Goal: Task Accomplishment & Management: Use online tool/utility

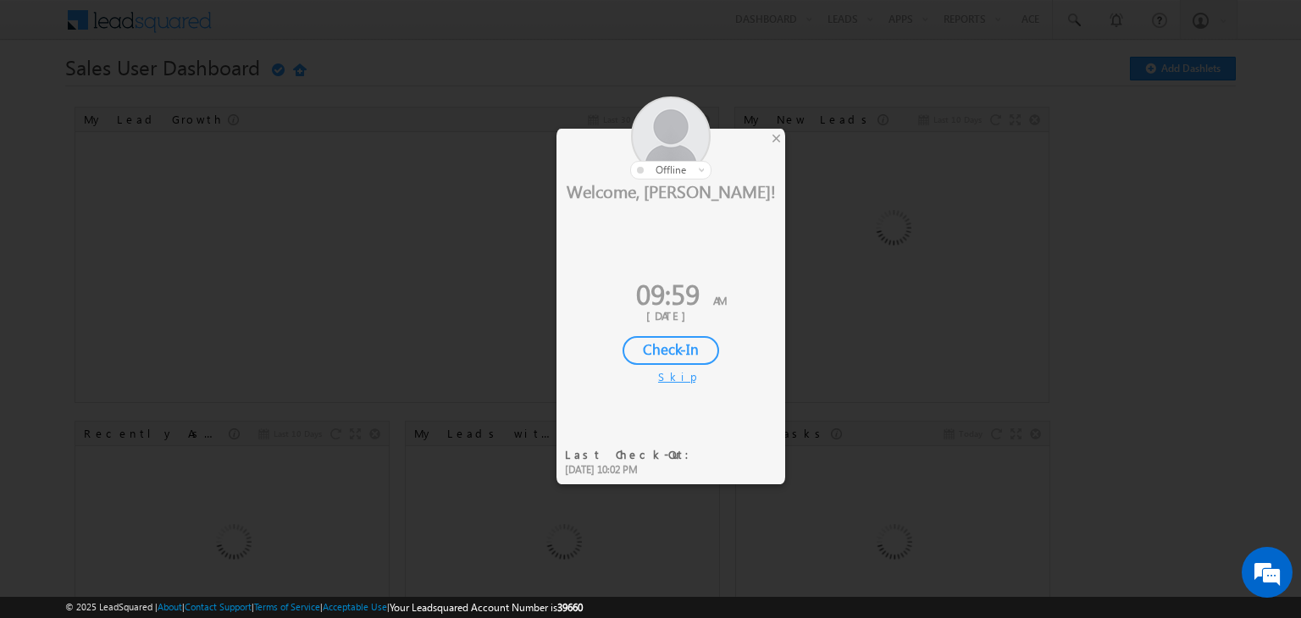
click at [678, 348] on div "Check-In" at bounding box center [670, 350] width 97 height 29
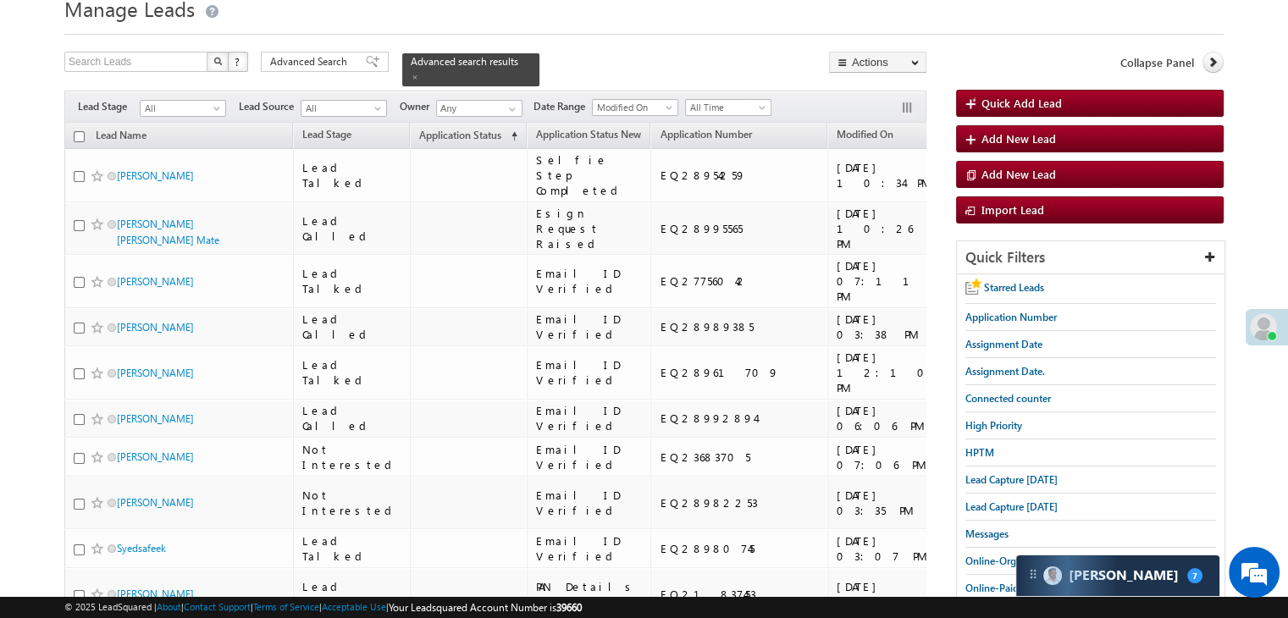
scroll to position [41, 0]
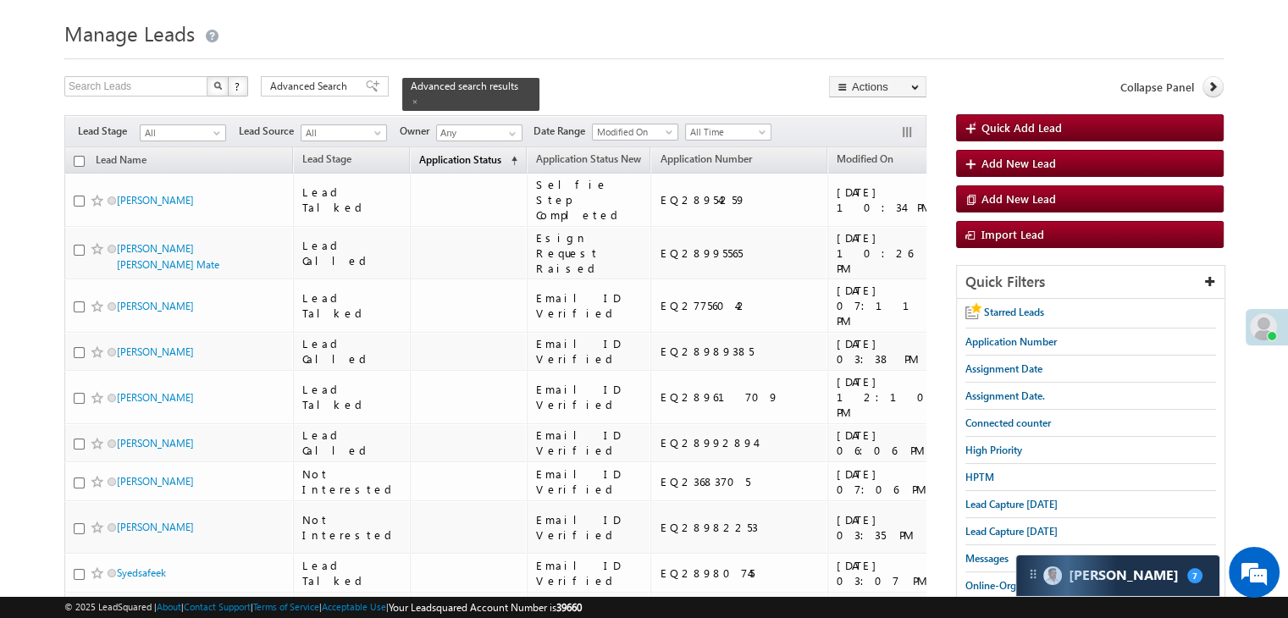
click at [423, 153] on span "Application Status" at bounding box center [460, 159] width 82 height 13
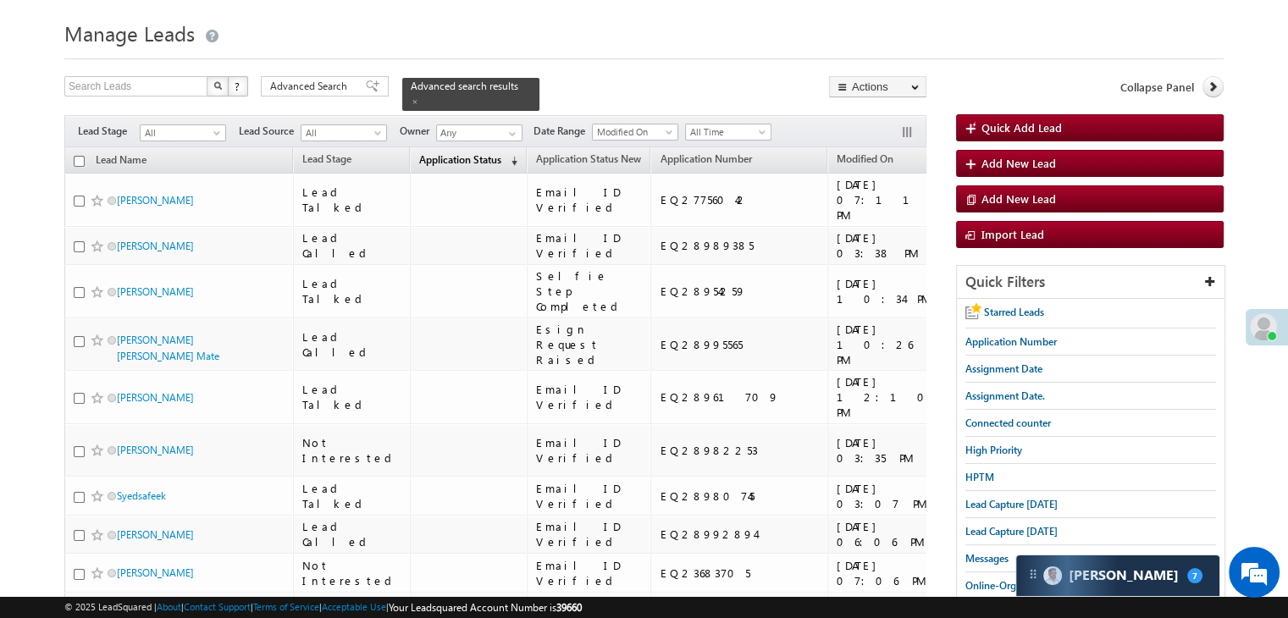
scroll to position [0, 0]
click at [423, 153] on span "Application Status" at bounding box center [460, 159] width 82 height 13
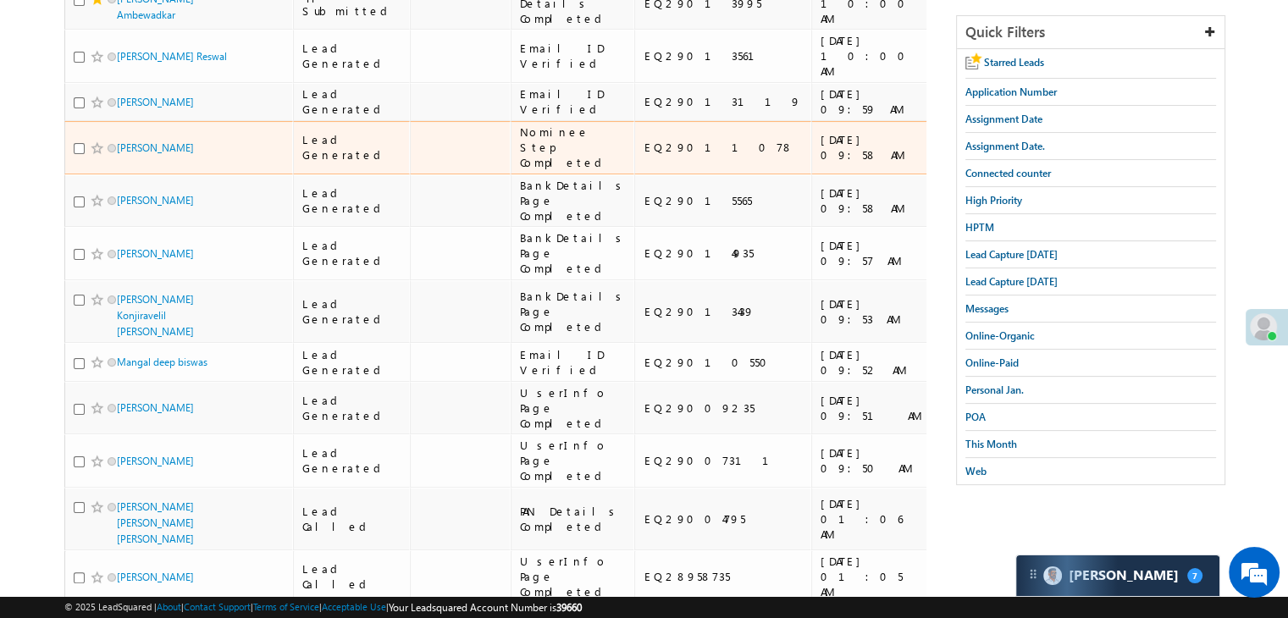
scroll to position [380, 0]
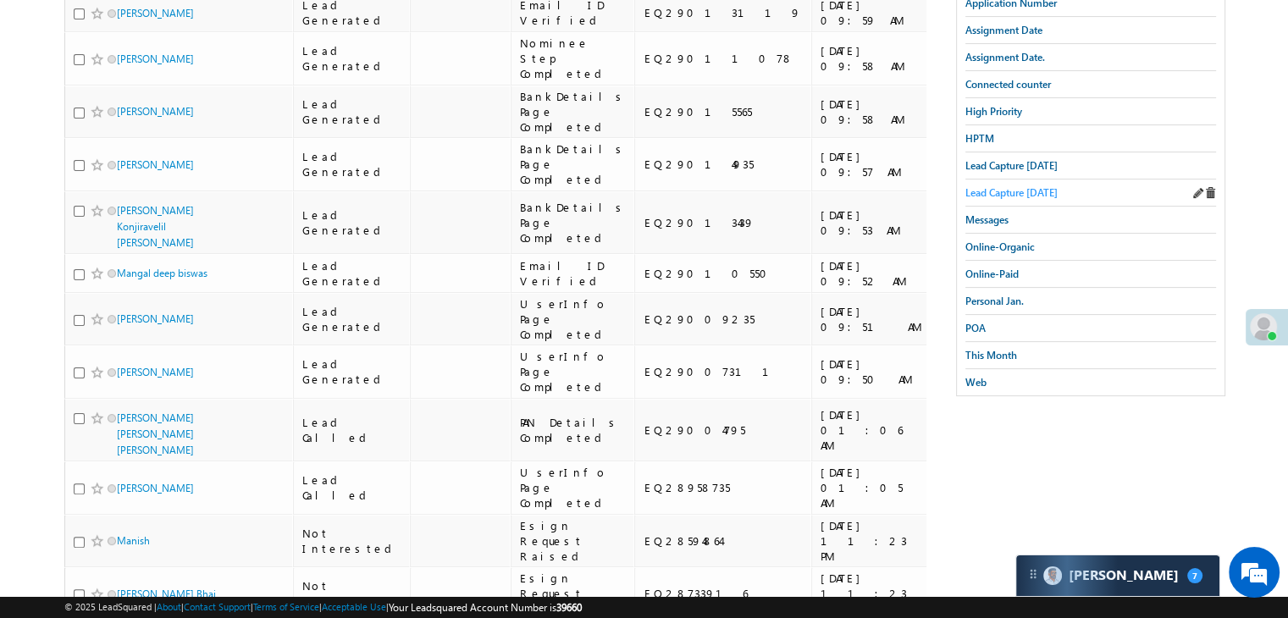
click at [981, 186] on span "Lead Capture yesterday" at bounding box center [1011, 192] width 92 height 13
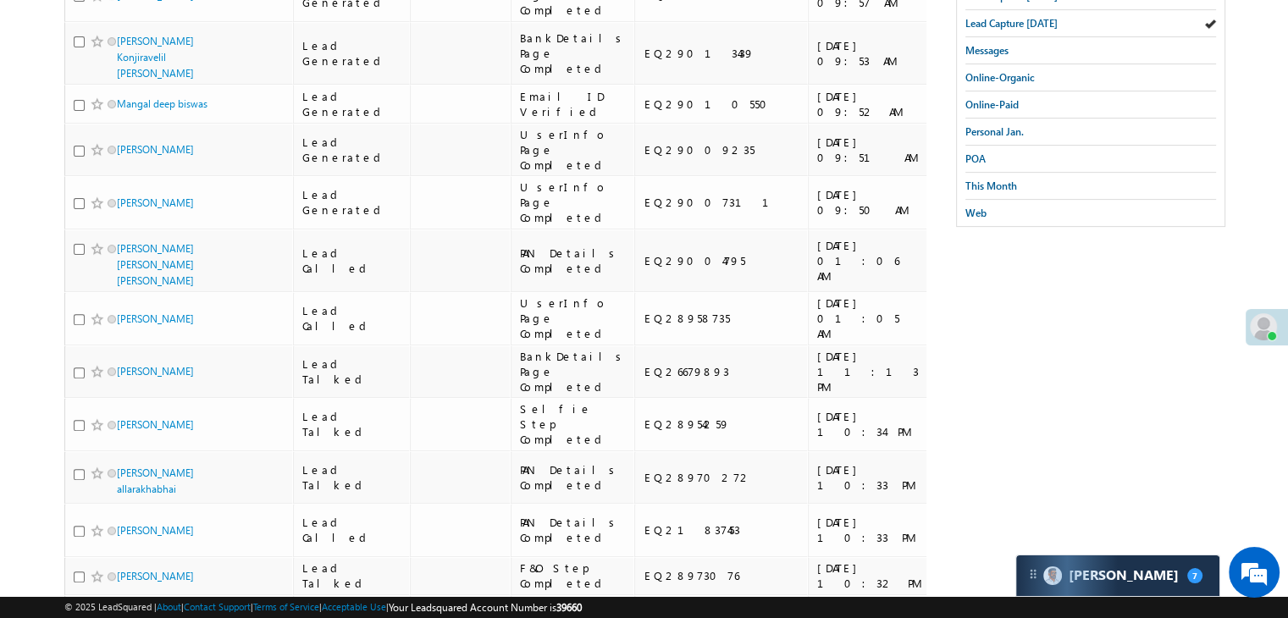
scroll to position [211, 0]
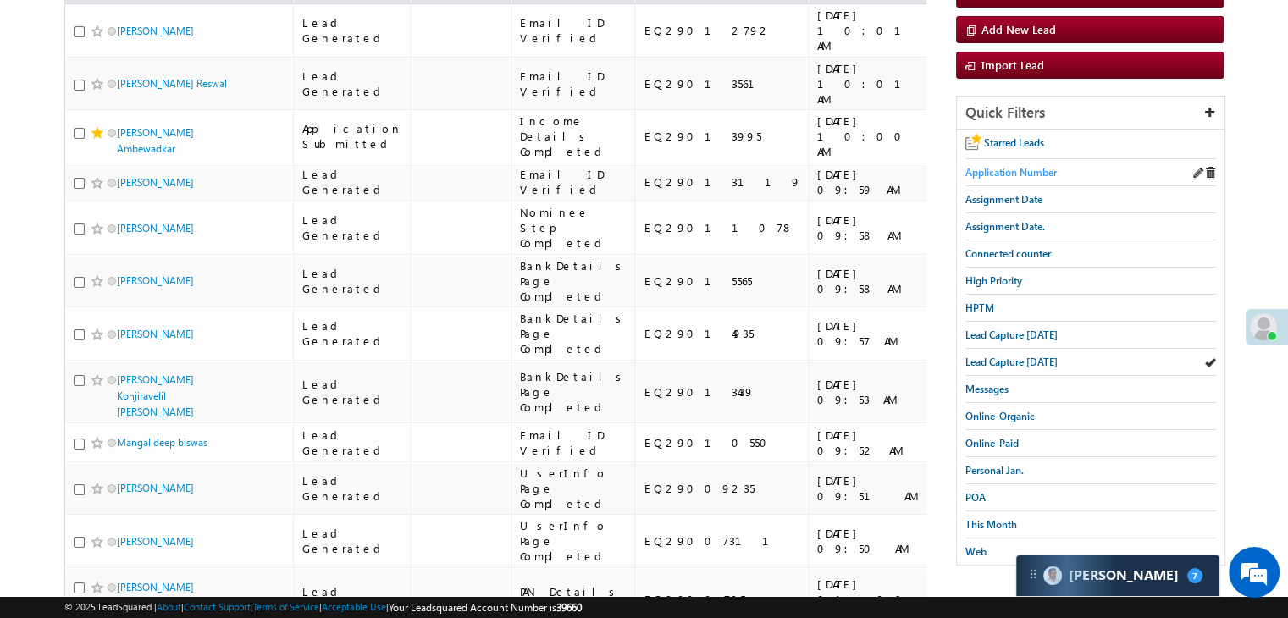
click at [1003, 174] on span "Application Number" at bounding box center [1010, 172] width 91 height 13
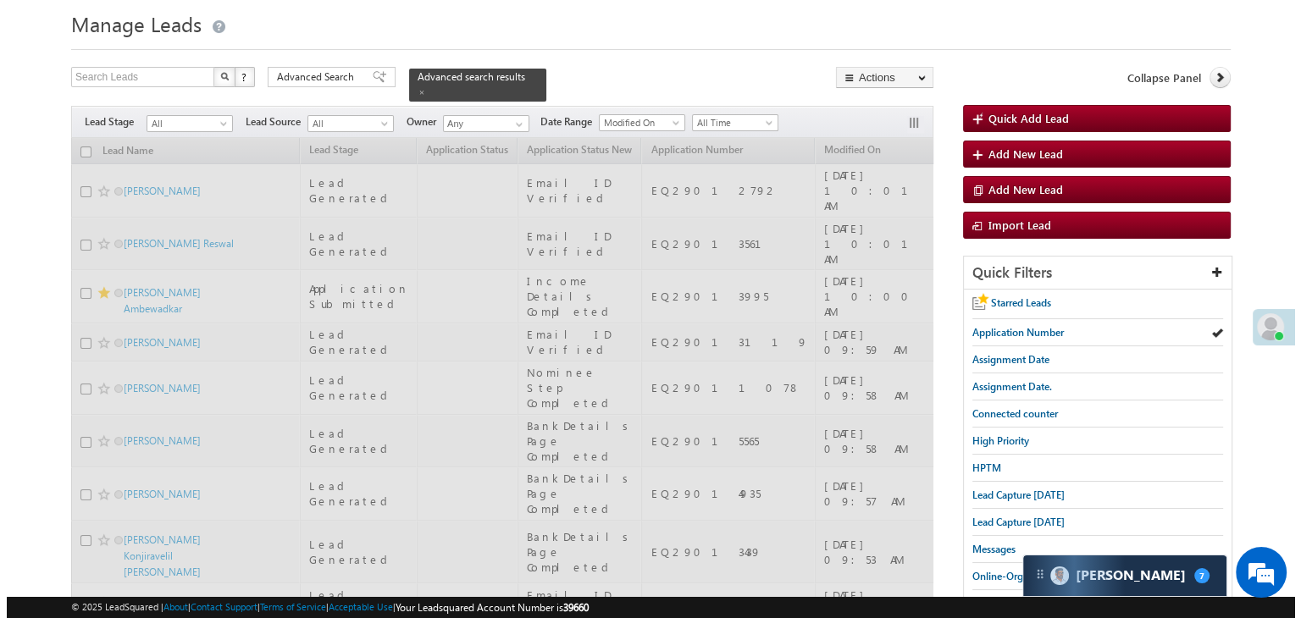
scroll to position [0, 0]
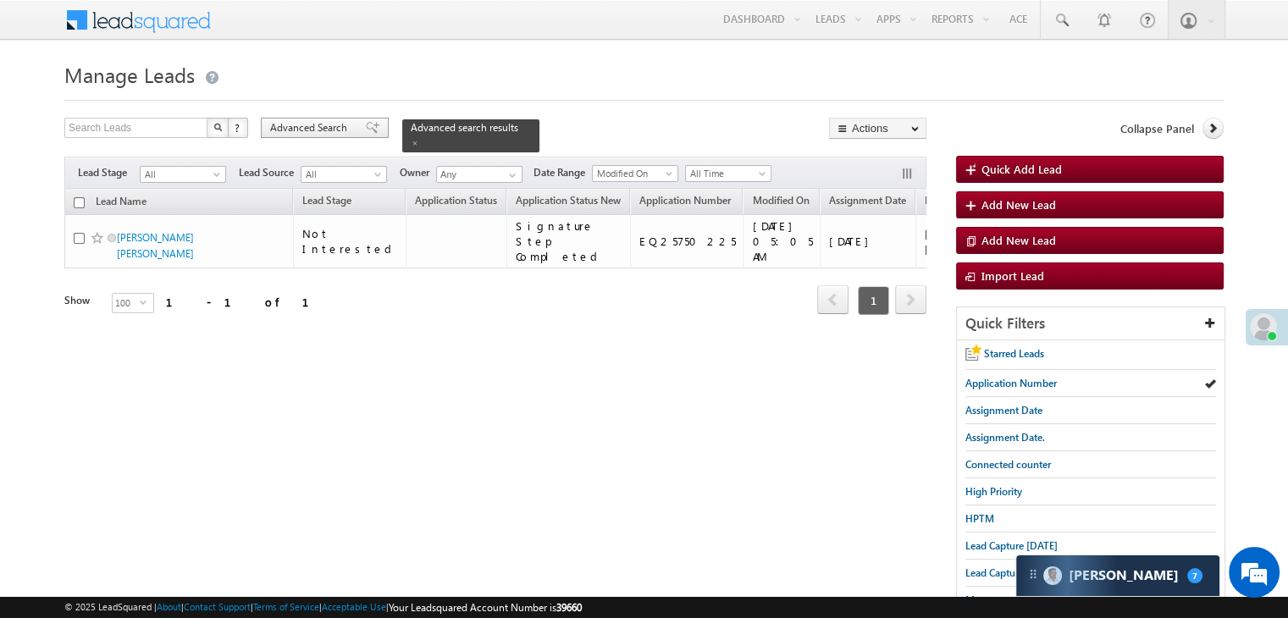
click at [345, 123] on span "Advanced Search" at bounding box center [311, 127] width 82 height 15
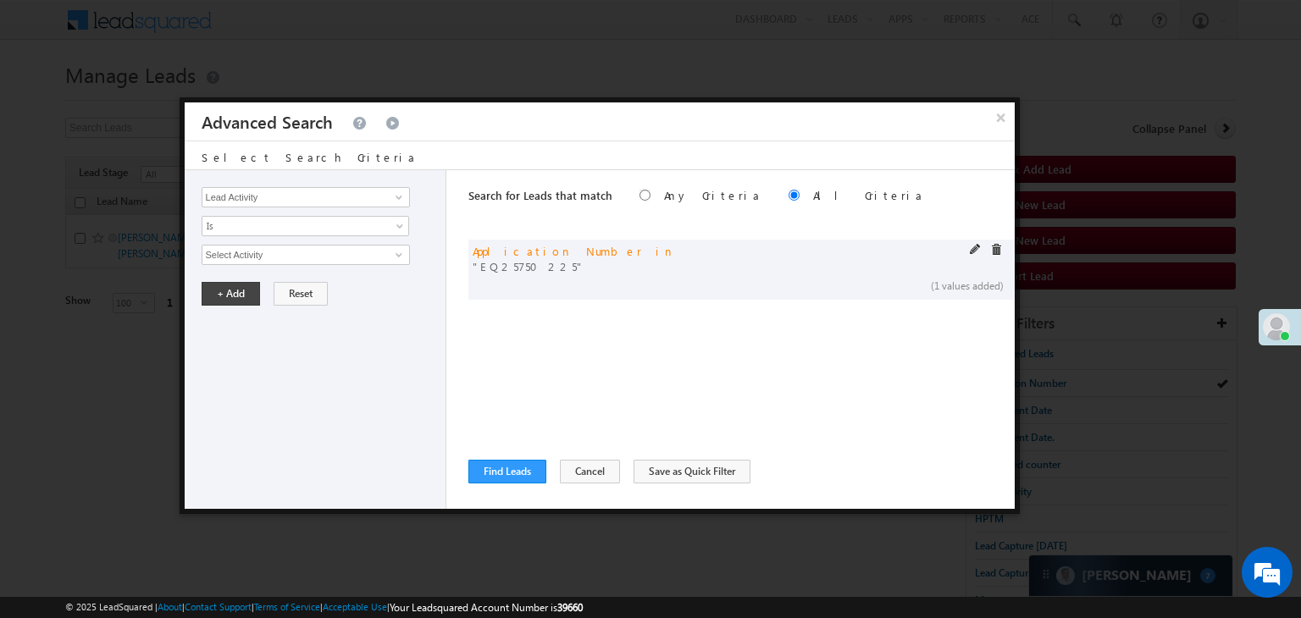
click at [976, 246] on span at bounding box center [976, 250] width 12 height 12
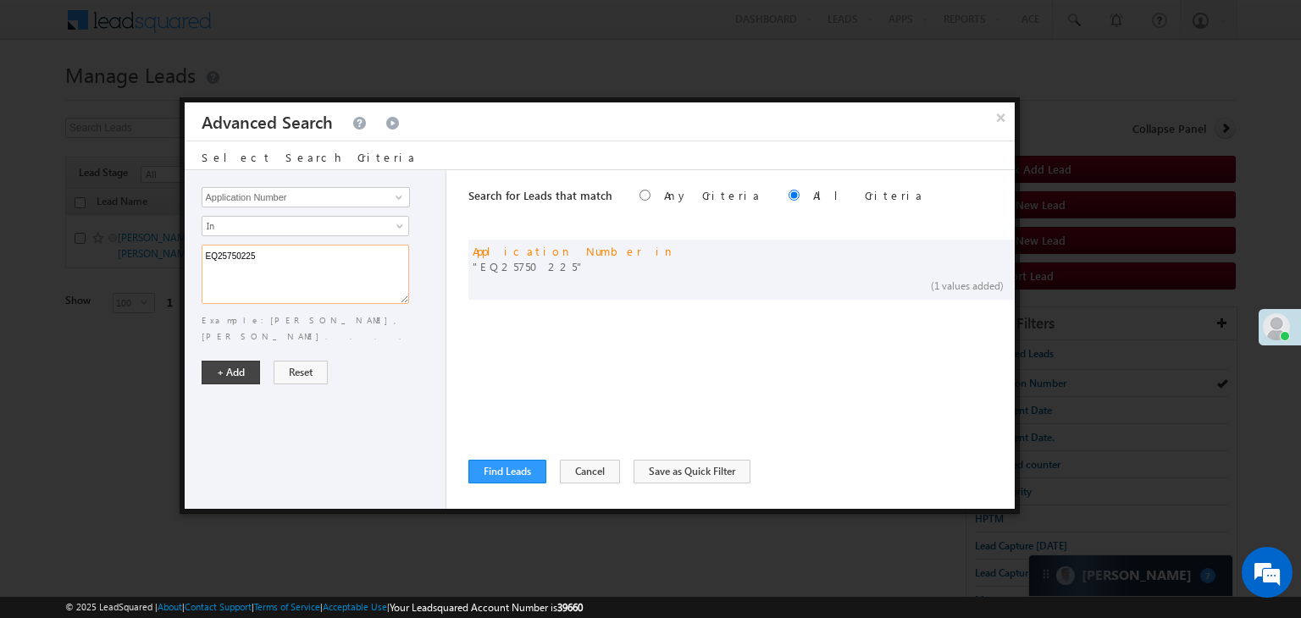
click at [310, 256] on textarea "EQ25750225" at bounding box center [305, 274] width 207 height 59
paste textarea "8691221 EQ28585708 EQ21717789 EQ28065777 EQ26679893 EQ28211422"
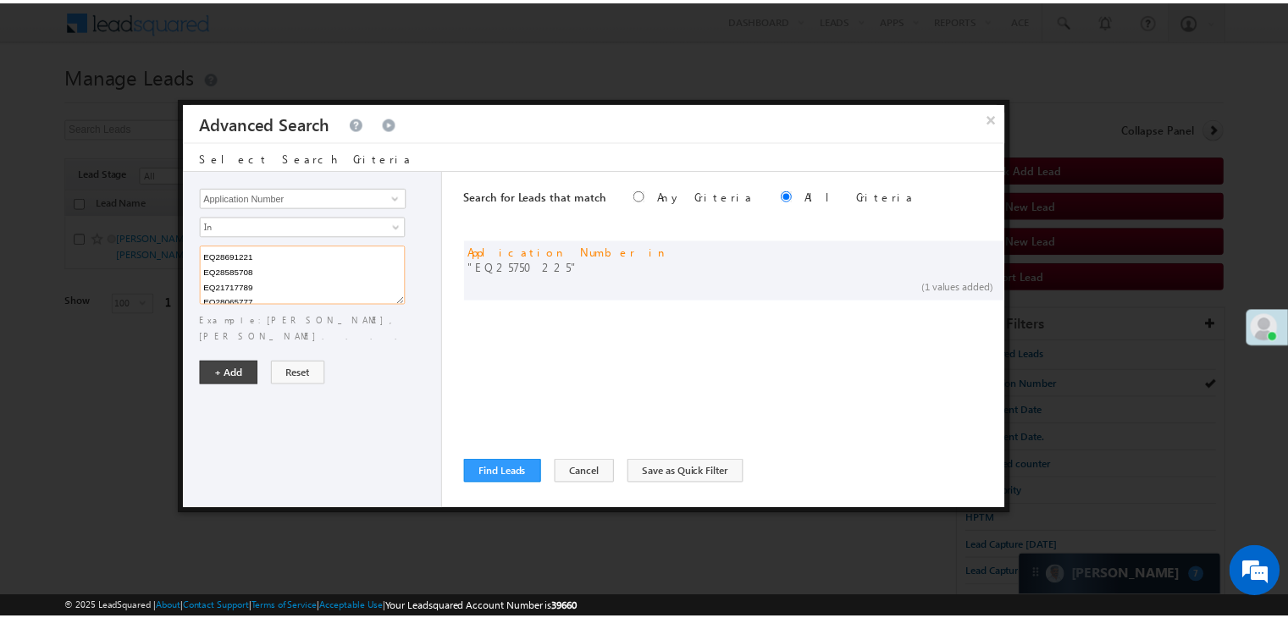
scroll to position [34, 0]
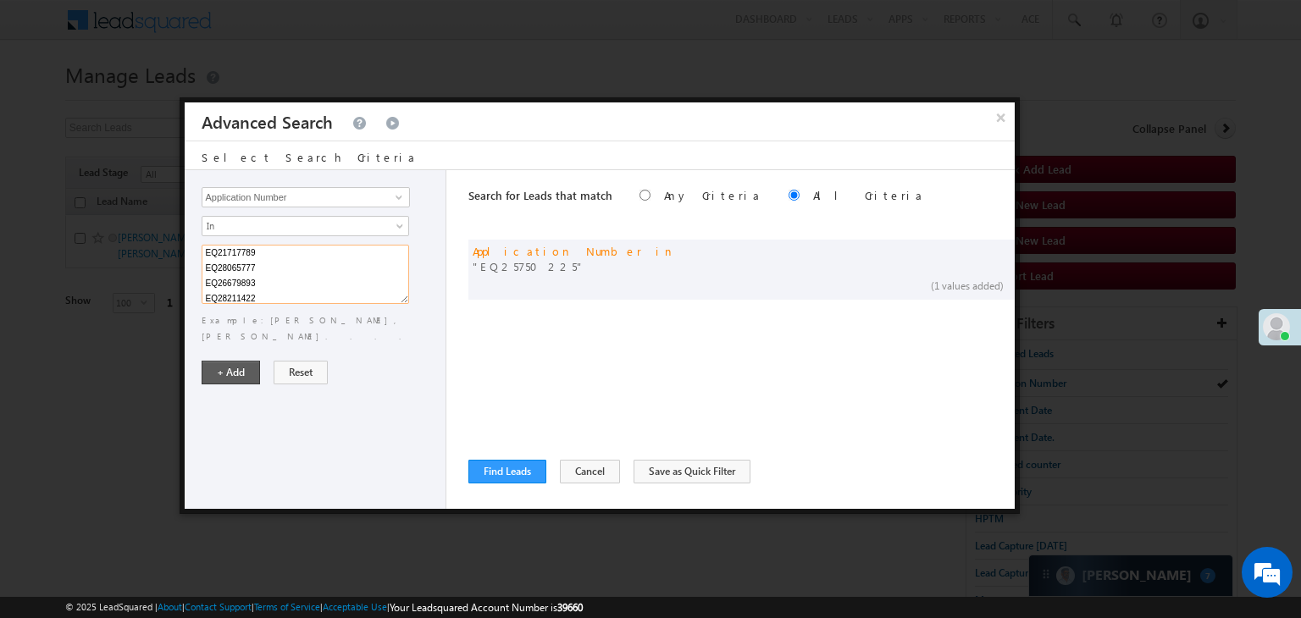
type textarea "EQ28691221 EQ28585708 EQ21717789 EQ28065777 EQ26679893 EQ28211422"
click at [212, 361] on button "+ Add" at bounding box center [231, 373] width 58 height 24
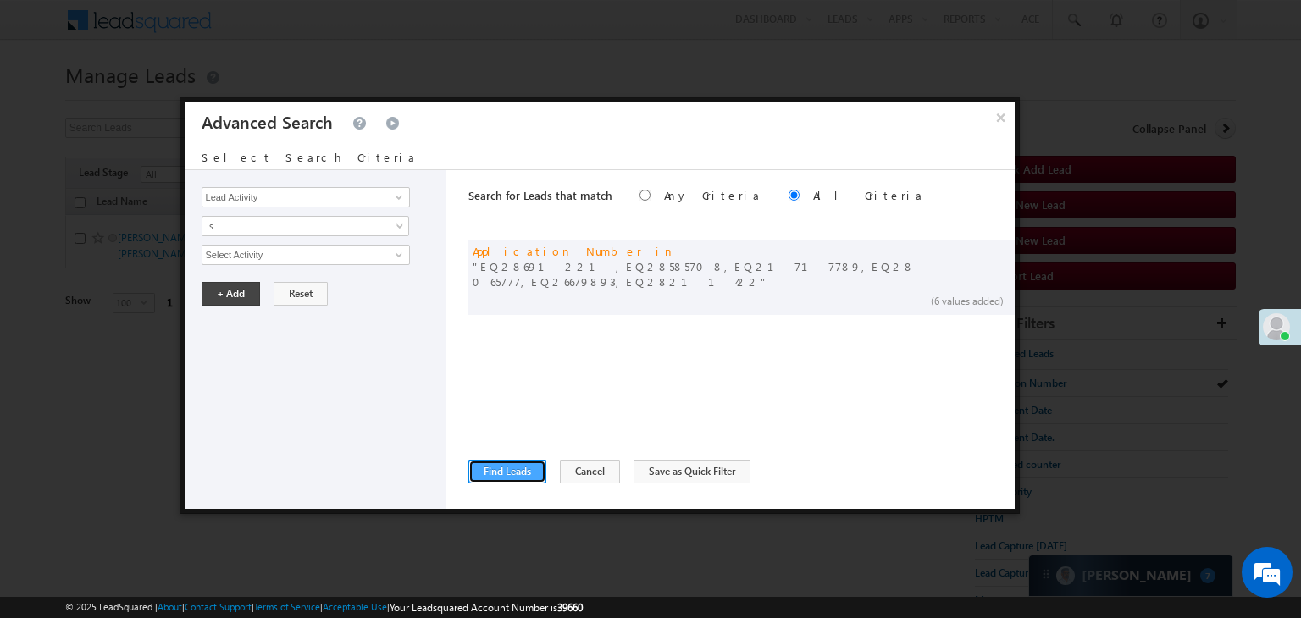
click at [522, 468] on button "Find Leads" at bounding box center [507, 472] width 78 height 24
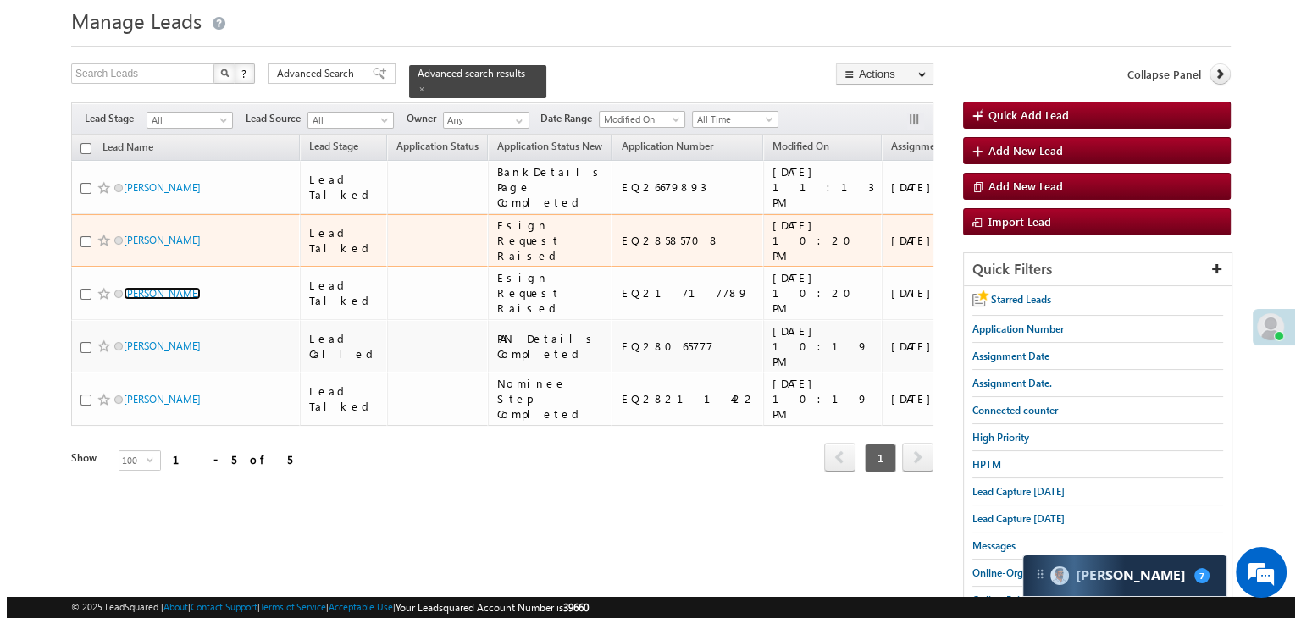
scroll to position [0, 0]
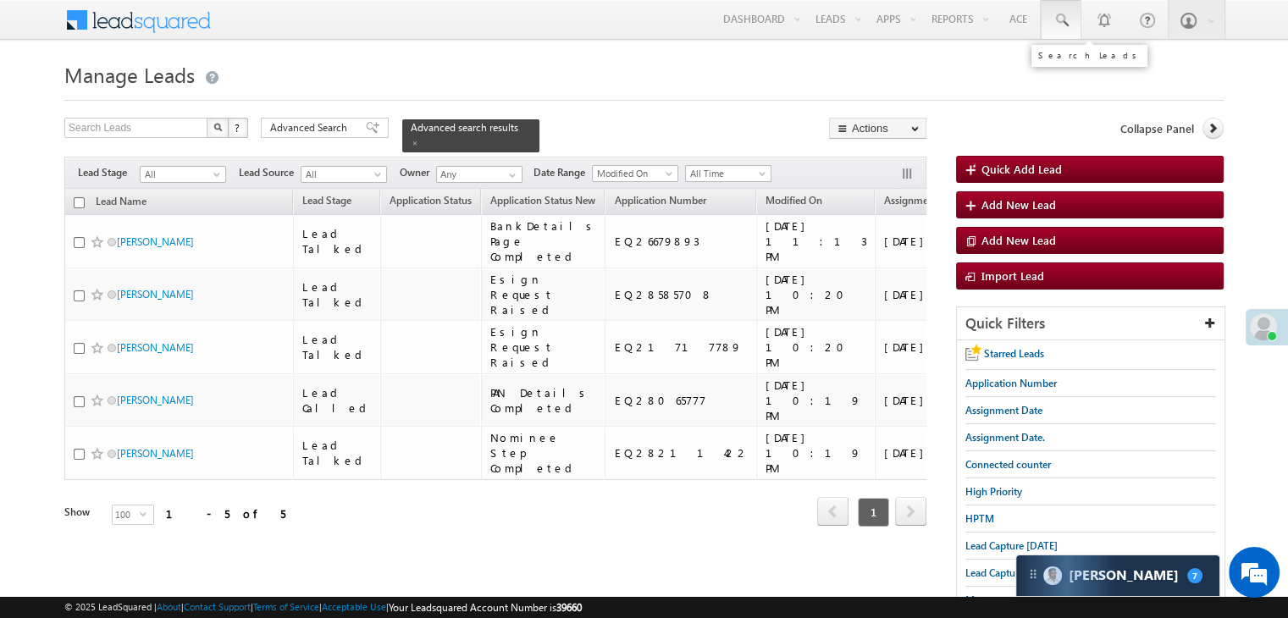
click at [1064, 13] on span at bounding box center [1061, 20] width 17 height 17
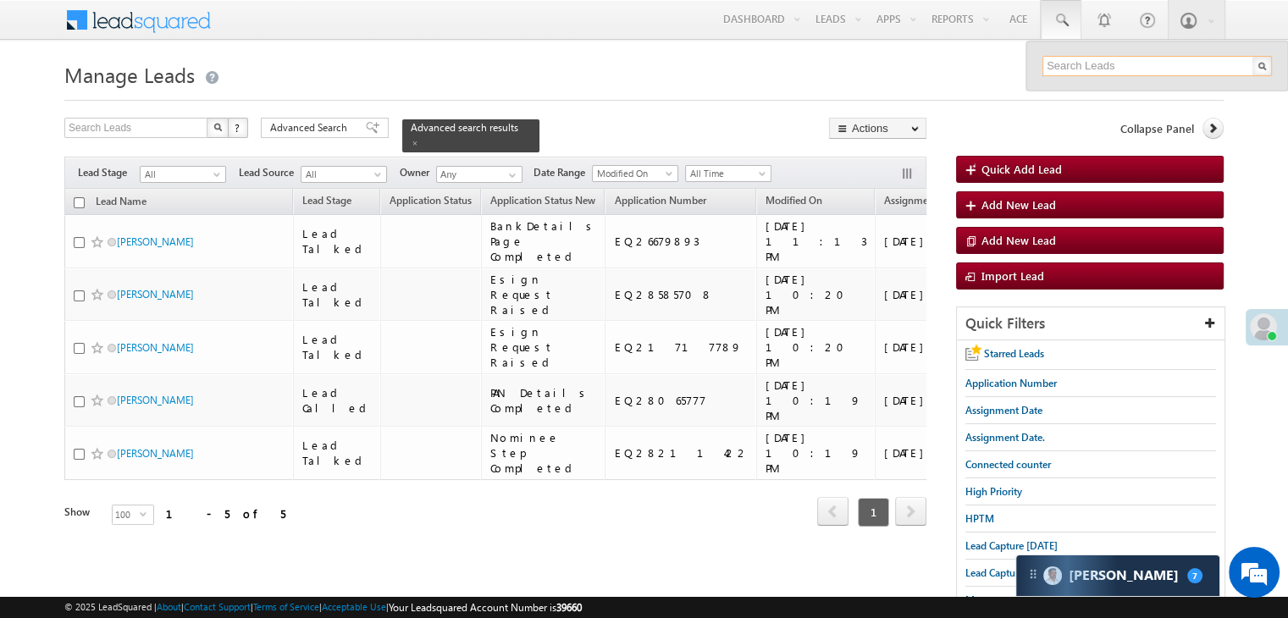
paste input "EQ28861036"
type input "EQ28861036"
click at [997, 105] on form "Manage Leads Quick Add Lead Search Leads X ? 5 results found Advanced Search Ad…" at bounding box center [643, 425] width 1159 height 737
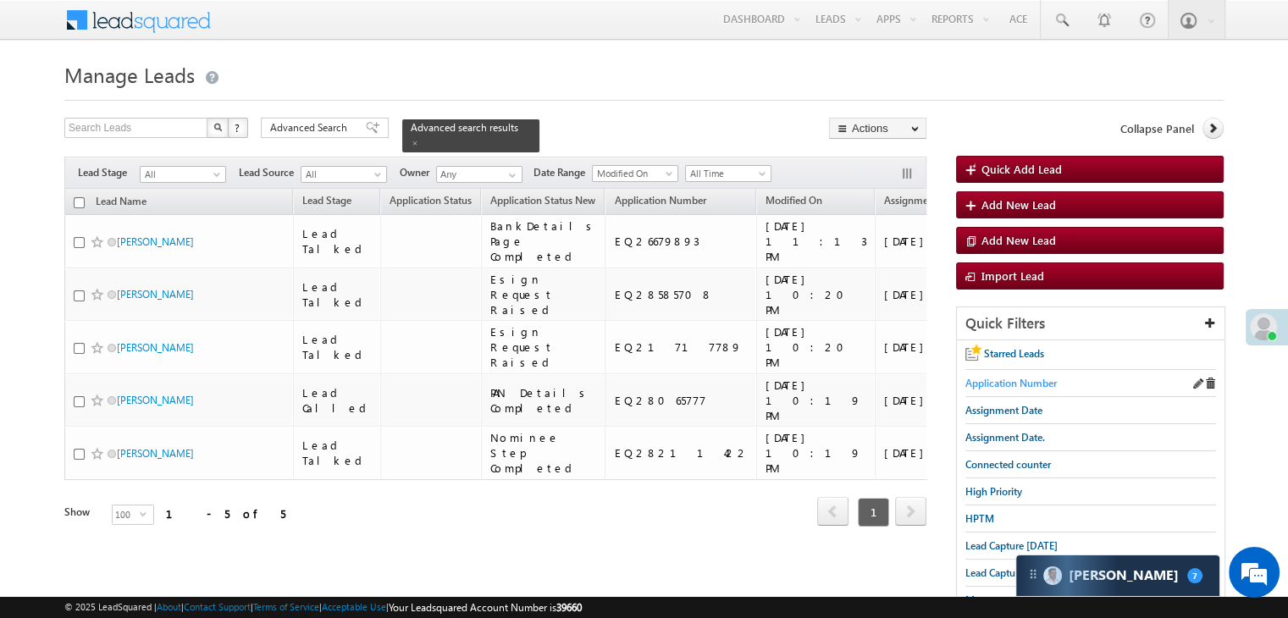
click at [976, 385] on span "Application Number" at bounding box center [1010, 383] width 91 height 13
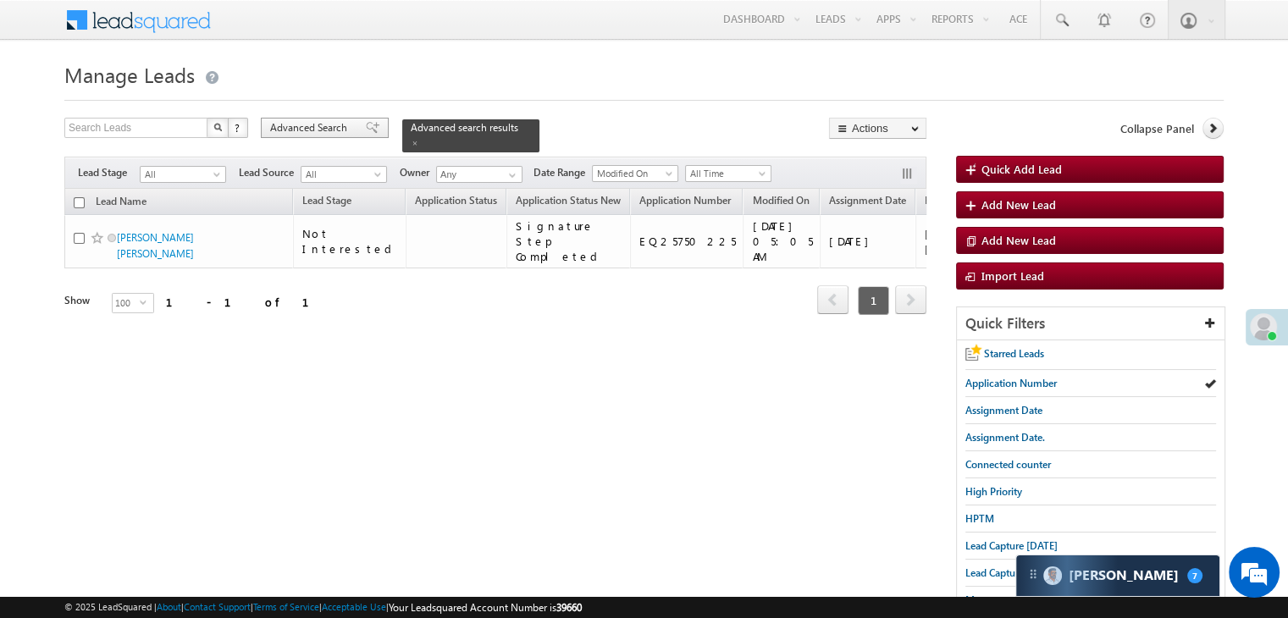
click at [359, 134] on div "Advanced Search" at bounding box center [325, 128] width 128 height 20
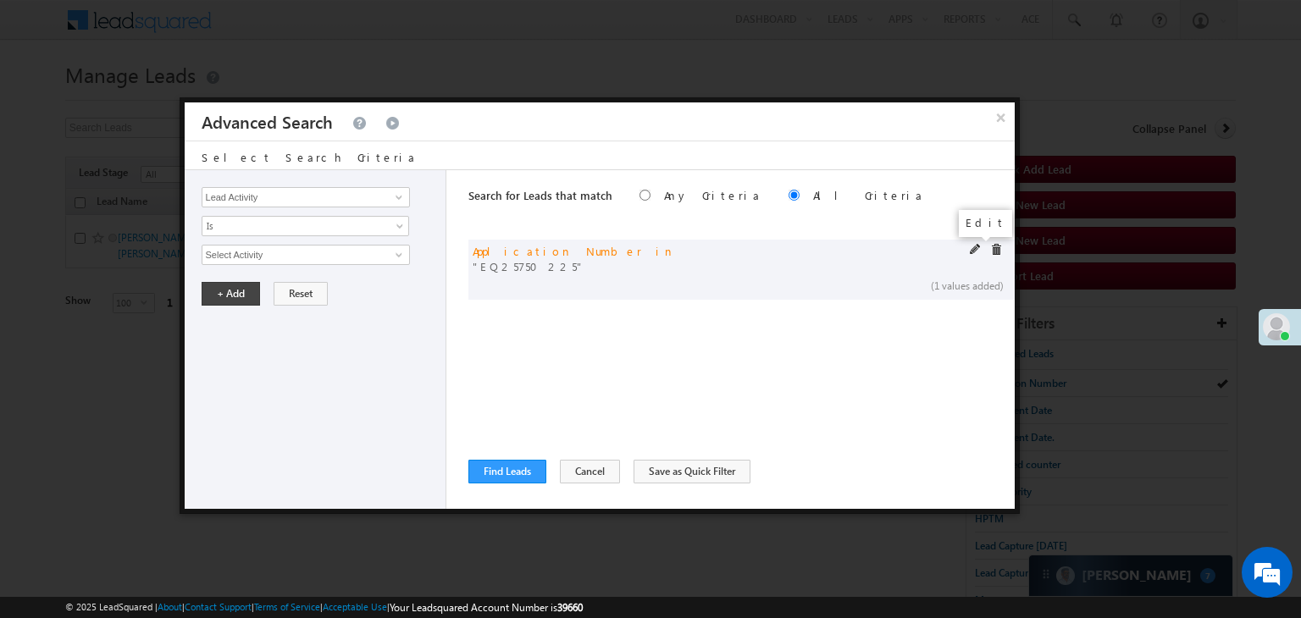
click at [973, 248] on span at bounding box center [976, 250] width 12 height 12
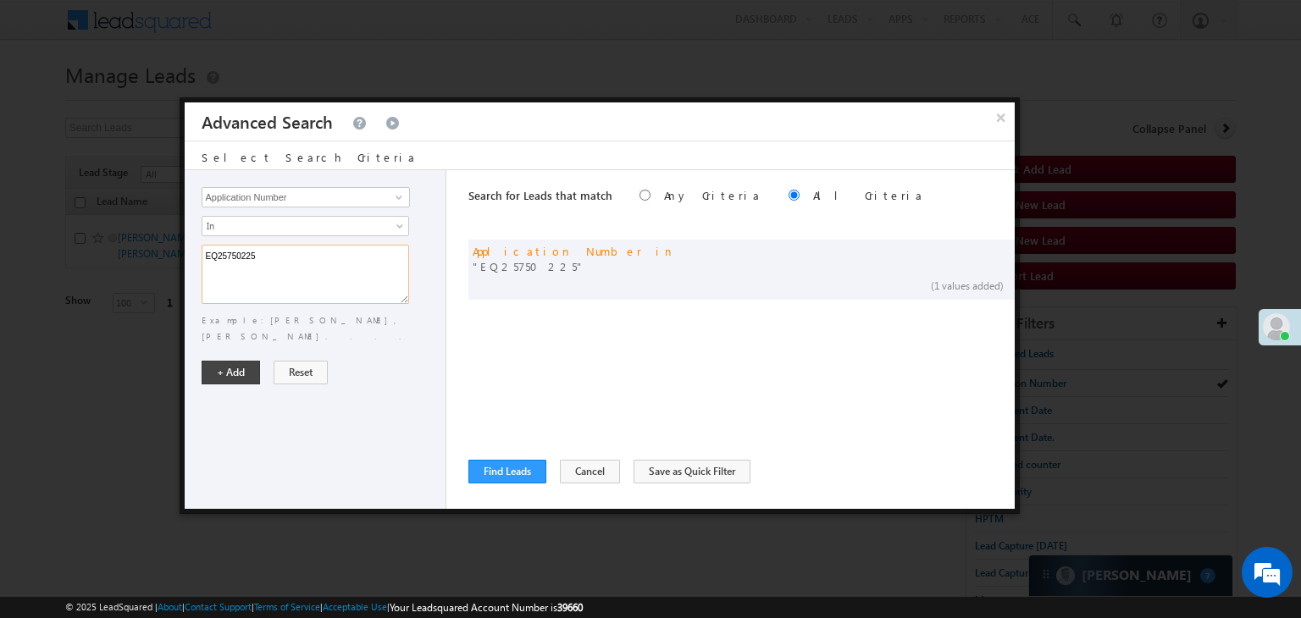
click at [357, 257] on textarea "EQ25750225" at bounding box center [305, 274] width 207 height 59
paste textarea "8802074 EQ28845045 EQ28833592 EQ28863629"
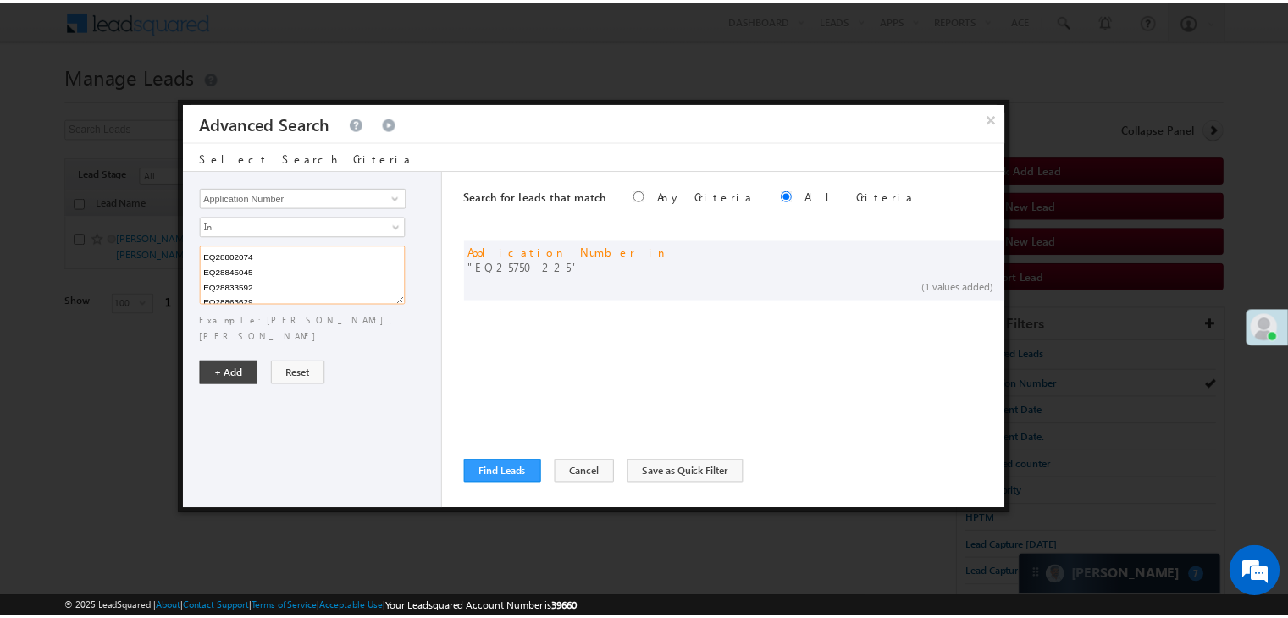
scroll to position [3, 0]
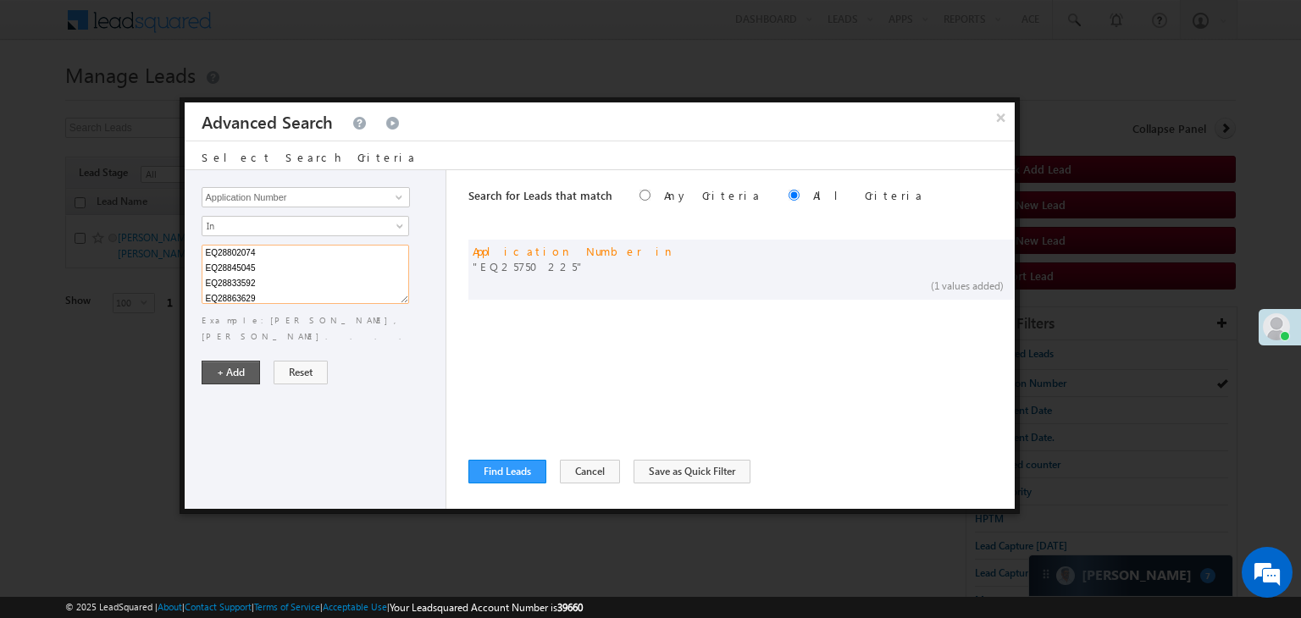
type textarea "EQ28802074 EQ28845045 EQ28833592 EQ28863629"
click at [246, 361] on button "+ Add" at bounding box center [231, 373] width 58 height 24
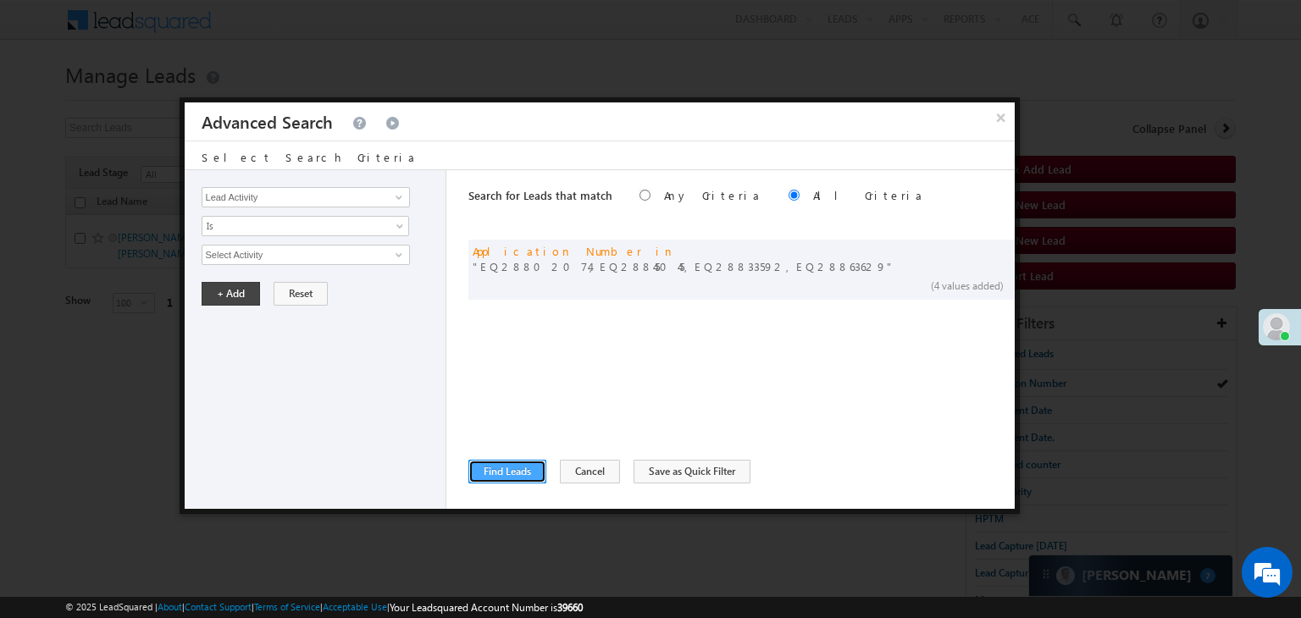
click at [488, 468] on button "Find Leads" at bounding box center [507, 472] width 78 height 24
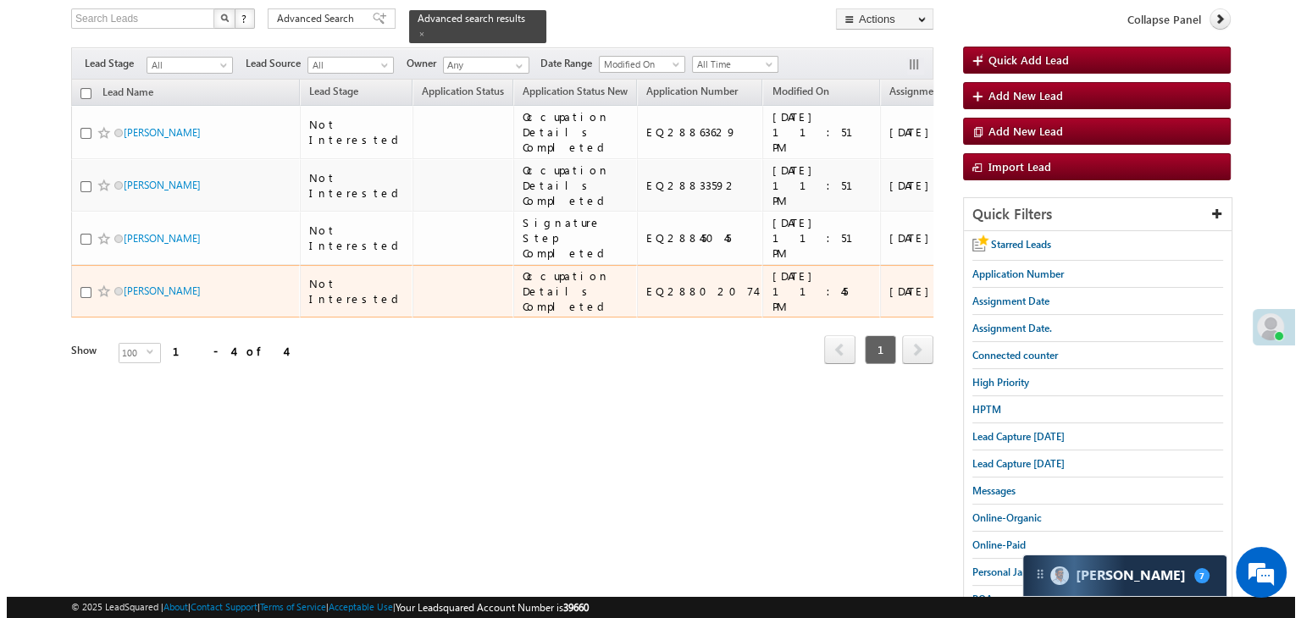
scroll to position [85, 0]
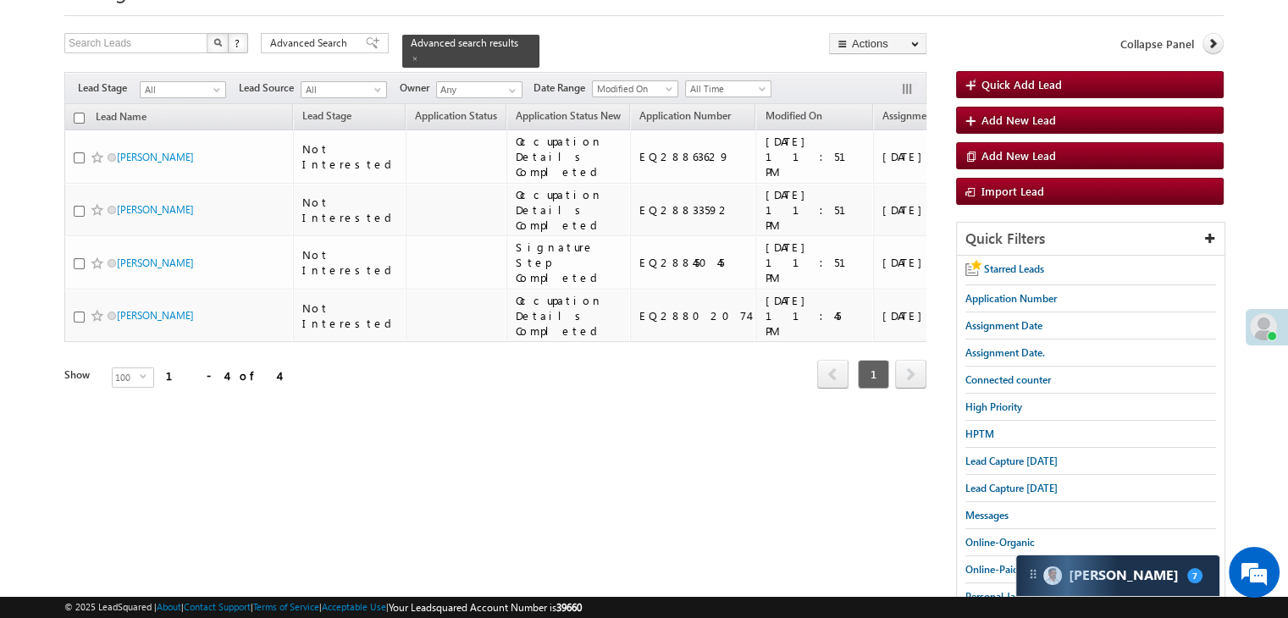
click at [75, 113] on input "checkbox" at bounding box center [79, 118] width 11 height 11
checkbox input "true"
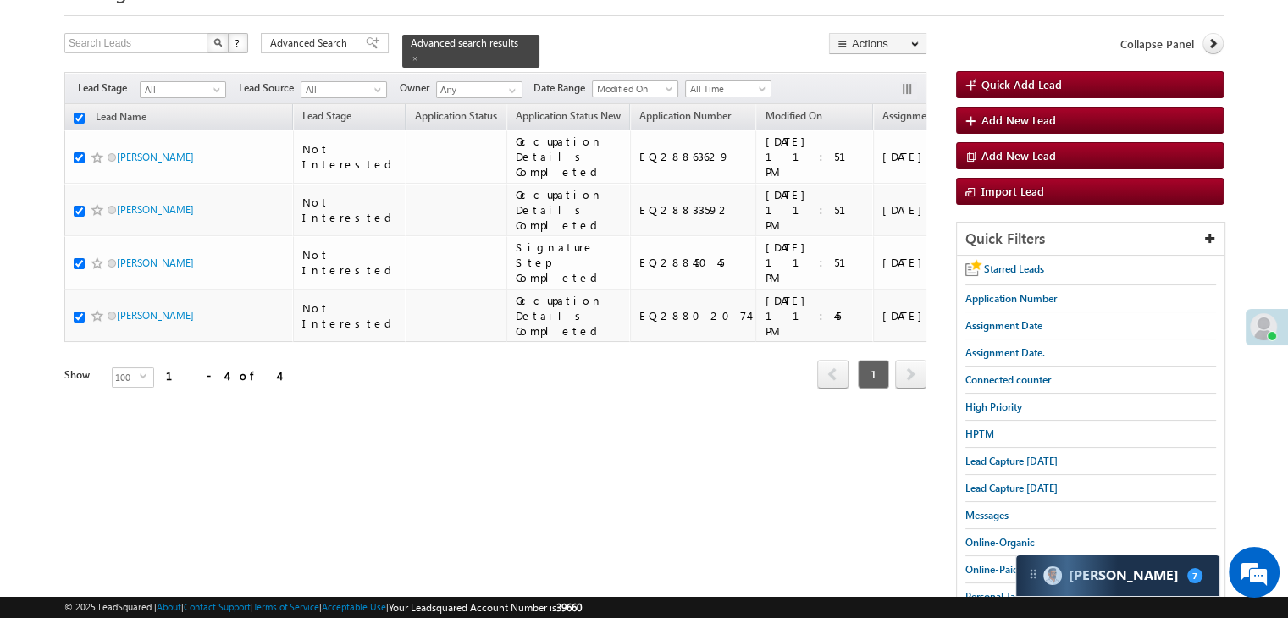
checkbox input "true"
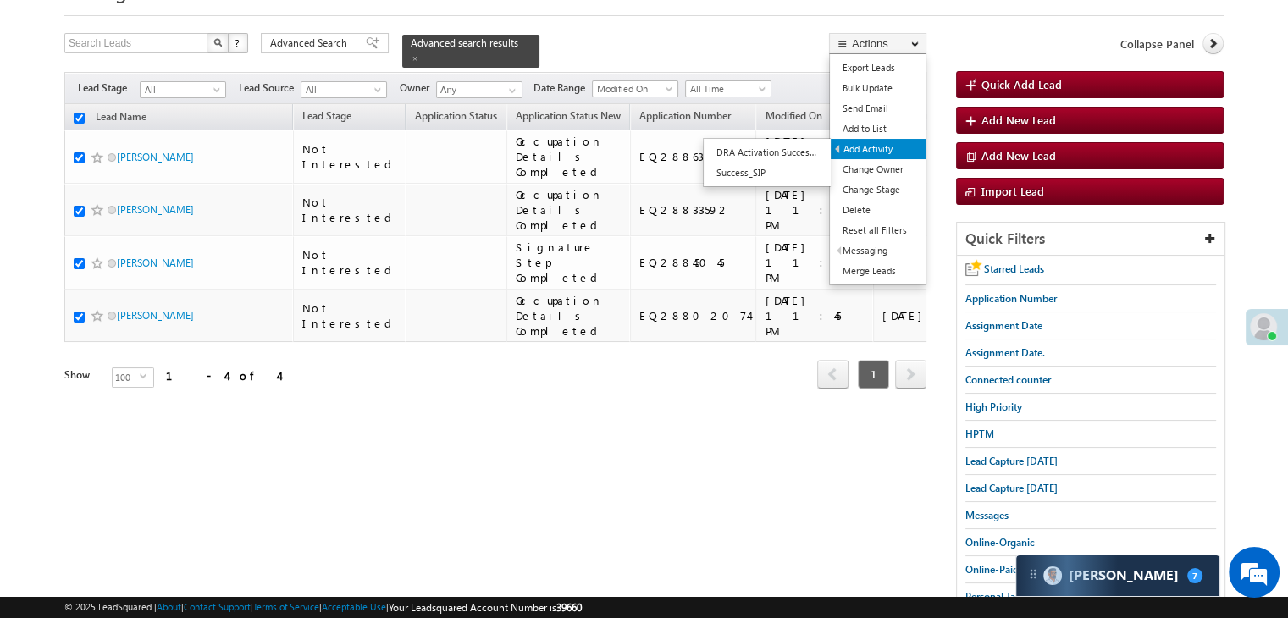
click at [862, 147] on link "Add Activity" at bounding box center [878, 149] width 95 height 20
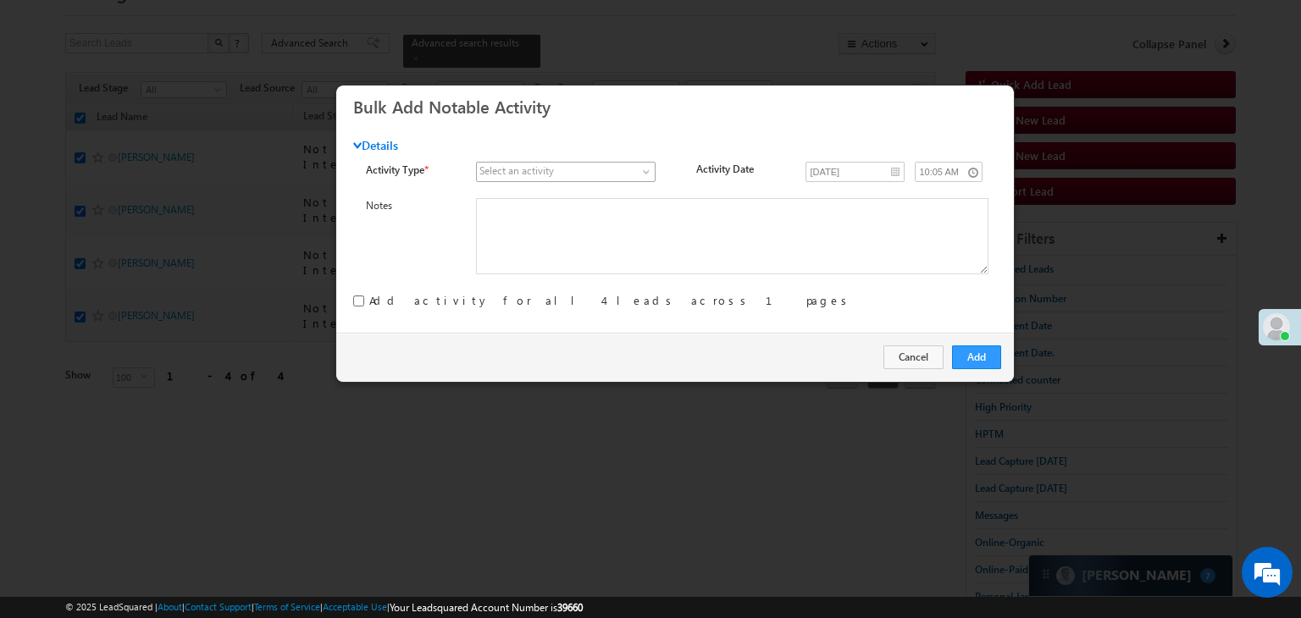
click at [628, 171] on span at bounding box center [557, 171] width 160 height 15
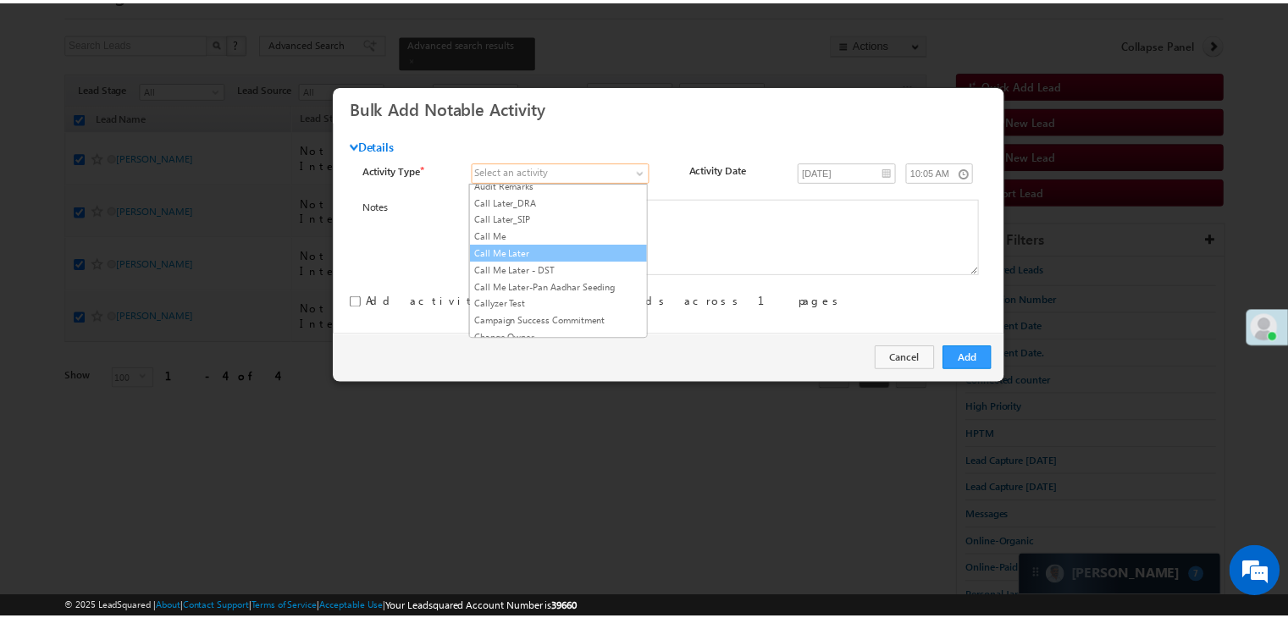
scroll to position [254, 0]
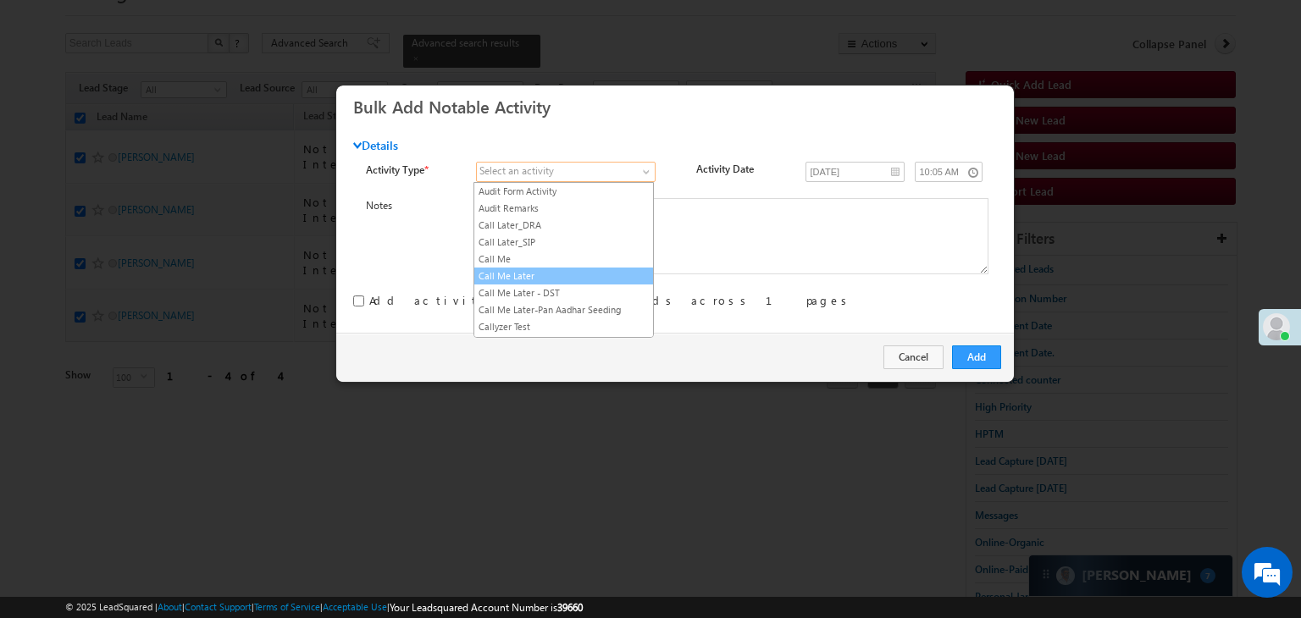
click at [554, 274] on link "Call Me Later" at bounding box center [563, 275] width 179 height 15
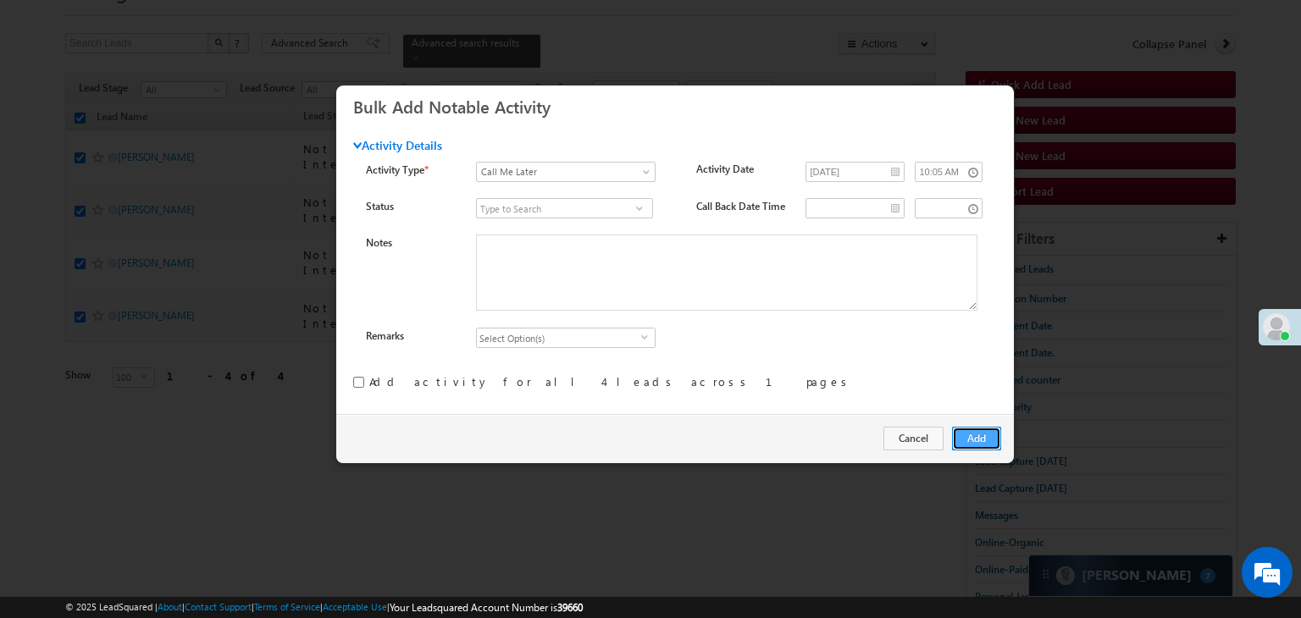
click at [965, 437] on button "Add" at bounding box center [976, 439] width 49 height 24
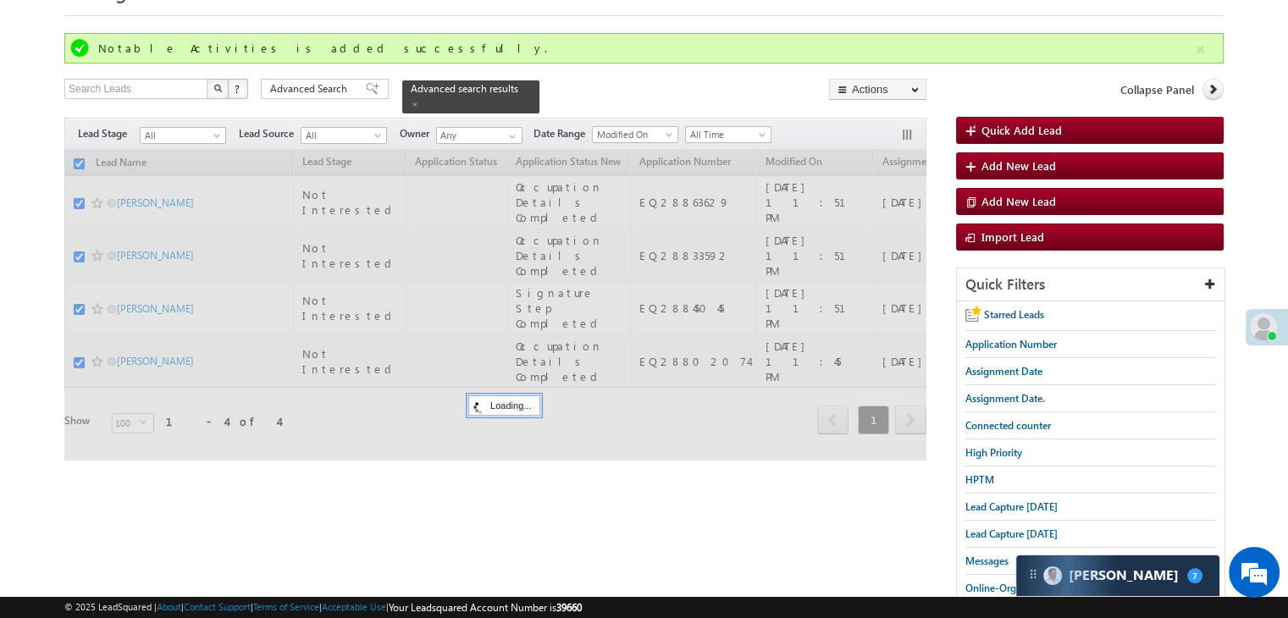
checkbox input "false"
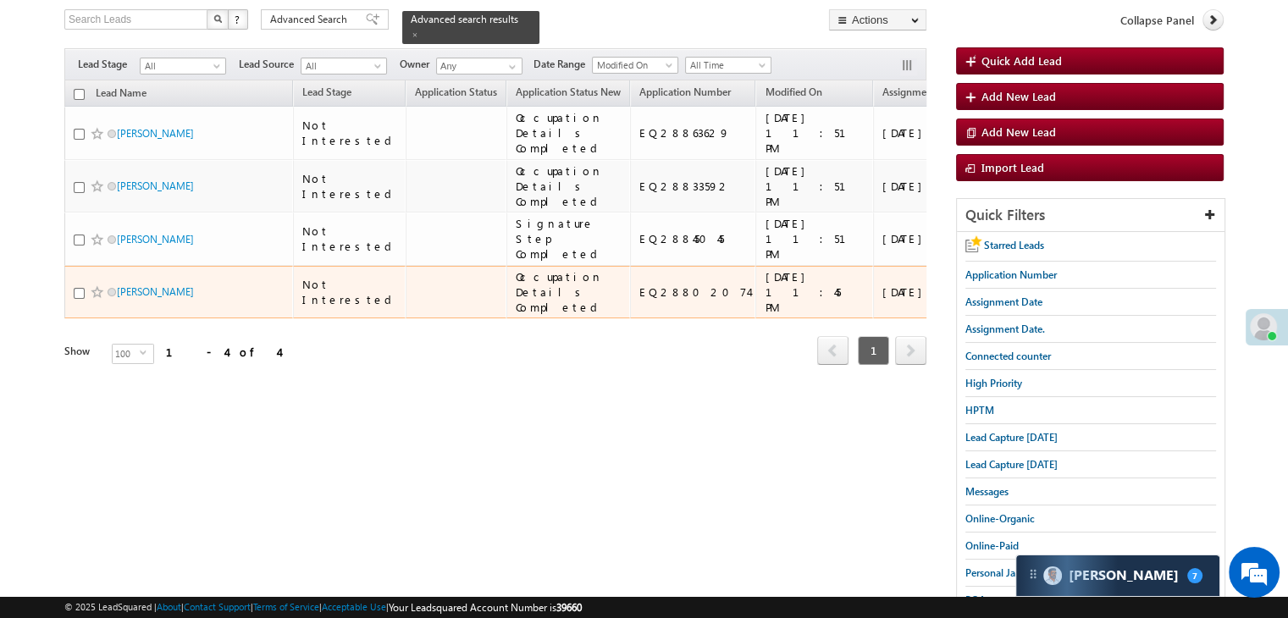
scroll to position [0, 0]
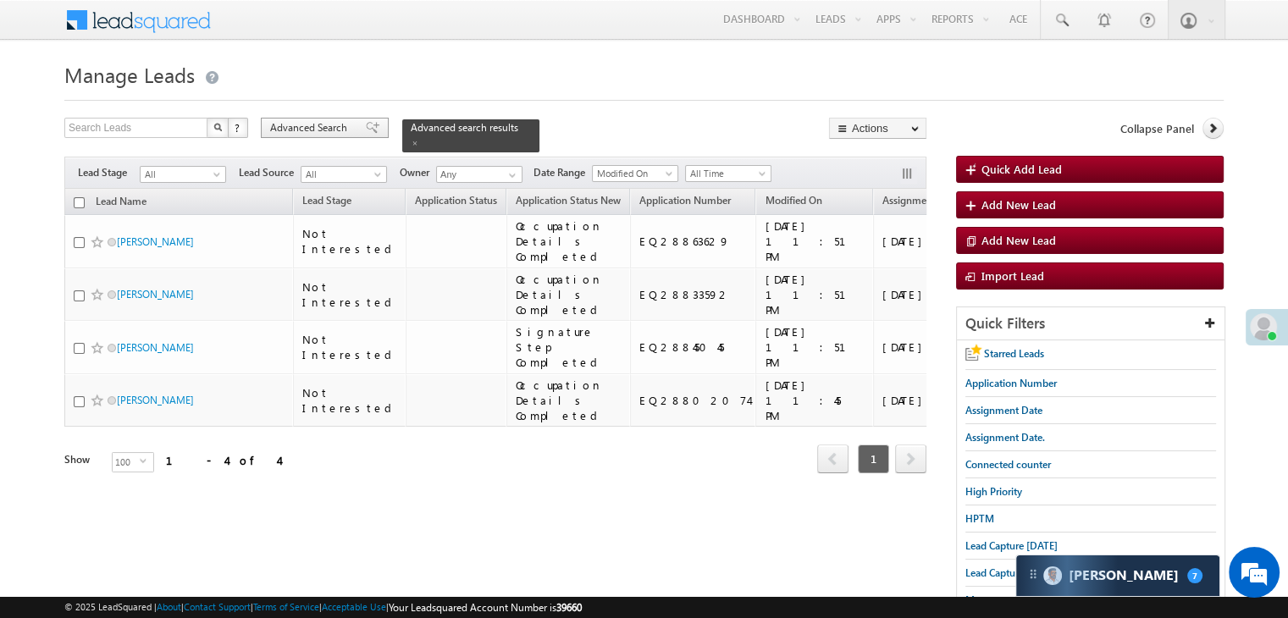
click at [366, 129] on span at bounding box center [373, 128] width 14 height 12
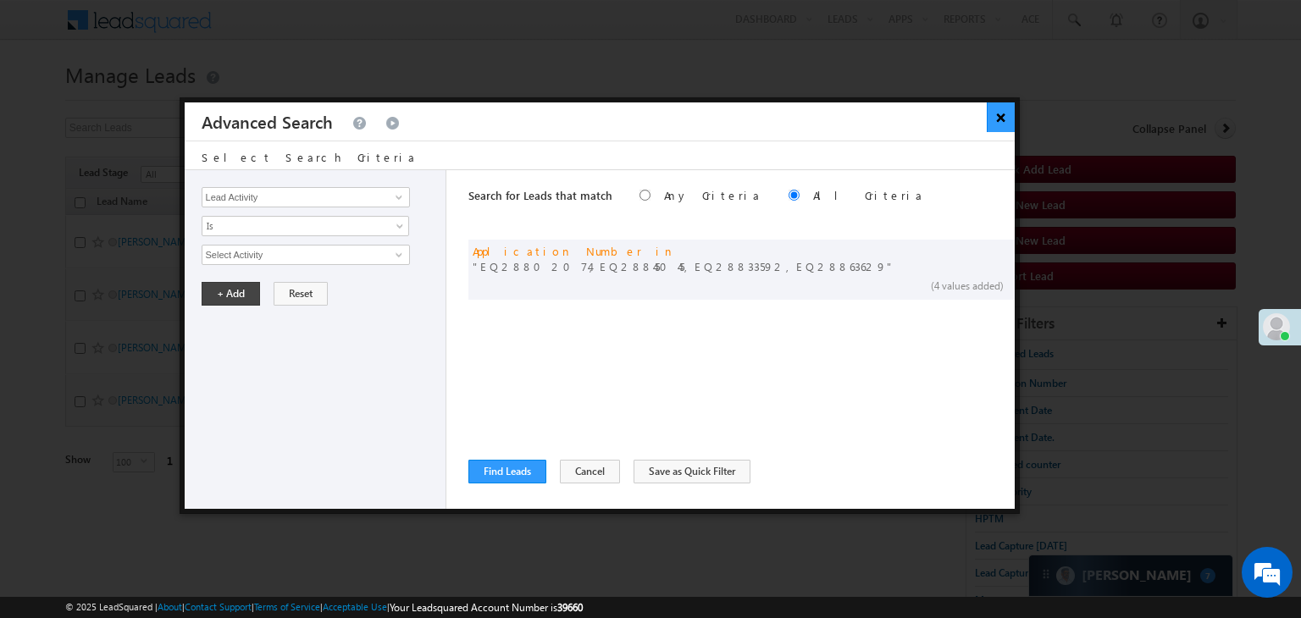
click at [1001, 113] on button "×" at bounding box center [1001, 117] width 28 height 30
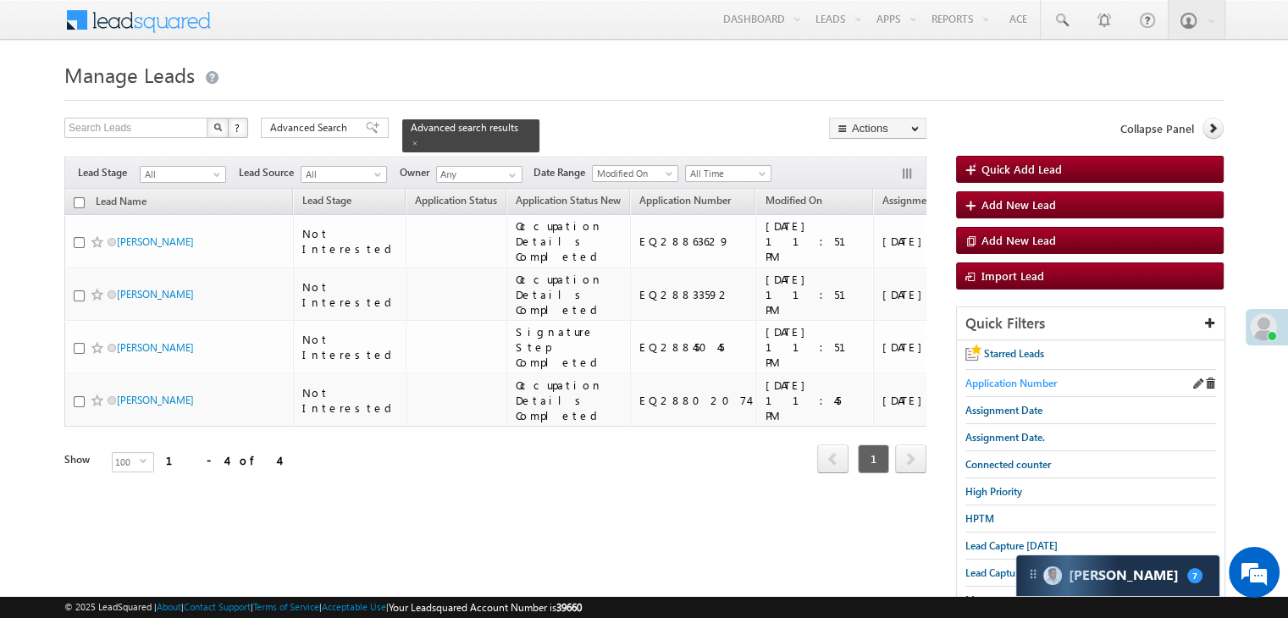
click at [1009, 380] on span "Application Number" at bounding box center [1010, 383] width 91 height 13
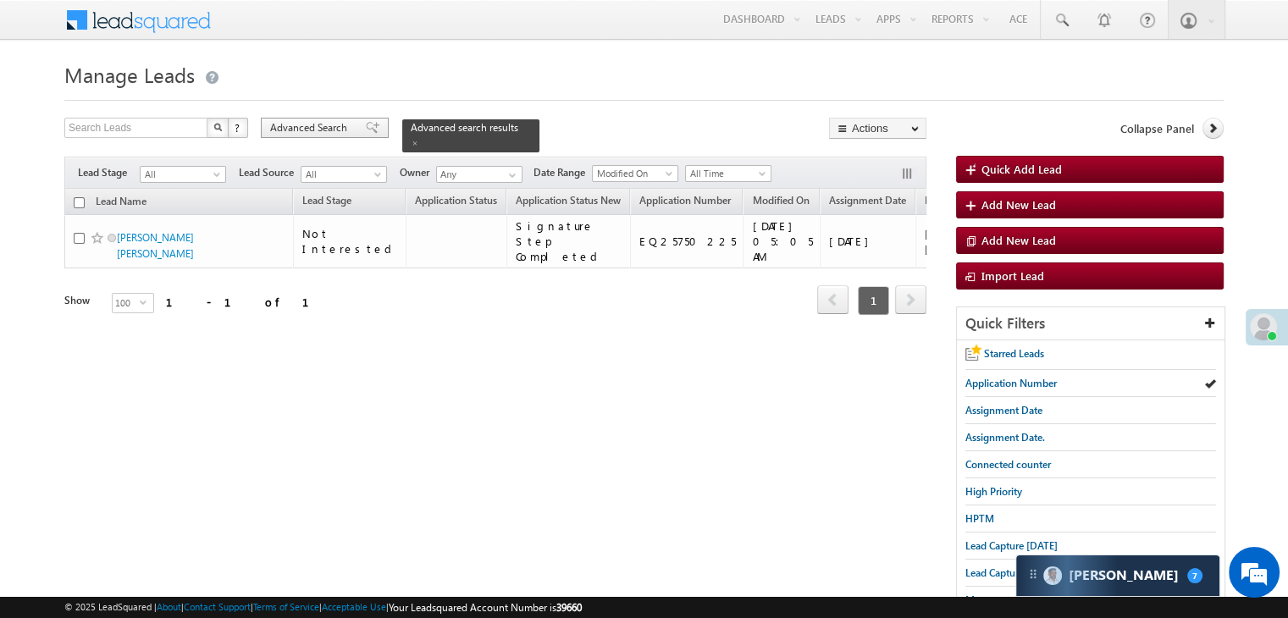
click at [366, 130] on span at bounding box center [373, 128] width 14 height 12
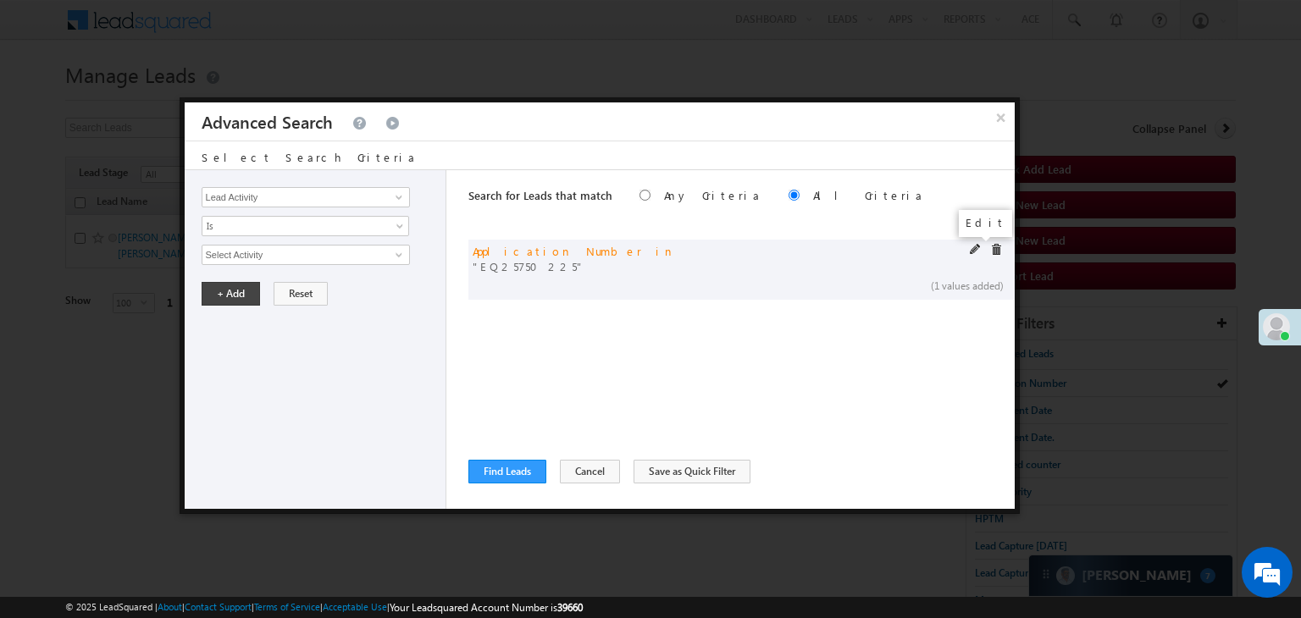
click at [972, 249] on span at bounding box center [976, 250] width 12 height 12
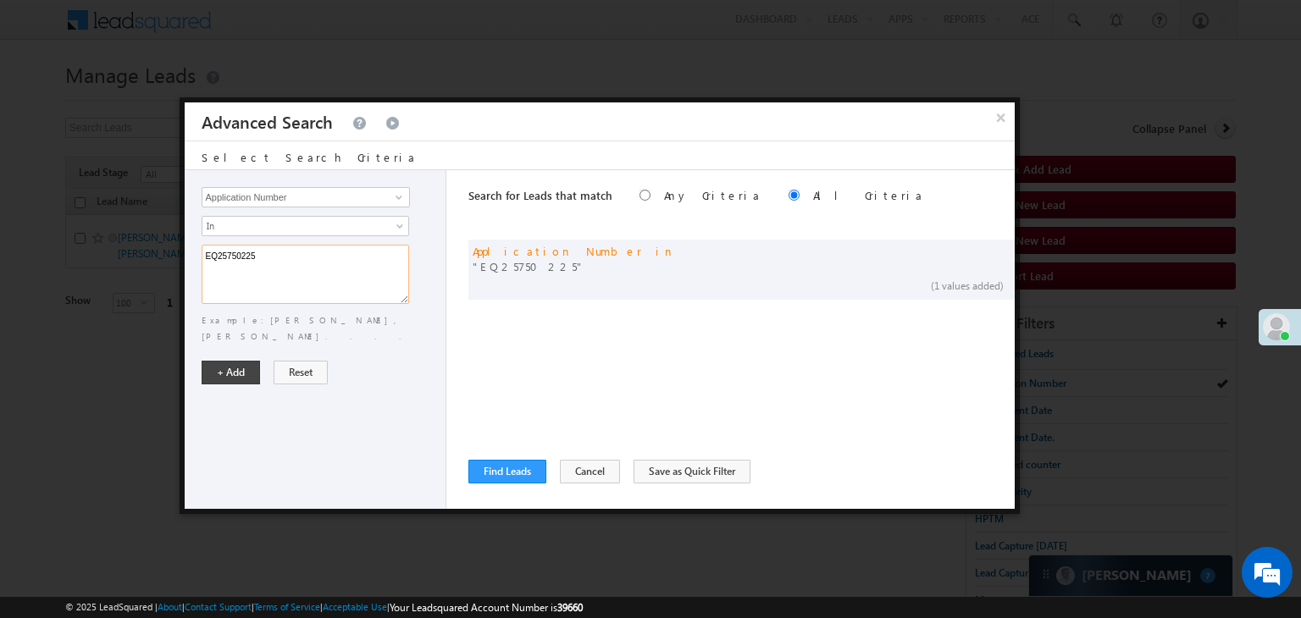
click at [344, 267] on textarea "EQ25750225" at bounding box center [305, 274] width 207 height 59
paste textarea "8872664 EQ24143072"
type textarea "EQ28872664 EQ24143072"
click at [229, 361] on button "+ Add" at bounding box center [231, 373] width 58 height 24
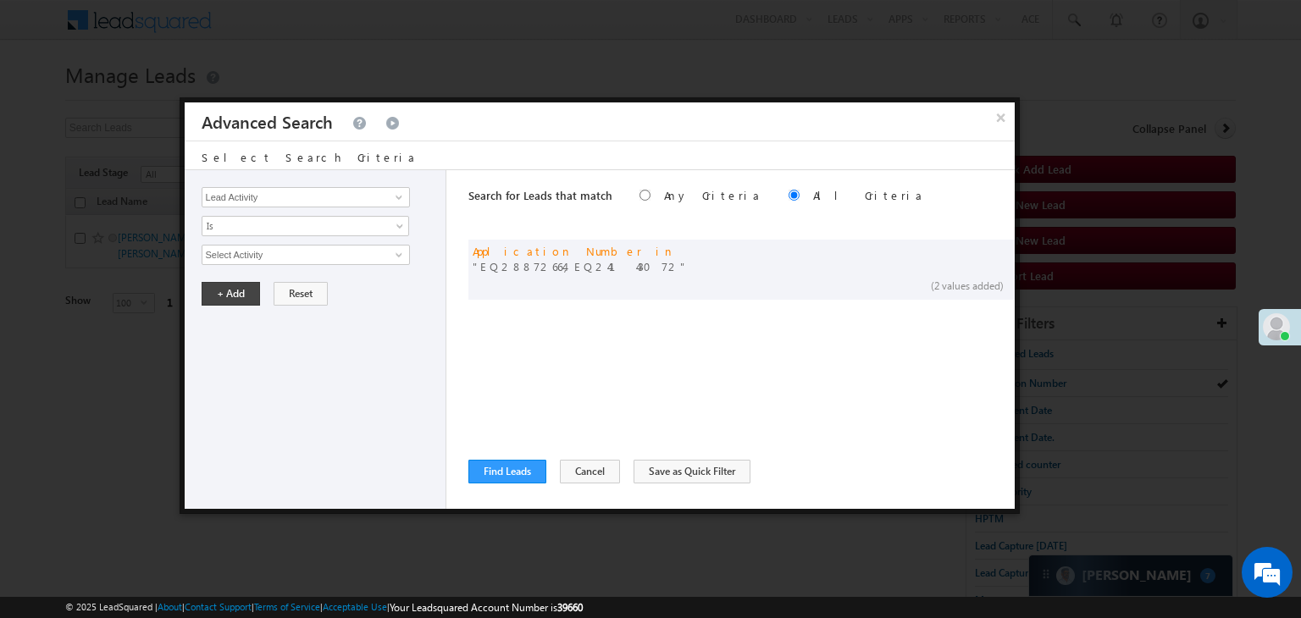
click at [522, 486] on div "Search for Leads that match Any Criteria All Criteria Note that the current tri…" at bounding box center [741, 339] width 546 height 339
click at [519, 473] on button "Find Leads" at bounding box center [507, 472] width 78 height 24
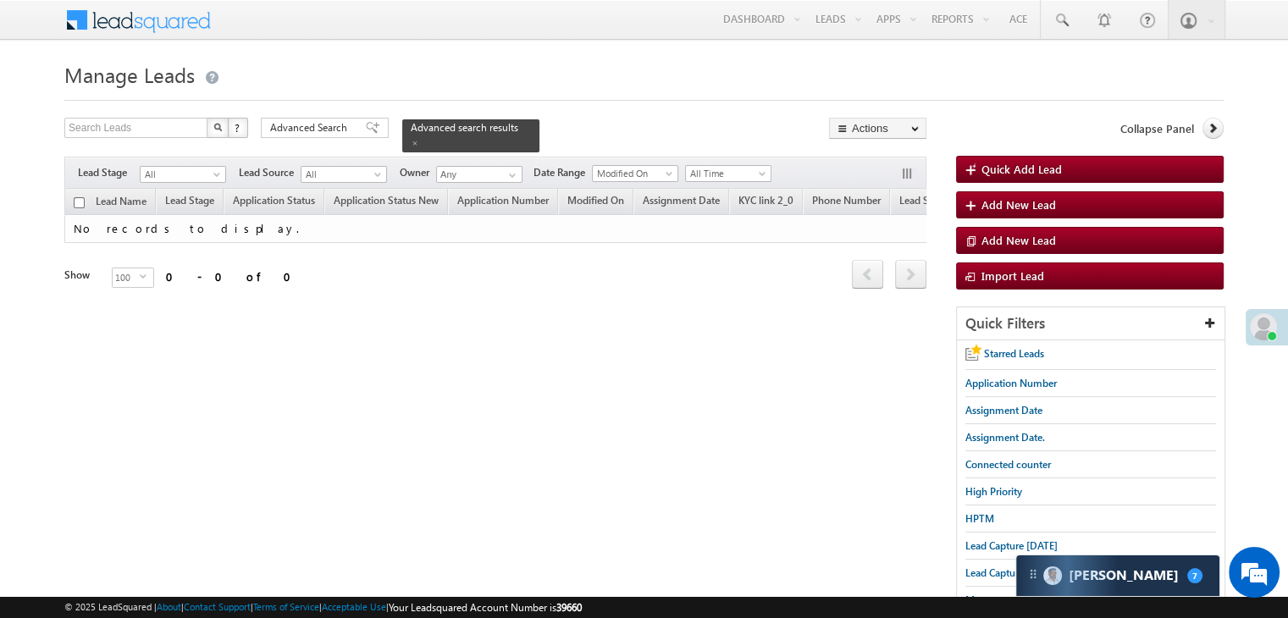
scroll to position [169, 0]
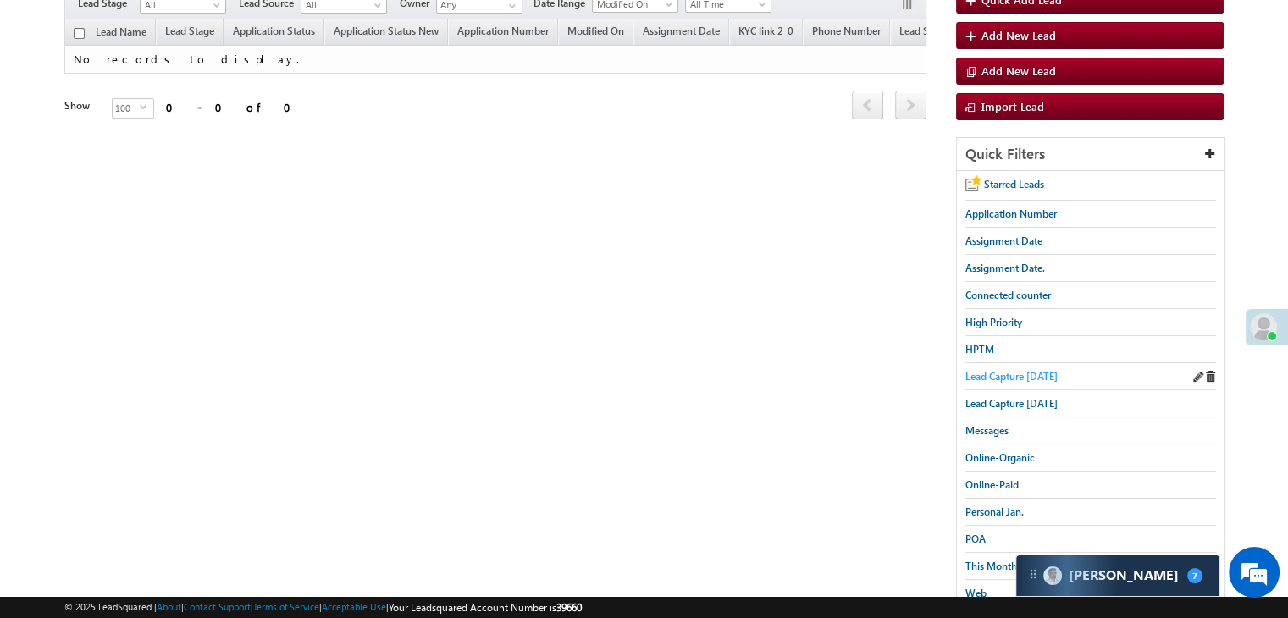
click at [995, 370] on span "Lead Capture today" at bounding box center [1011, 376] width 92 height 13
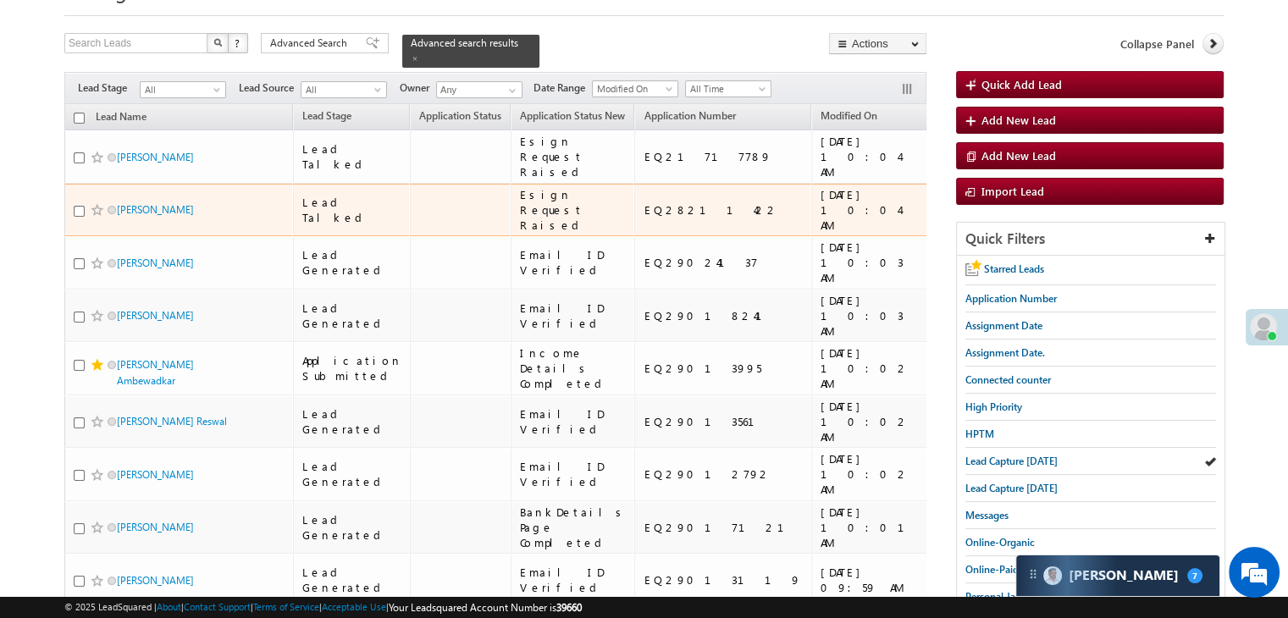
scroll to position [0, 0]
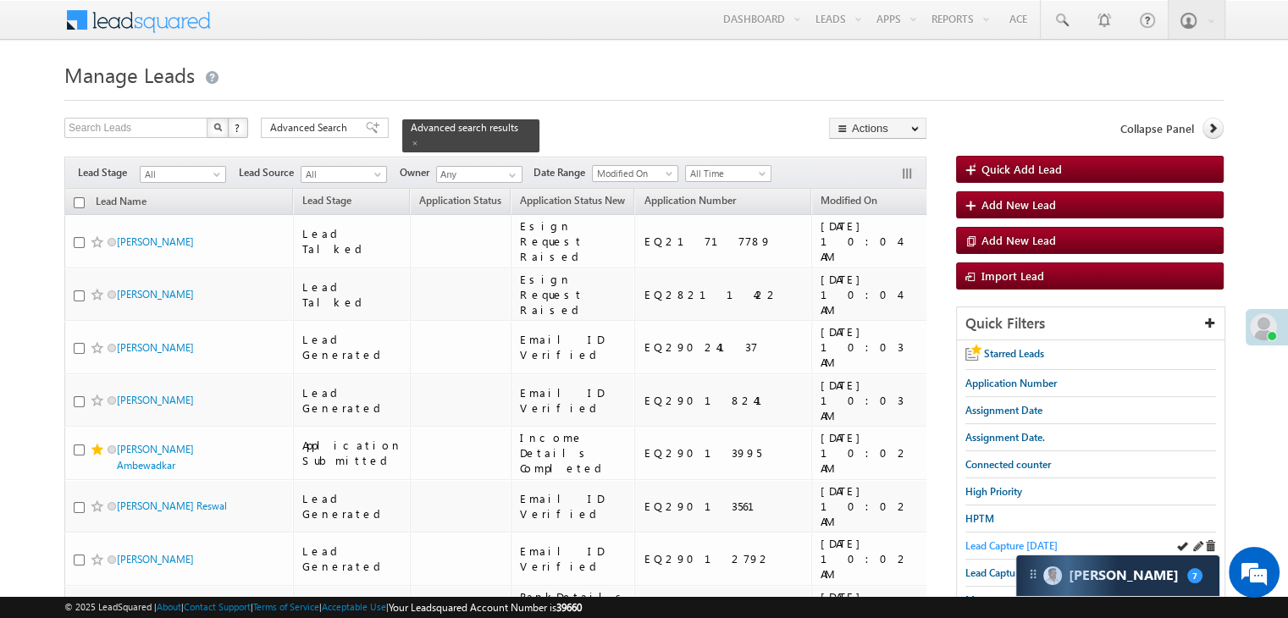
click at [976, 541] on span "Lead Capture today" at bounding box center [1011, 545] width 92 height 13
click at [419, 139] on span at bounding box center [415, 143] width 8 height 8
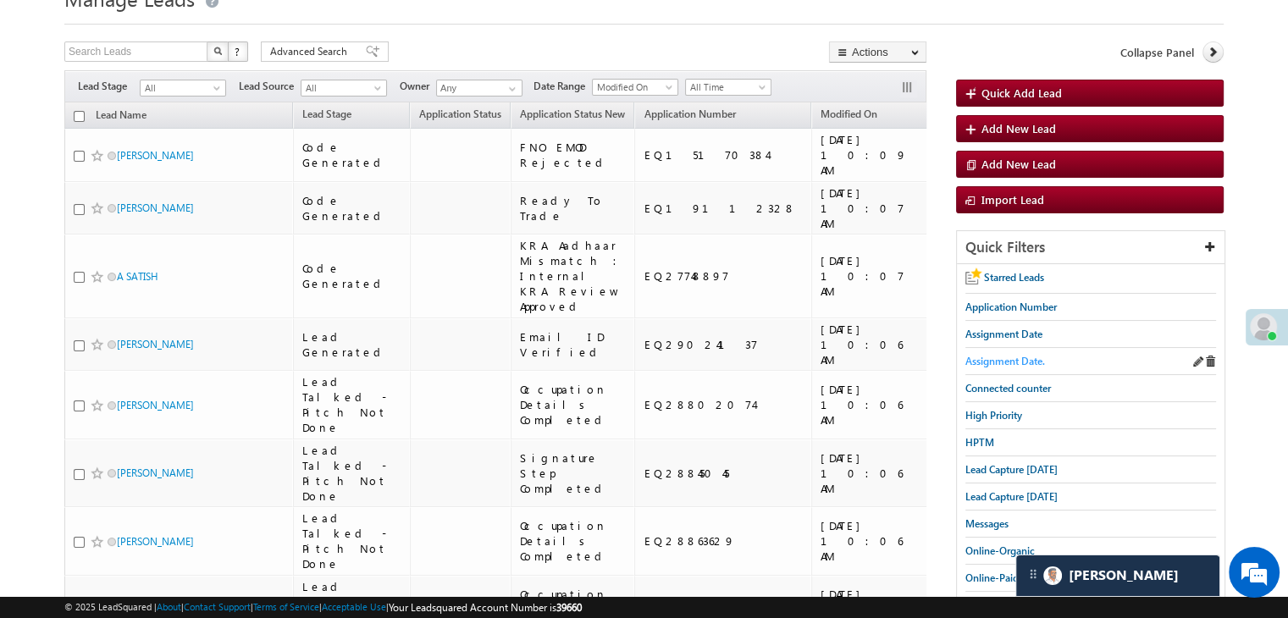
scroll to position [85, 0]
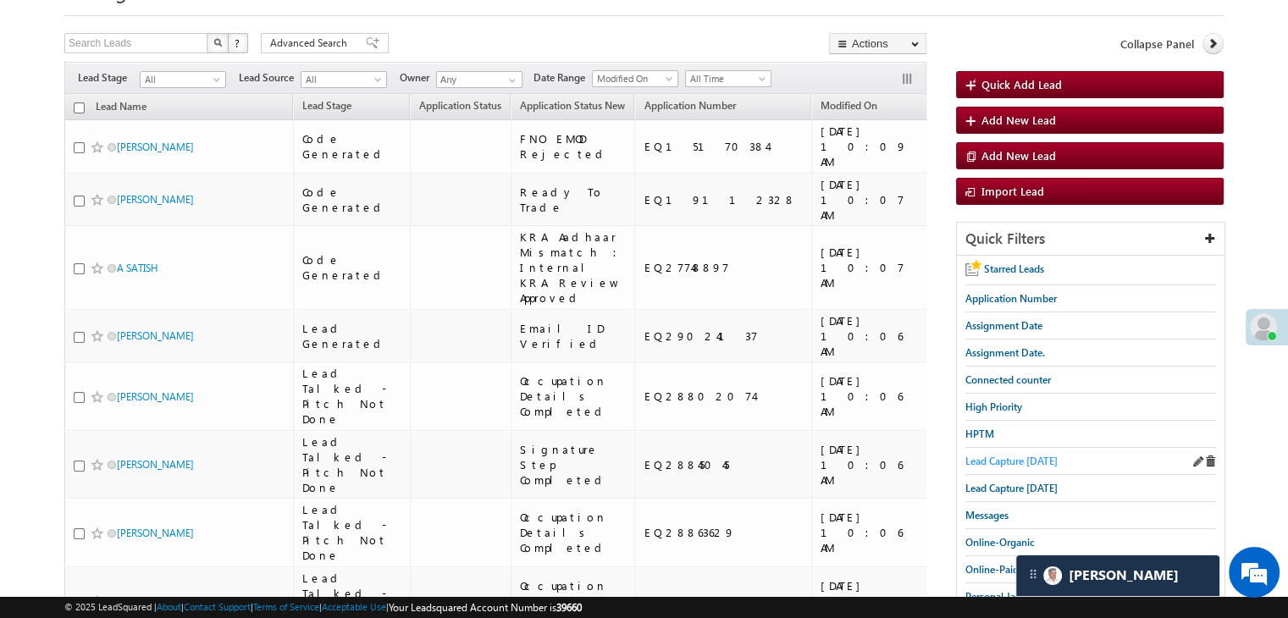
click at [984, 455] on span "Lead Capture today" at bounding box center [1011, 461] width 92 height 13
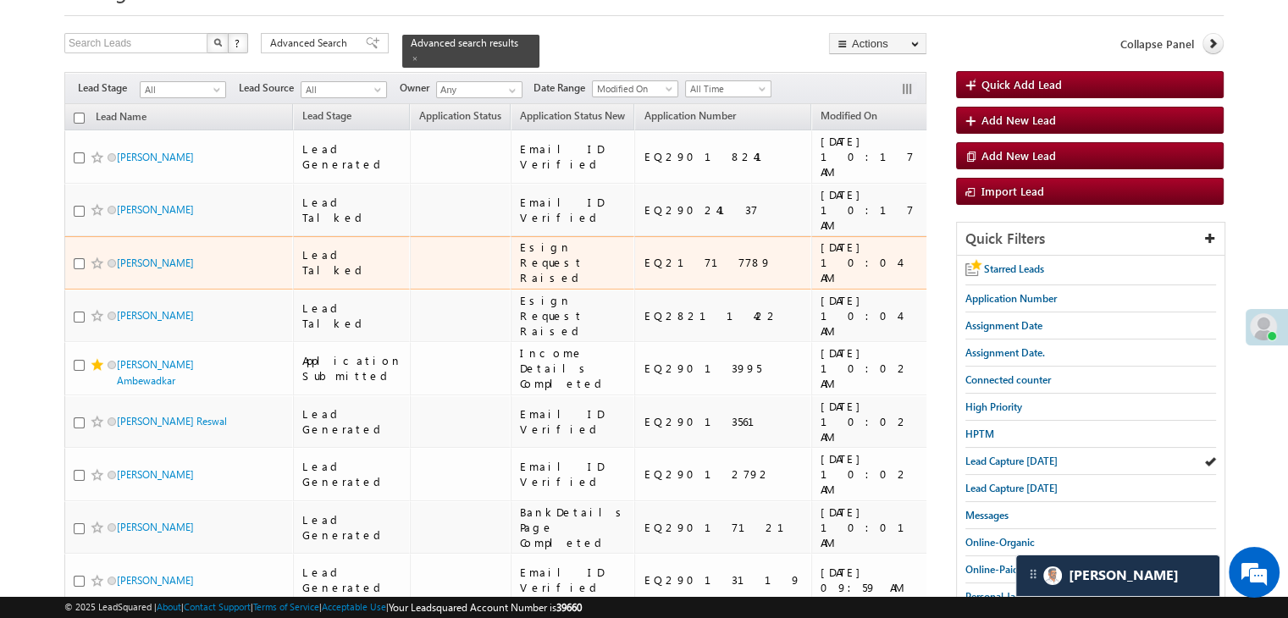
scroll to position [0, 0]
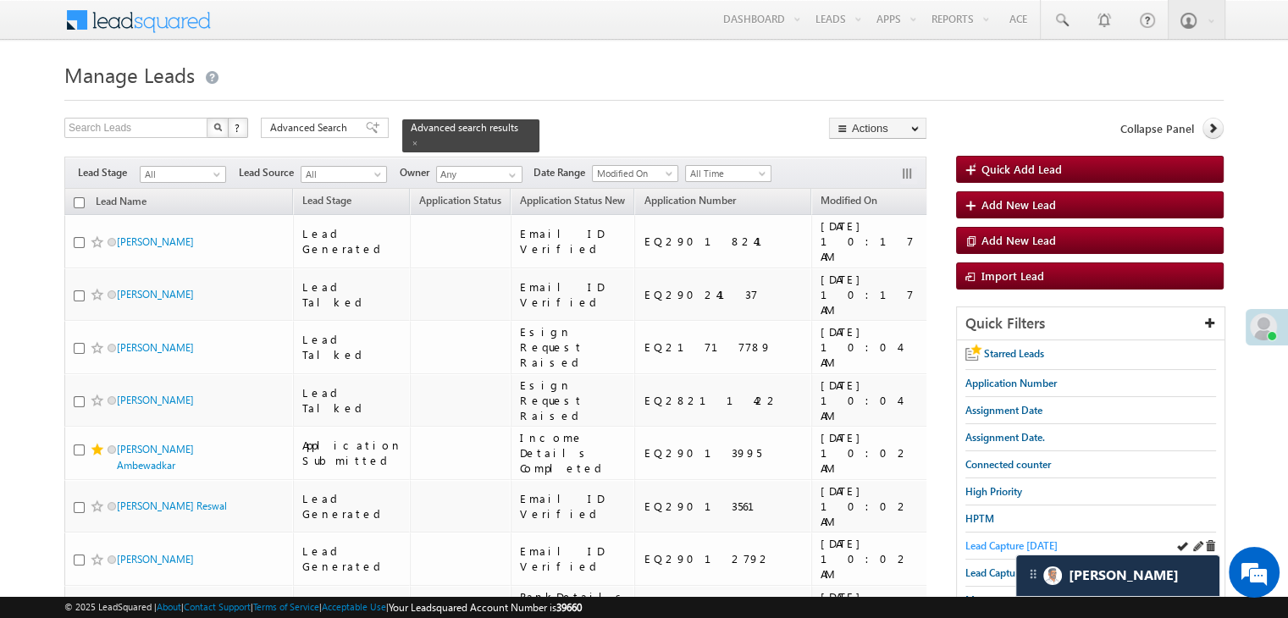
click at [976, 539] on span "Lead Capture today" at bounding box center [1011, 545] width 92 height 13
click at [991, 539] on span "Lead Capture today" at bounding box center [1011, 545] width 92 height 13
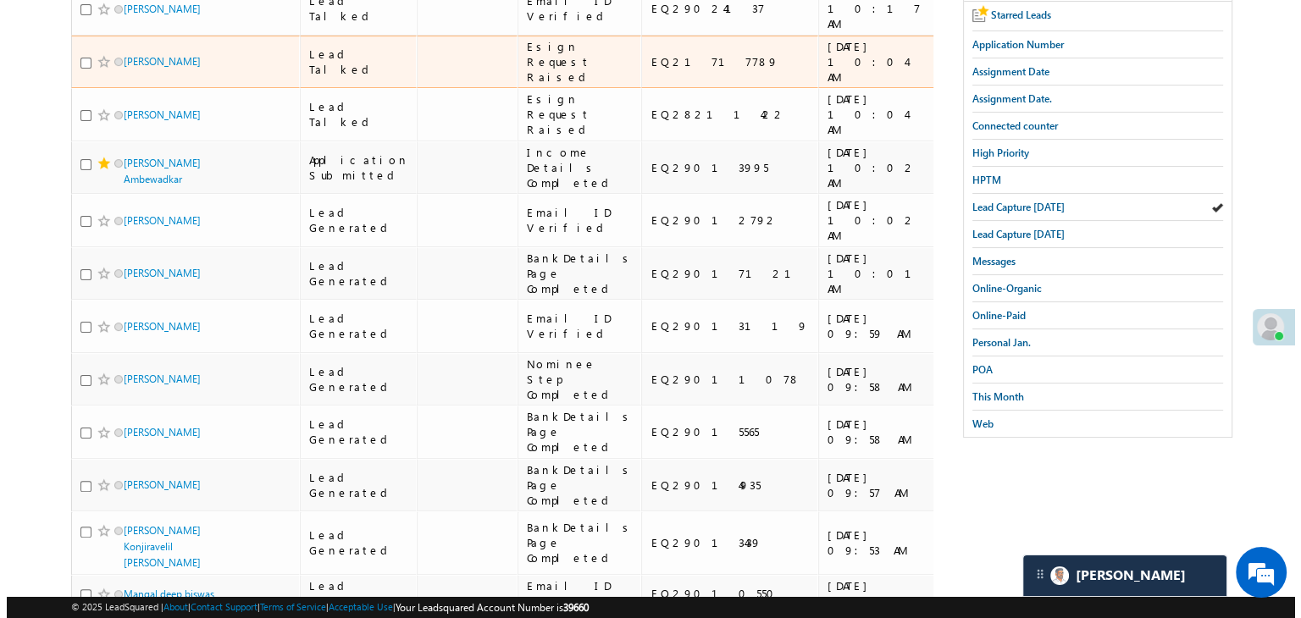
scroll to position [85, 0]
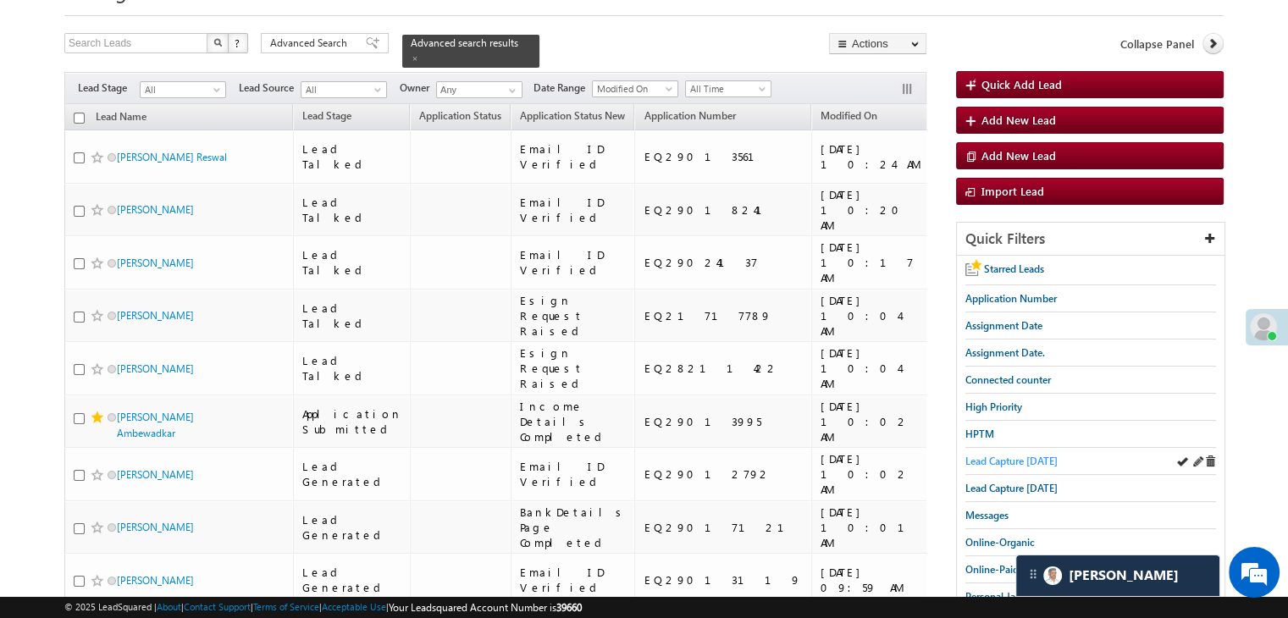
click at [985, 455] on span "Lead Capture today" at bounding box center [1011, 461] width 92 height 13
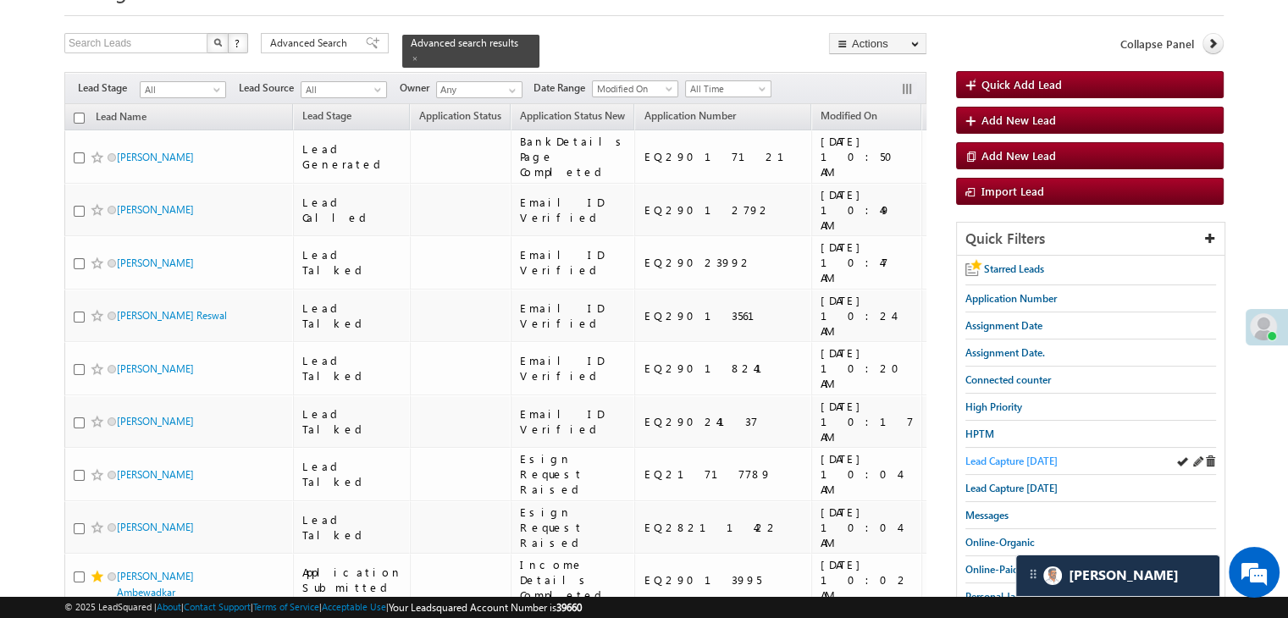
click at [979, 460] on span "Lead Capture today" at bounding box center [1011, 461] width 92 height 13
click at [1010, 355] on span "Assignment Date." at bounding box center [1005, 352] width 80 height 13
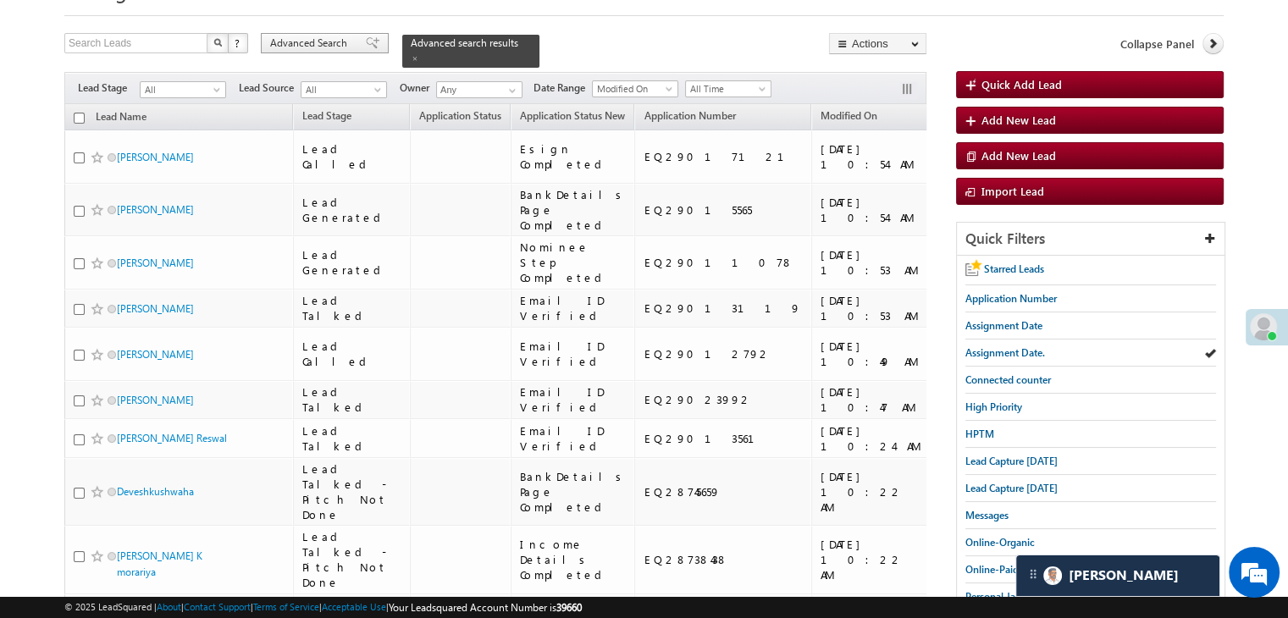
click at [344, 36] on span "Advanced Search" at bounding box center [311, 43] width 82 height 15
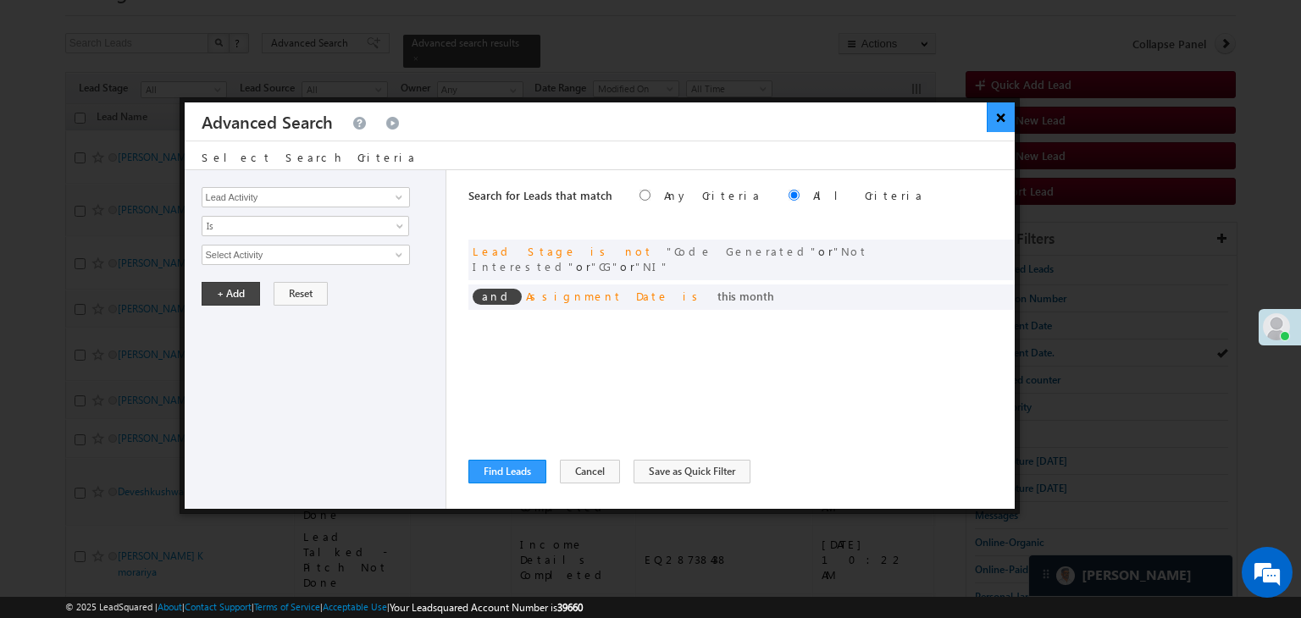
click at [1006, 123] on button "×" at bounding box center [1001, 117] width 28 height 30
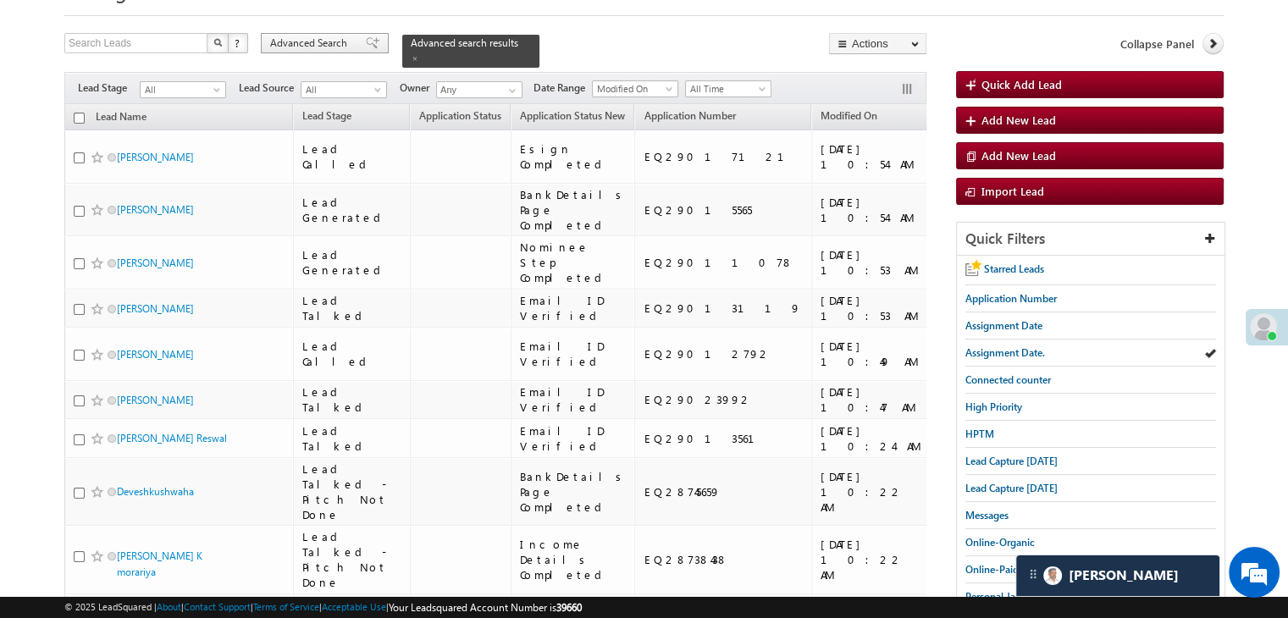
click at [339, 44] on span "Advanced Search" at bounding box center [311, 43] width 82 height 15
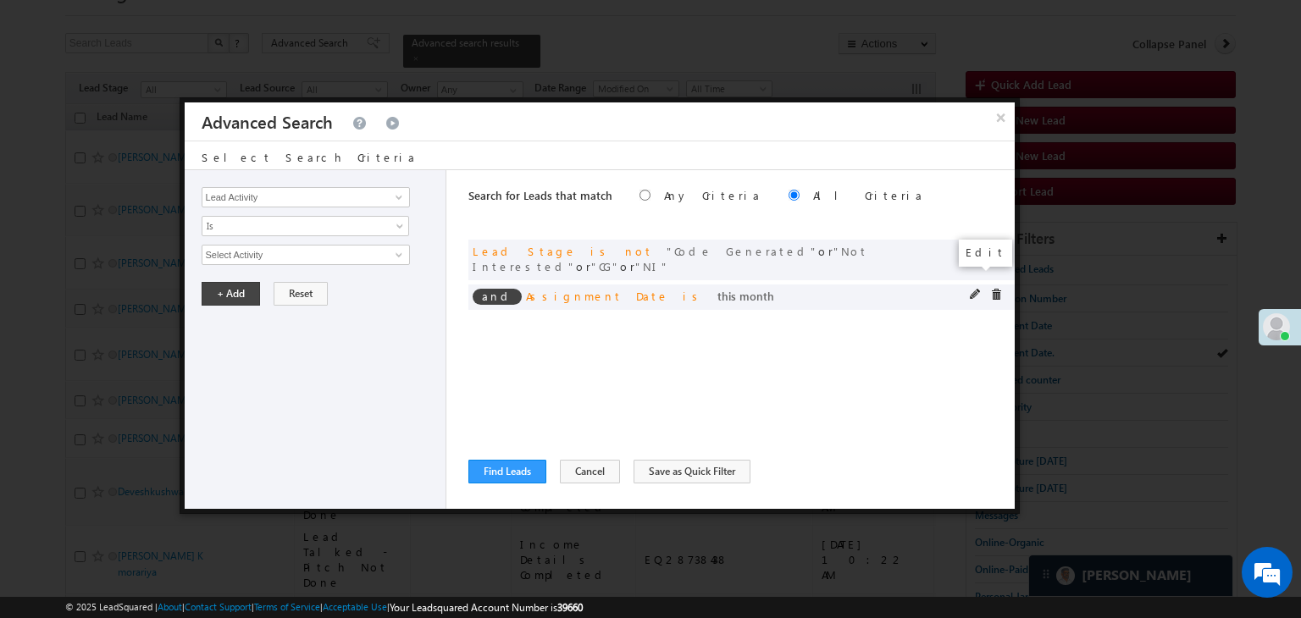
click at [970, 289] on span at bounding box center [976, 295] width 12 height 12
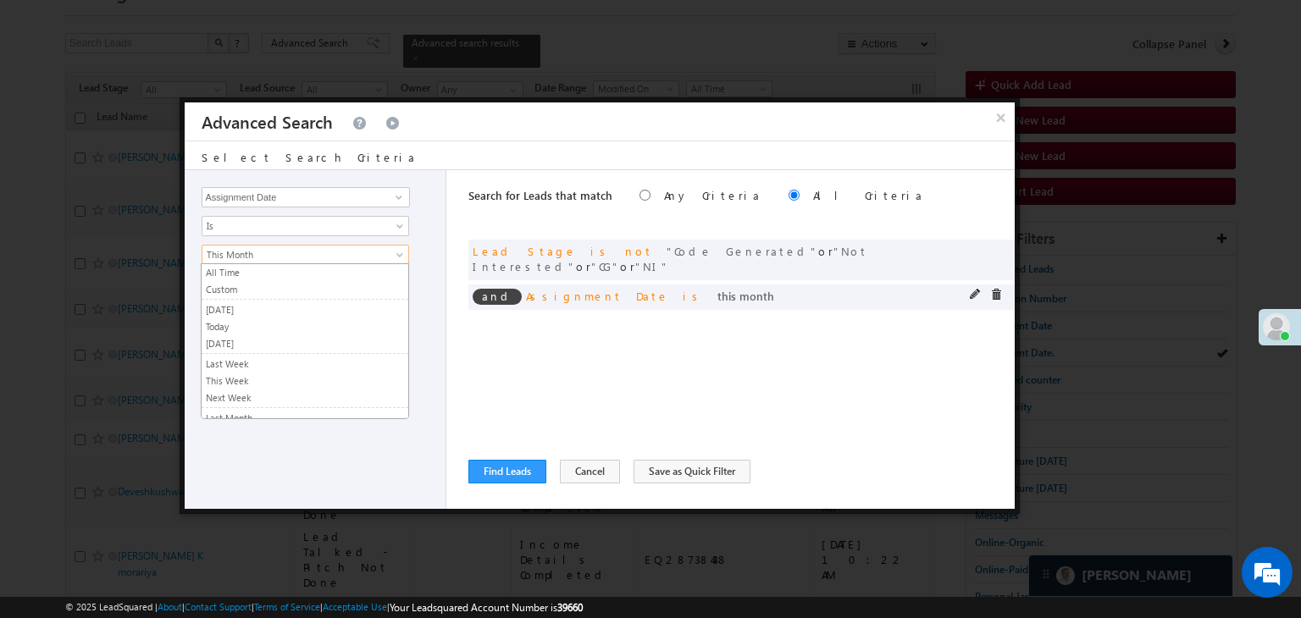
click at [323, 258] on span "This Month" at bounding box center [294, 254] width 184 height 15
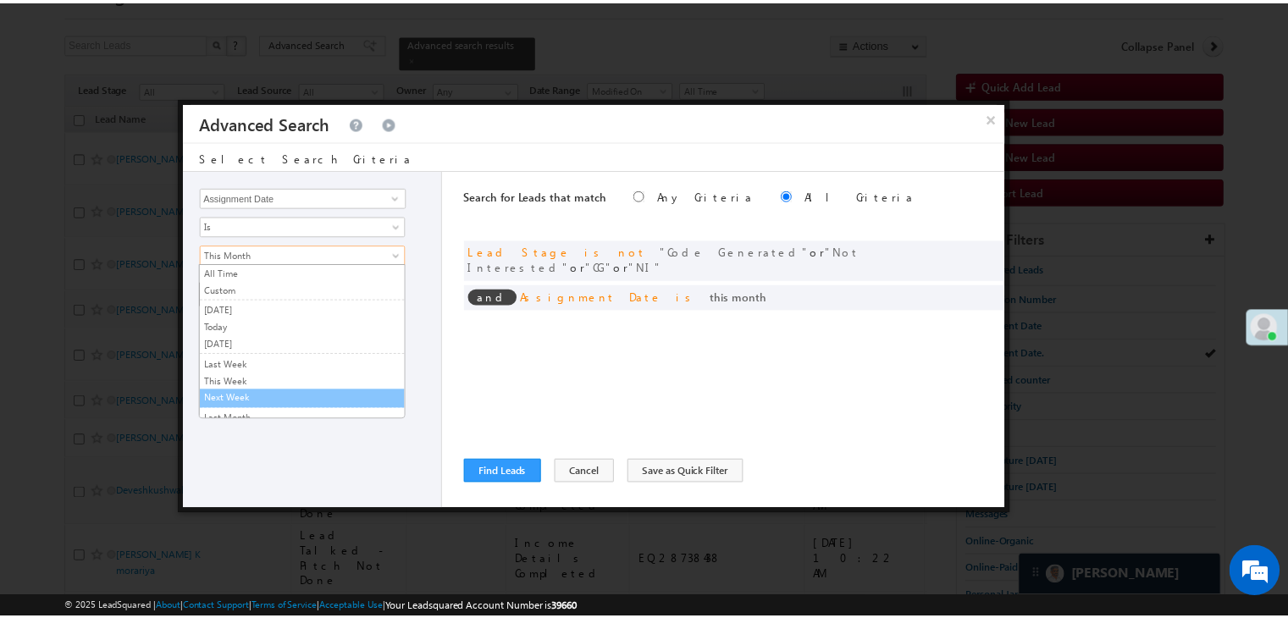
scroll to position [0, 0]
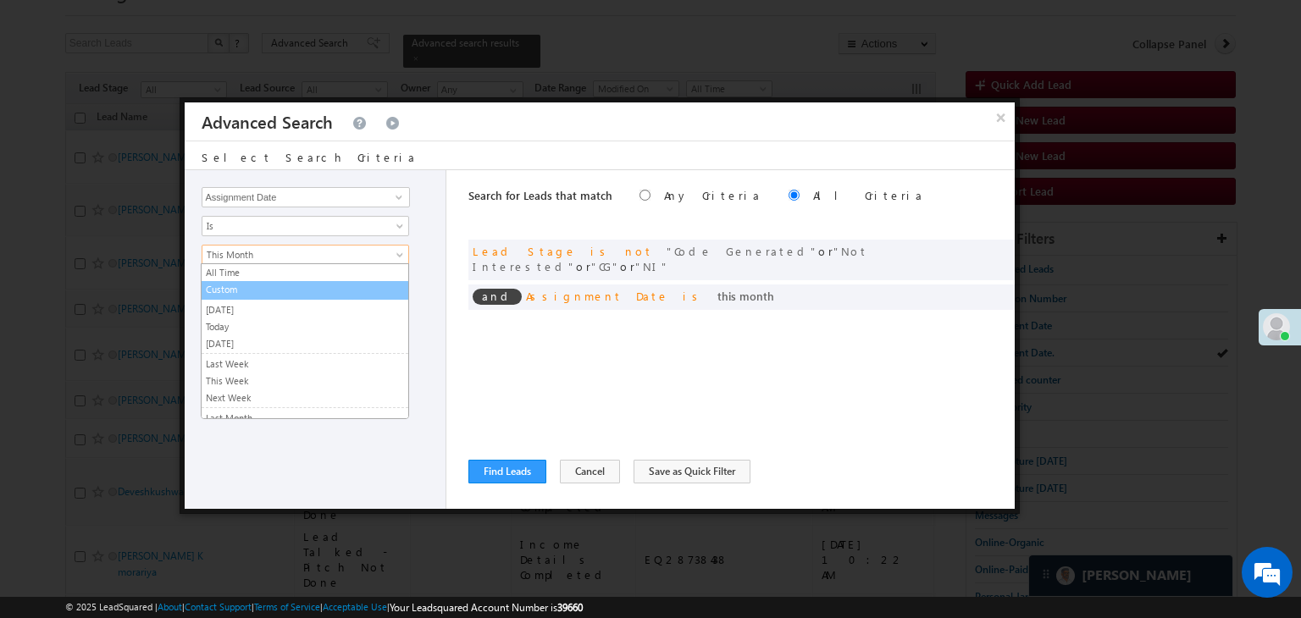
click at [254, 296] on link "Custom" at bounding box center [305, 289] width 207 height 15
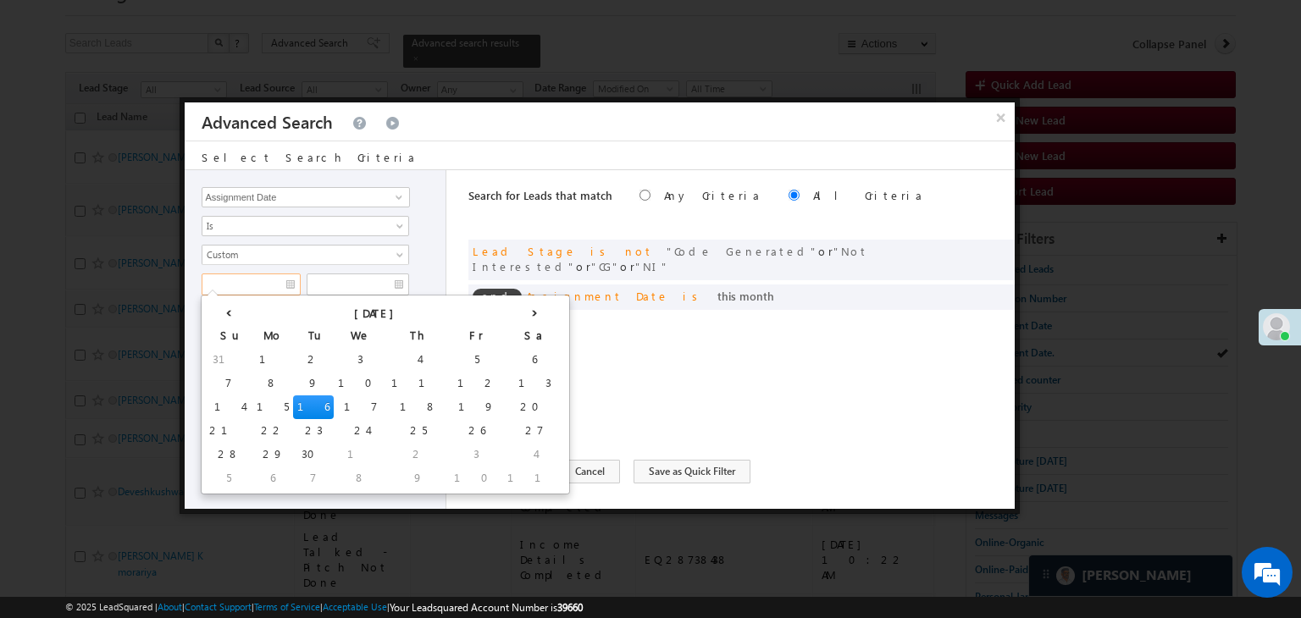
click at [257, 292] on input "text" at bounding box center [251, 285] width 99 height 22
click at [503, 379] on td "13" at bounding box center [534, 384] width 63 height 24
type input "09/13/25"
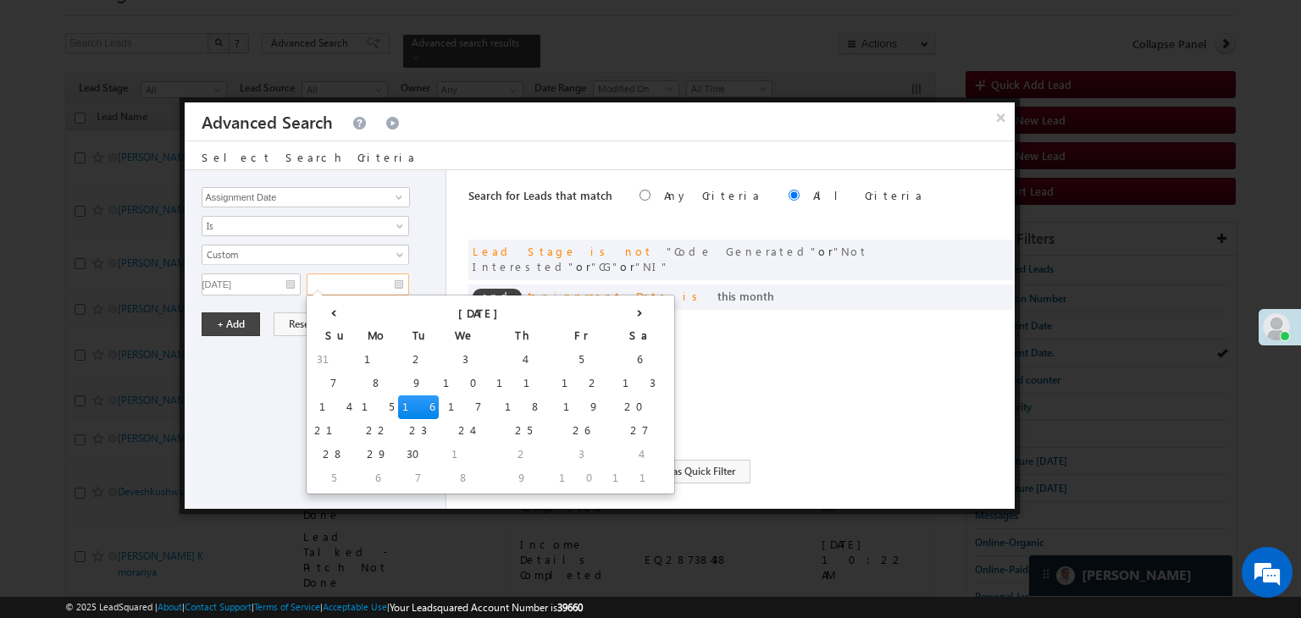
click at [390, 286] on input "text" at bounding box center [358, 285] width 102 height 22
click at [608, 387] on td "13" at bounding box center [639, 384] width 63 height 24
type input "09/13/25"
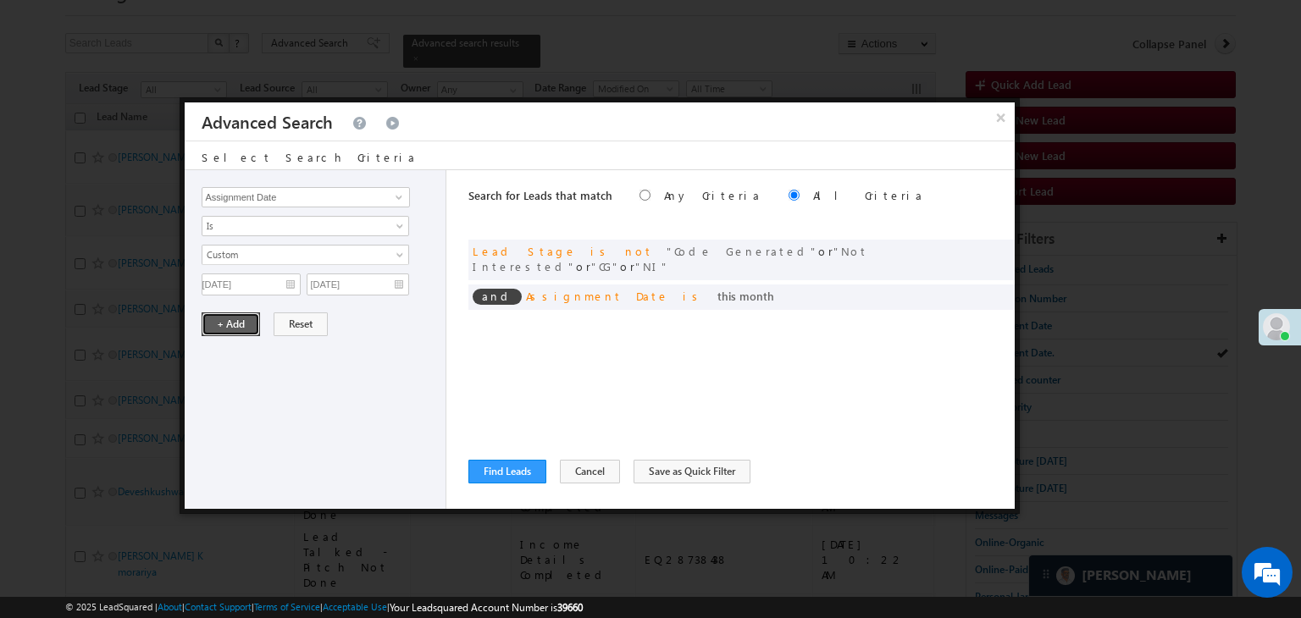
click at [213, 320] on button "+ Add" at bounding box center [231, 324] width 58 height 24
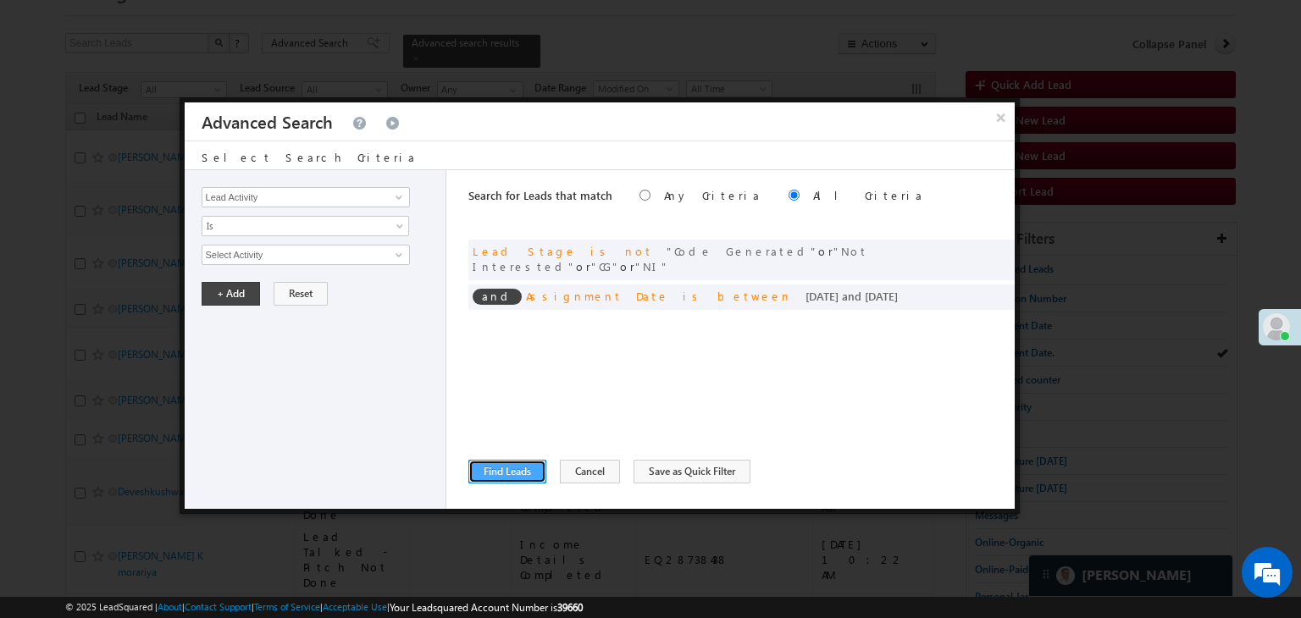
click at [527, 469] on button "Find Leads" at bounding box center [507, 472] width 78 height 24
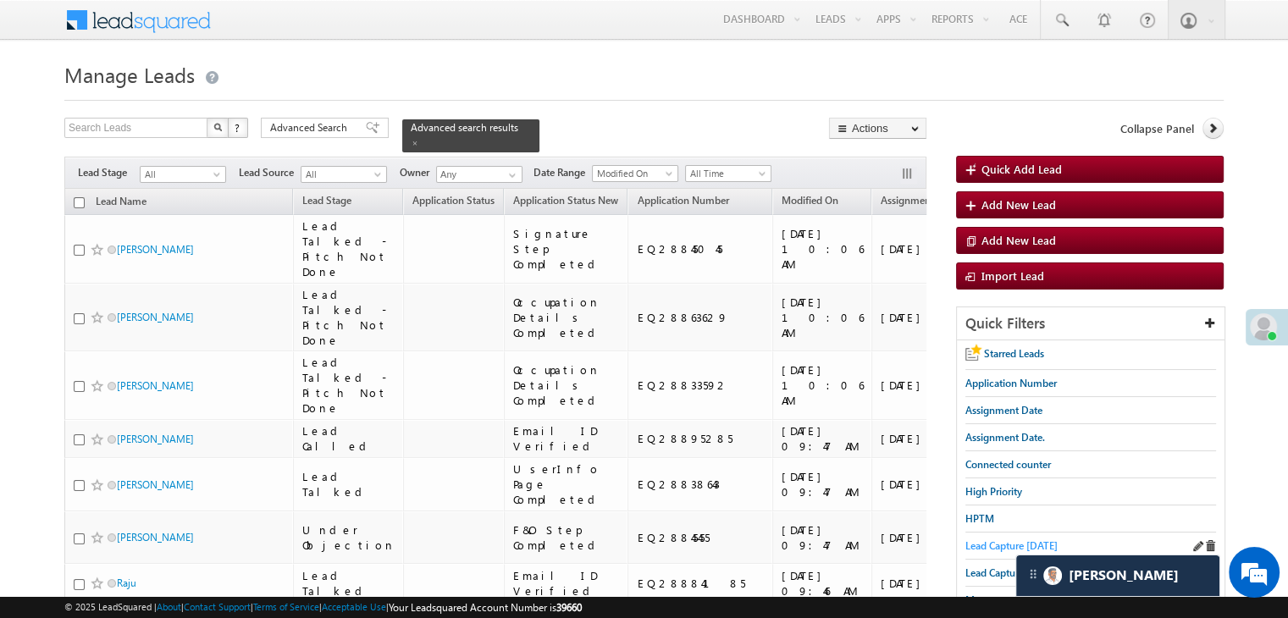
click at [986, 539] on span "Lead Capture today" at bounding box center [1011, 545] width 92 height 13
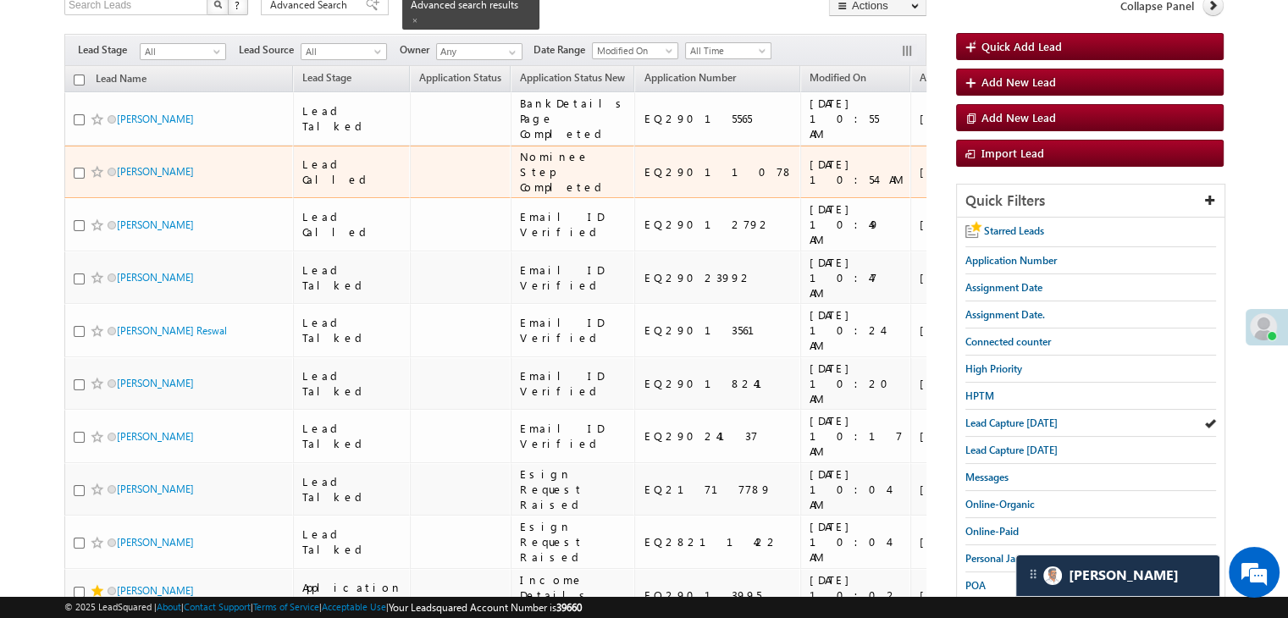
scroll to position [85, 0]
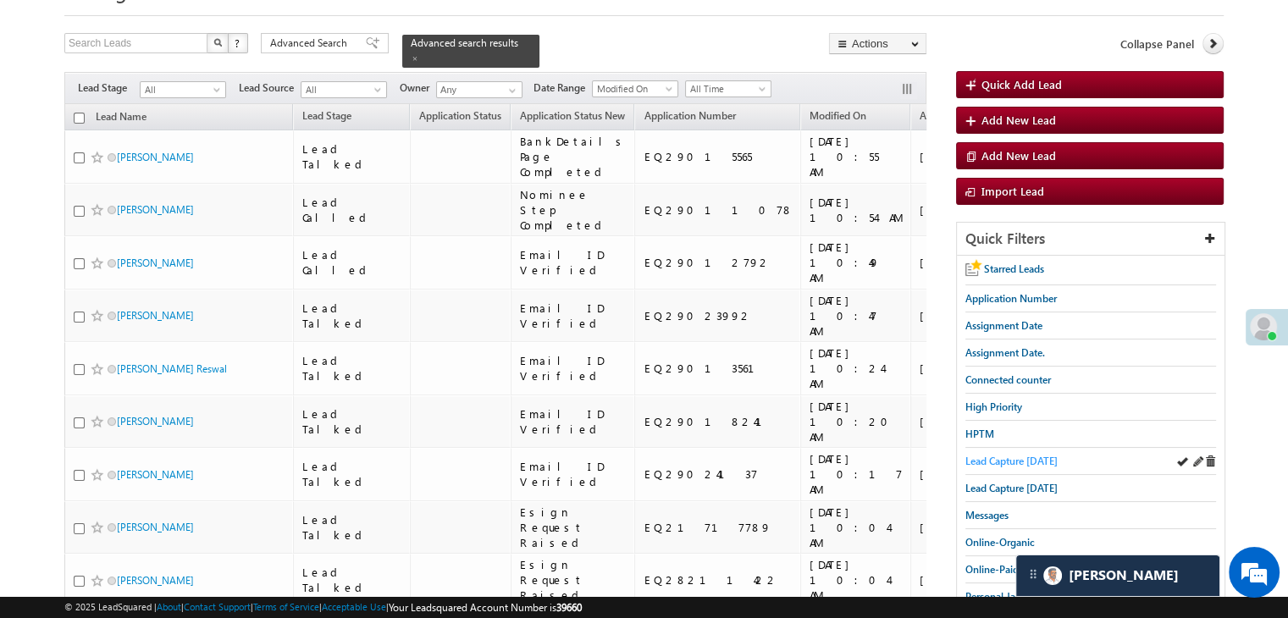
click at [1025, 456] on span "Lead Capture today" at bounding box center [1011, 461] width 92 height 13
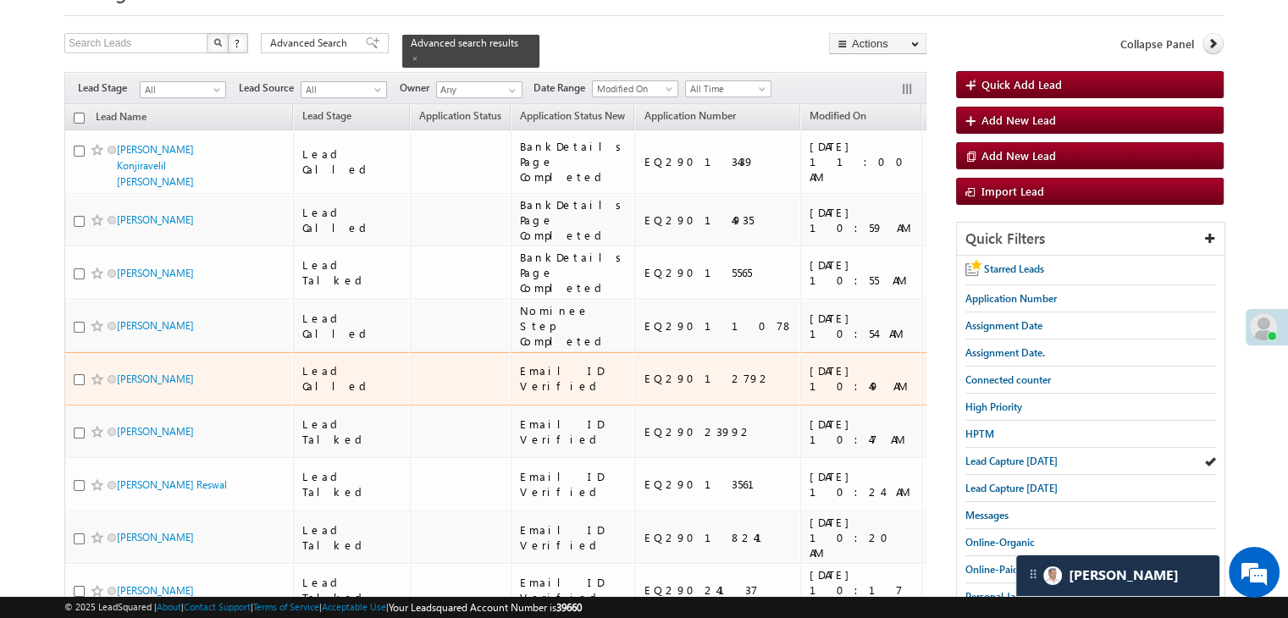
scroll to position [0, 0]
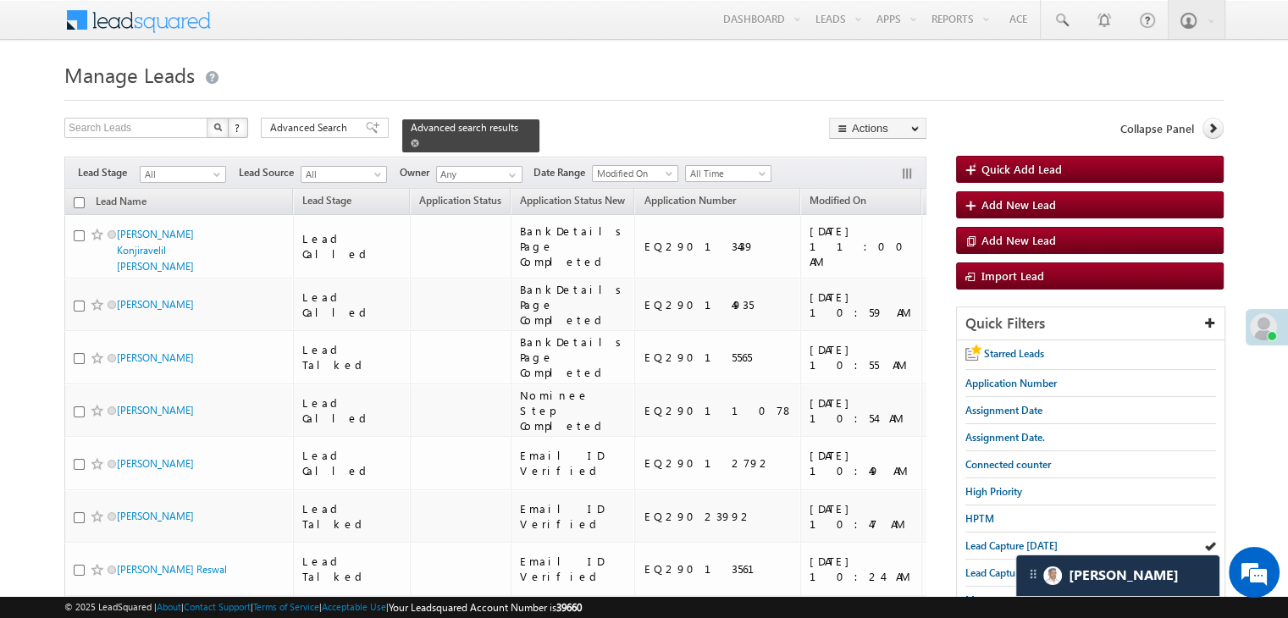
click at [419, 139] on span at bounding box center [415, 143] width 8 height 8
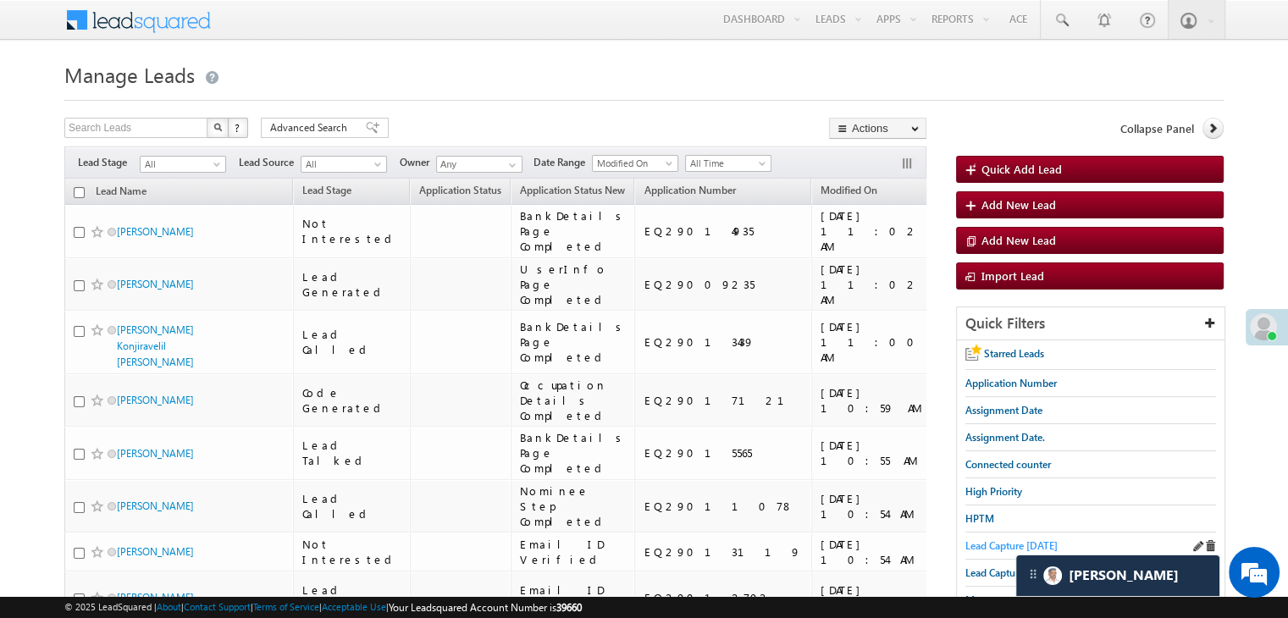
click at [1002, 542] on span "Lead Capture today" at bounding box center [1011, 545] width 92 height 13
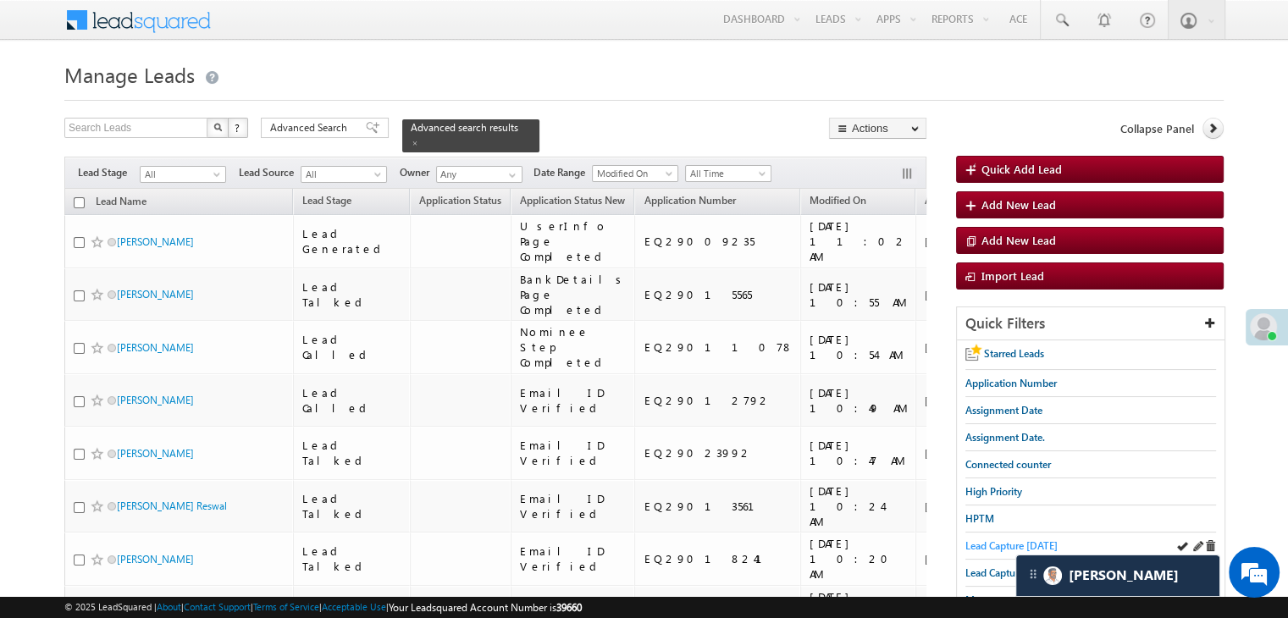
click at [1005, 542] on span "Lead Capture today" at bounding box center [1011, 545] width 92 height 13
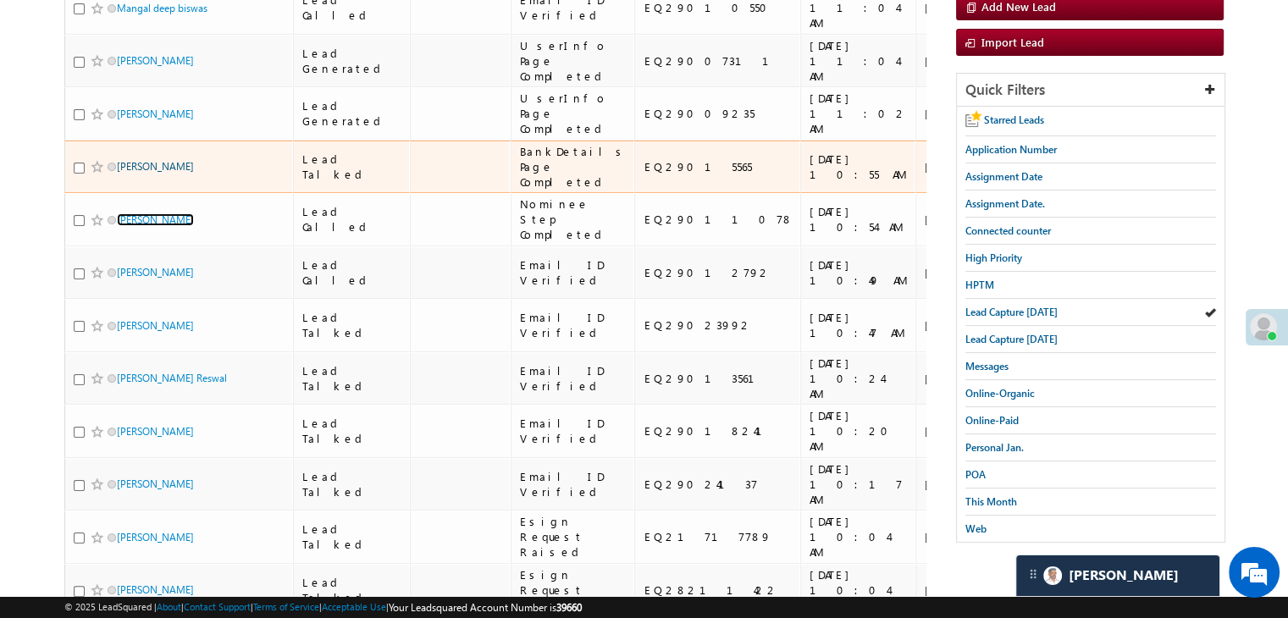
scroll to position [339, 0]
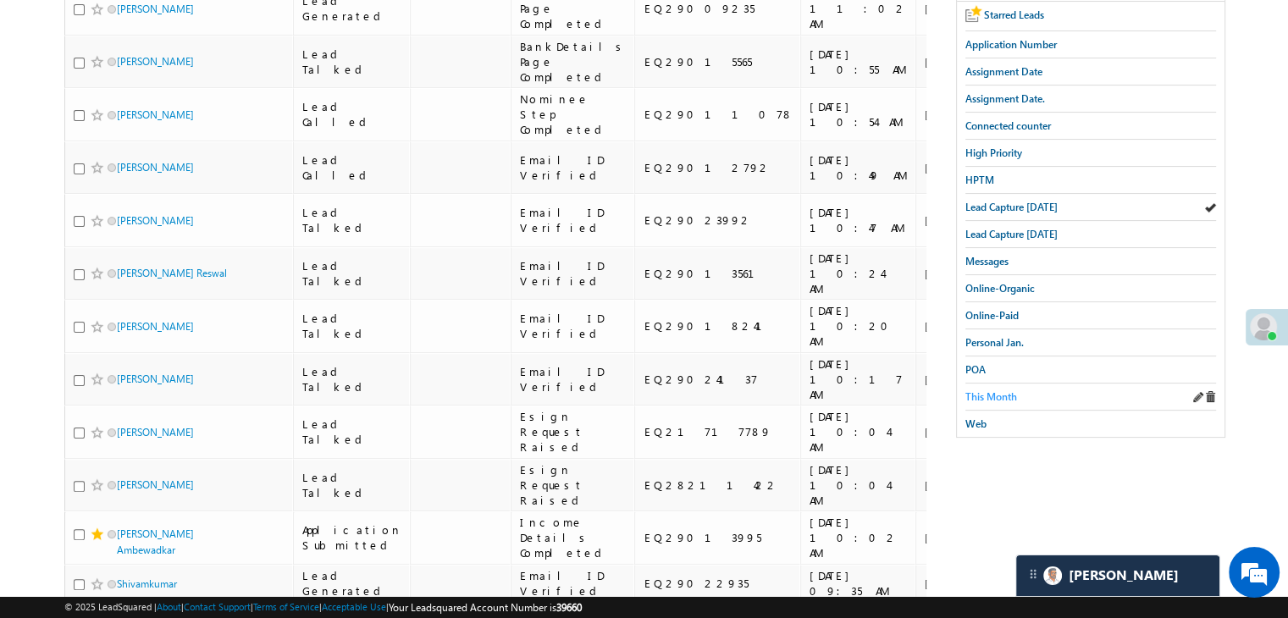
click at [988, 394] on span "This Month" at bounding box center [991, 396] width 52 height 13
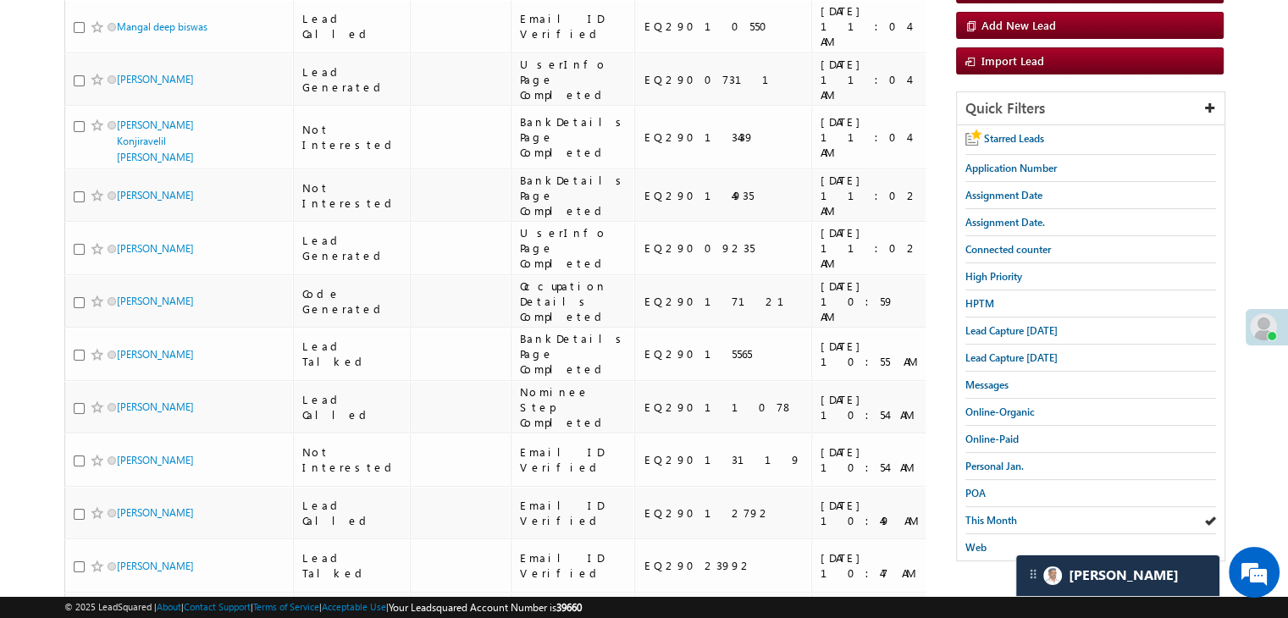
scroll to position [135, 0]
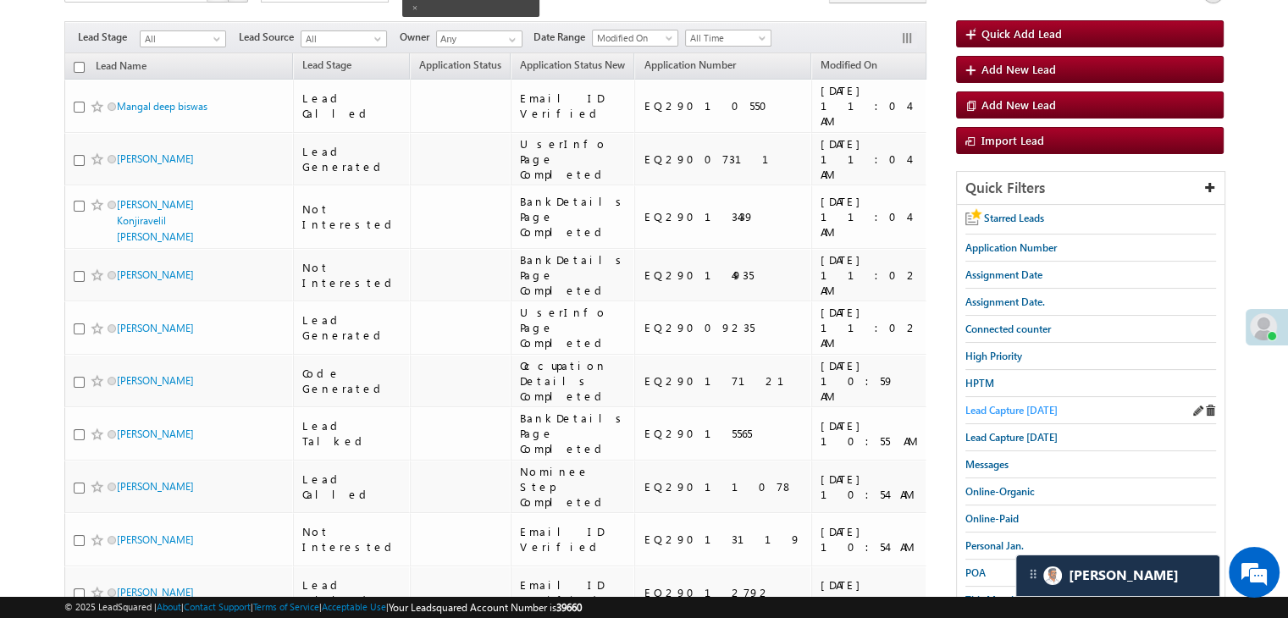
click at [1009, 404] on span "Lead Capture today" at bounding box center [1011, 410] width 92 height 13
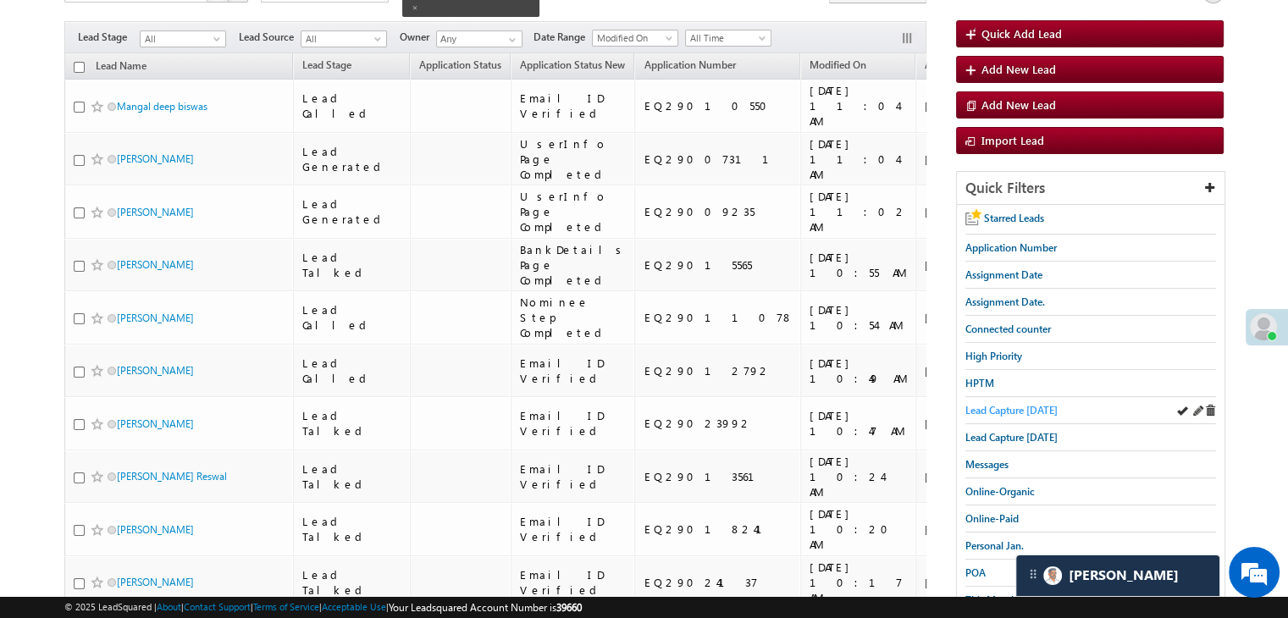
click at [987, 406] on span "Lead Capture today" at bounding box center [1011, 410] width 92 height 13
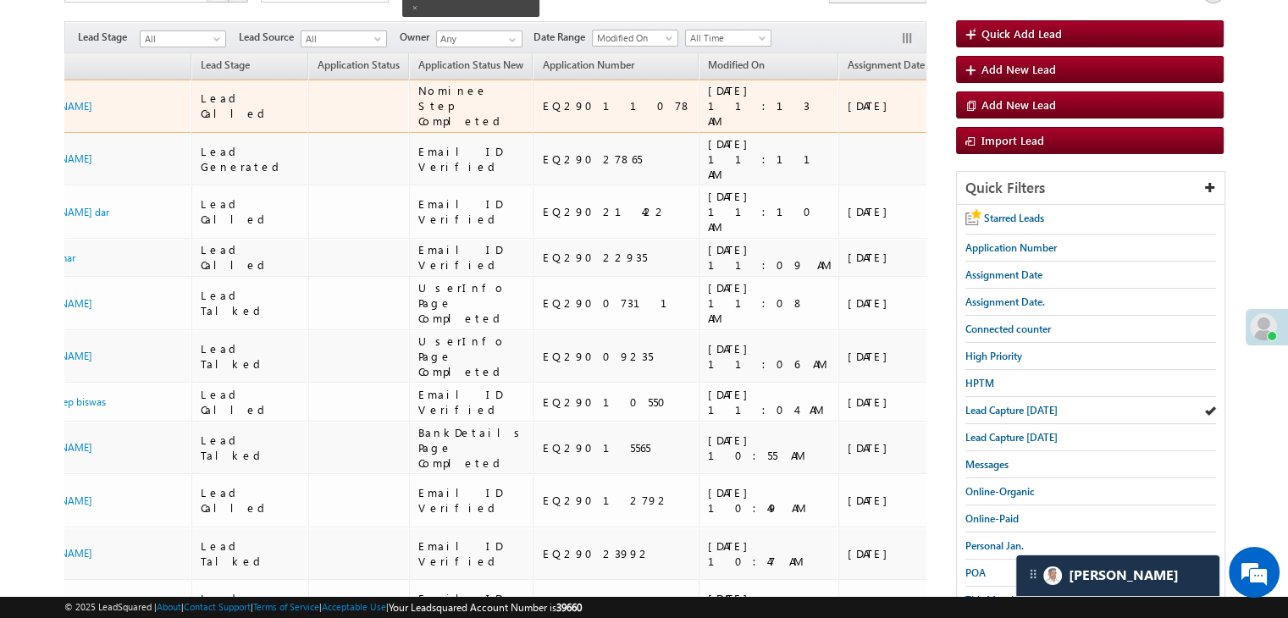
scroll to position [0, 125]
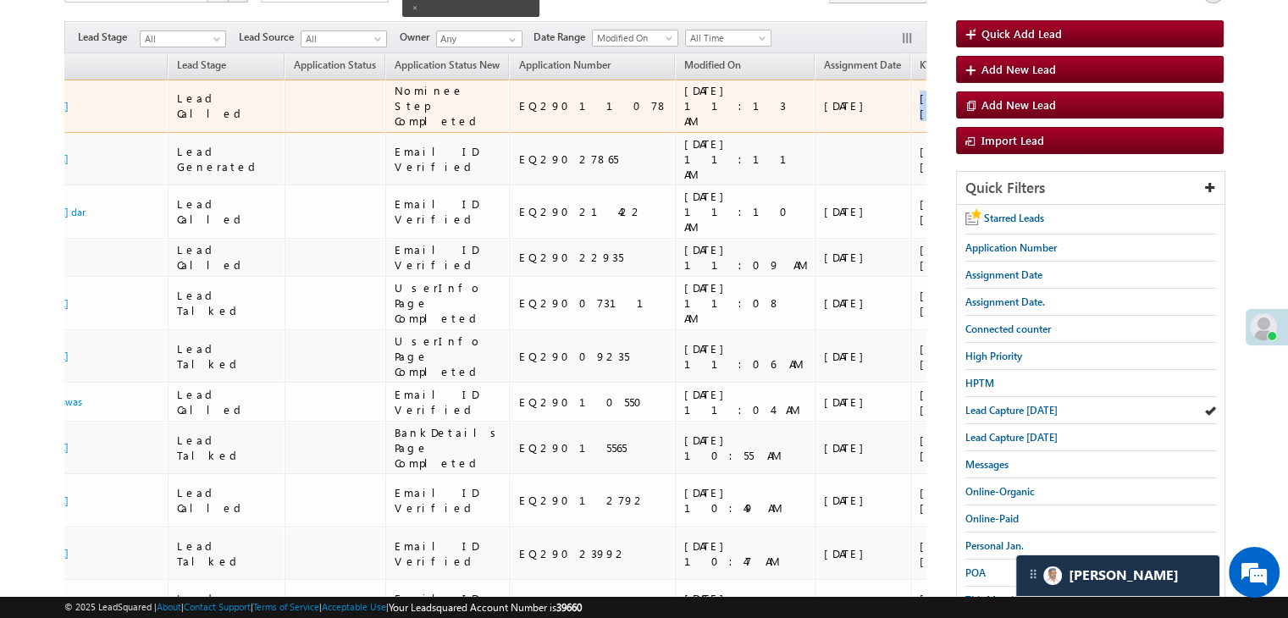
drag, startPoint x: 885, startPoint y: 80, endPoint x: 837, endPoint y: 157, distance: 90.5
click at [910, 133] on td "https://angelbroking1-pk3em7sa.customui-test.leadsquared.com?leadId=766b0f43-14…" at bounding box center [970, 106] width 120 height 53
copy div "https://angelbroking1-pk3em7sa.customui-test.leadsquared.com?leadId=766b0f43-14…"
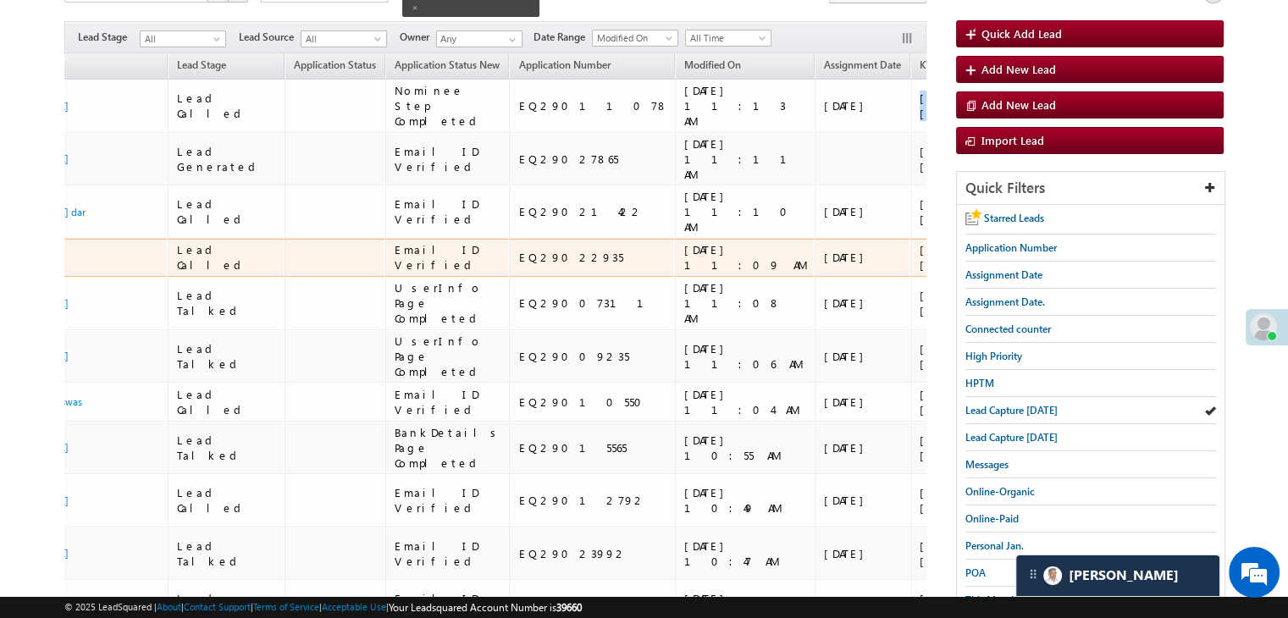
scroll to position [0, 0]
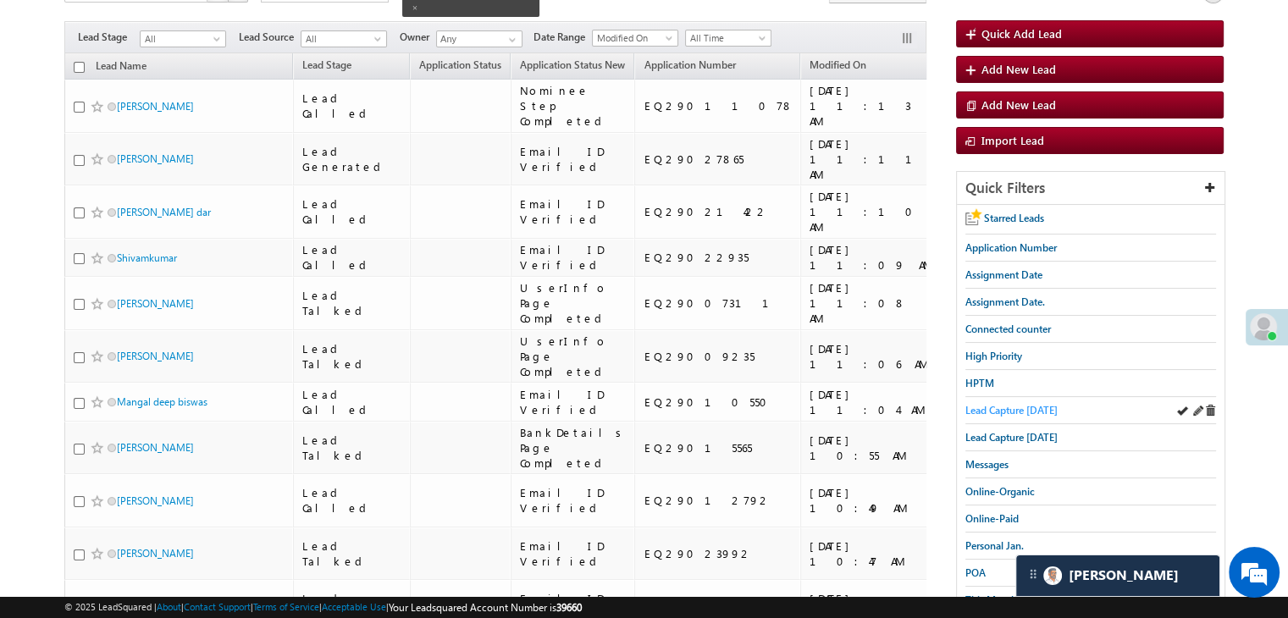
click at [1009, 407] on span "Lead Capture today" at bounding box center [1011, 410] width 92 height 13
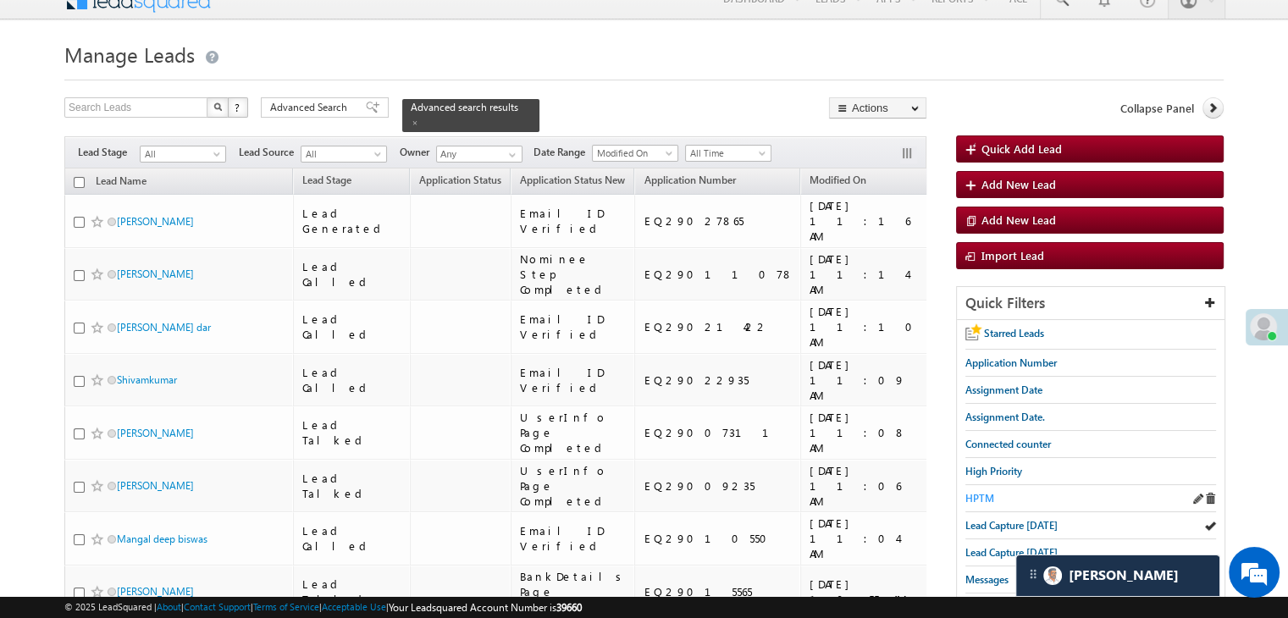
scroll to position [85, 0]
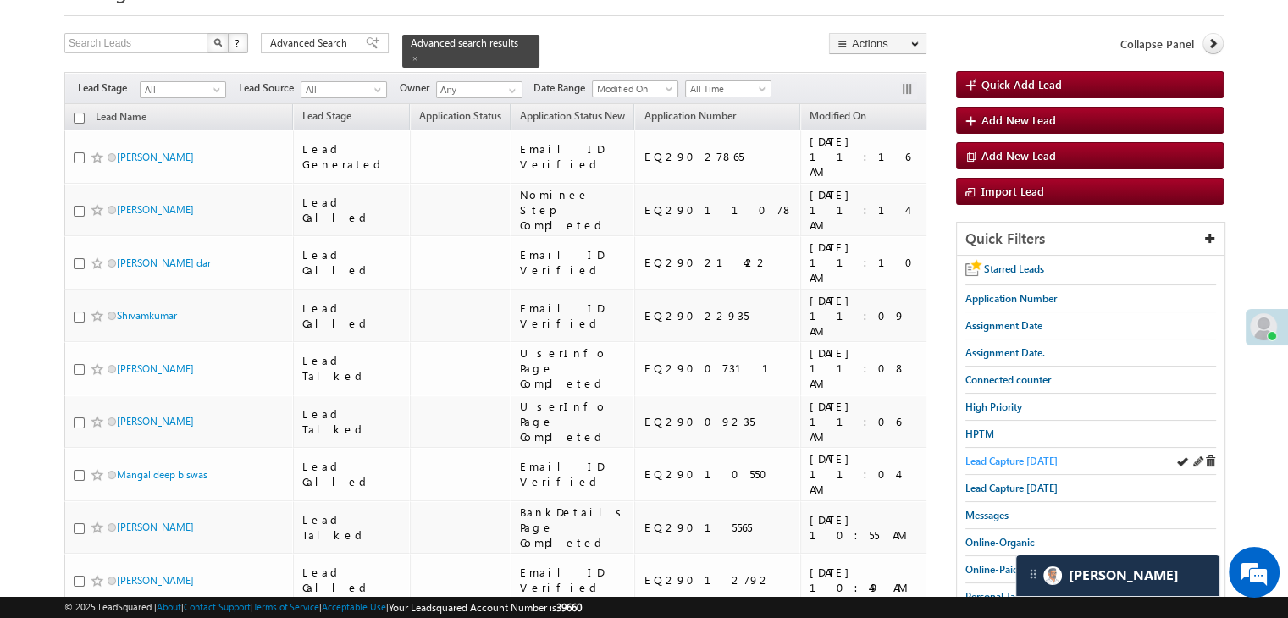
click at [992, 457] on span "Lead Capture today" at bounding box center [1011, 461] width 92 height 13
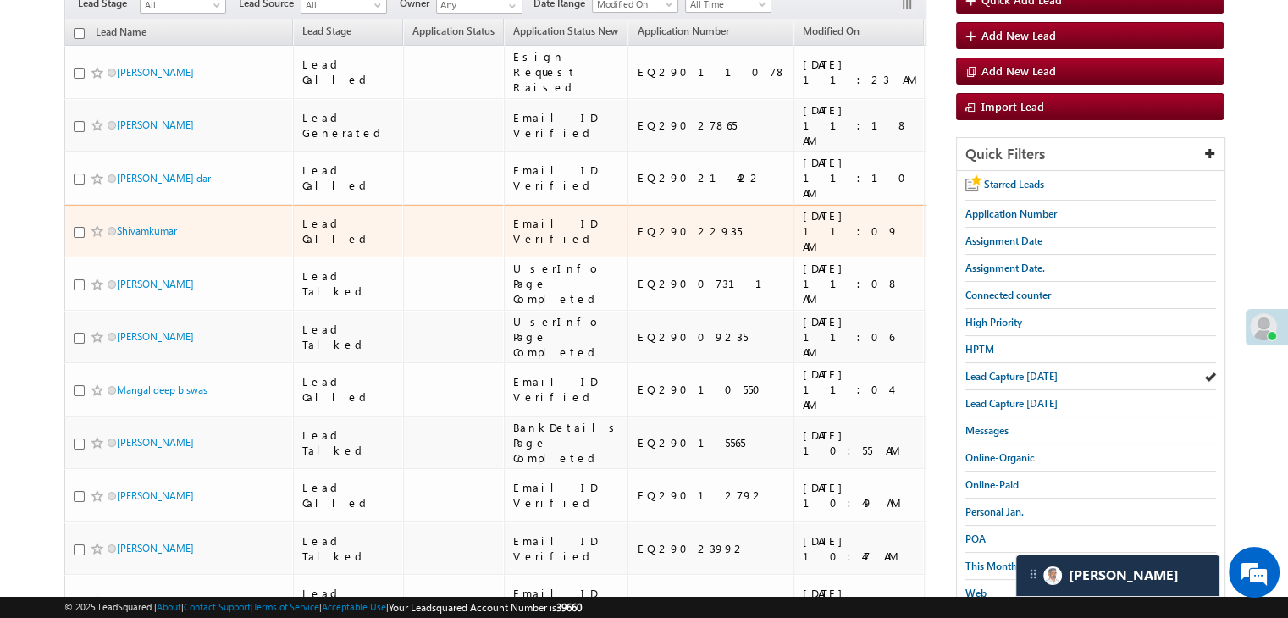
scroll to position [0, 0]
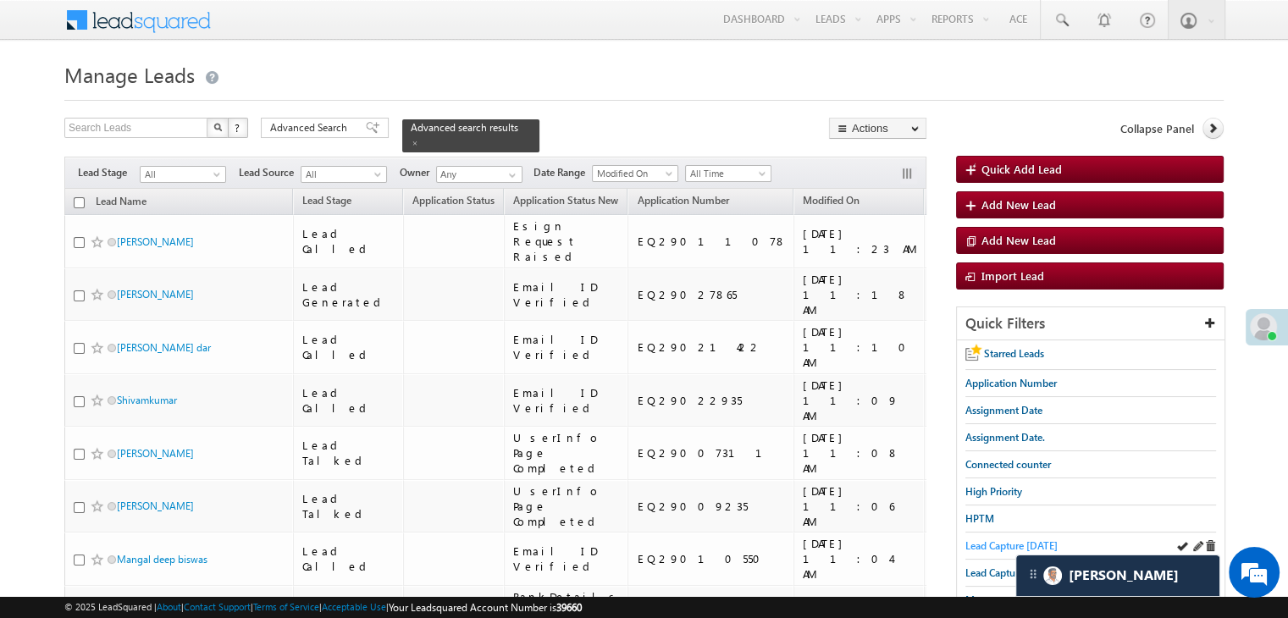
click at [1010, 539] on span "Lead Capture today" at bounding box center [1011, 545] width 92 height 13
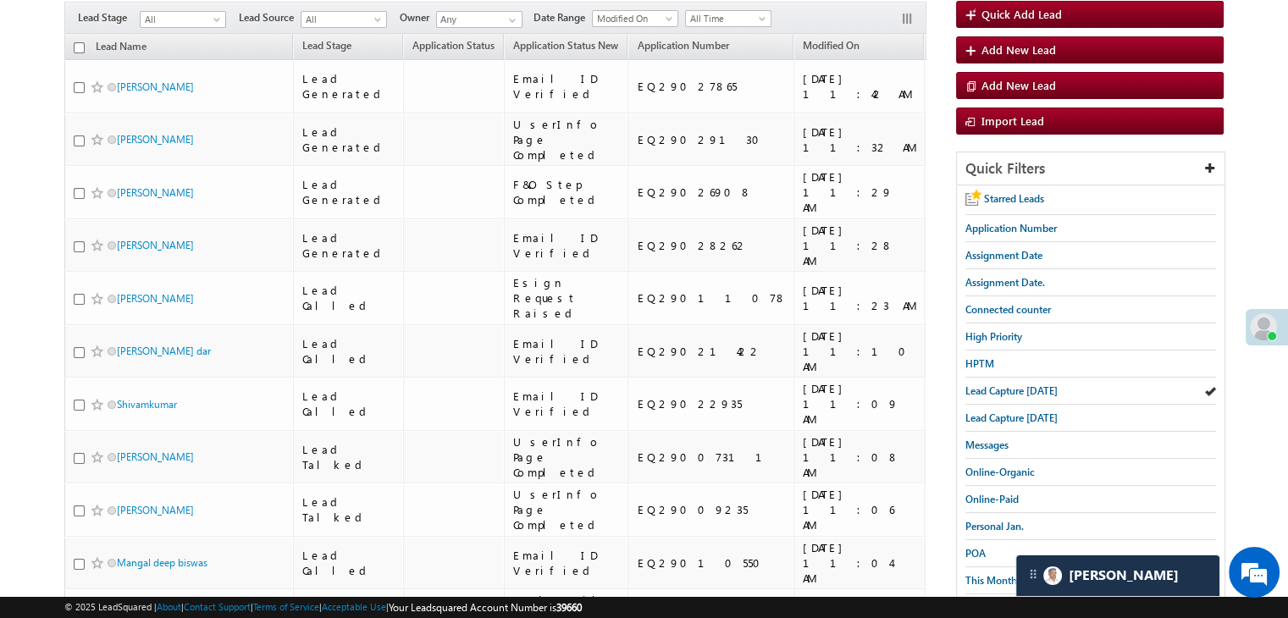
scroll to position [169, 0]
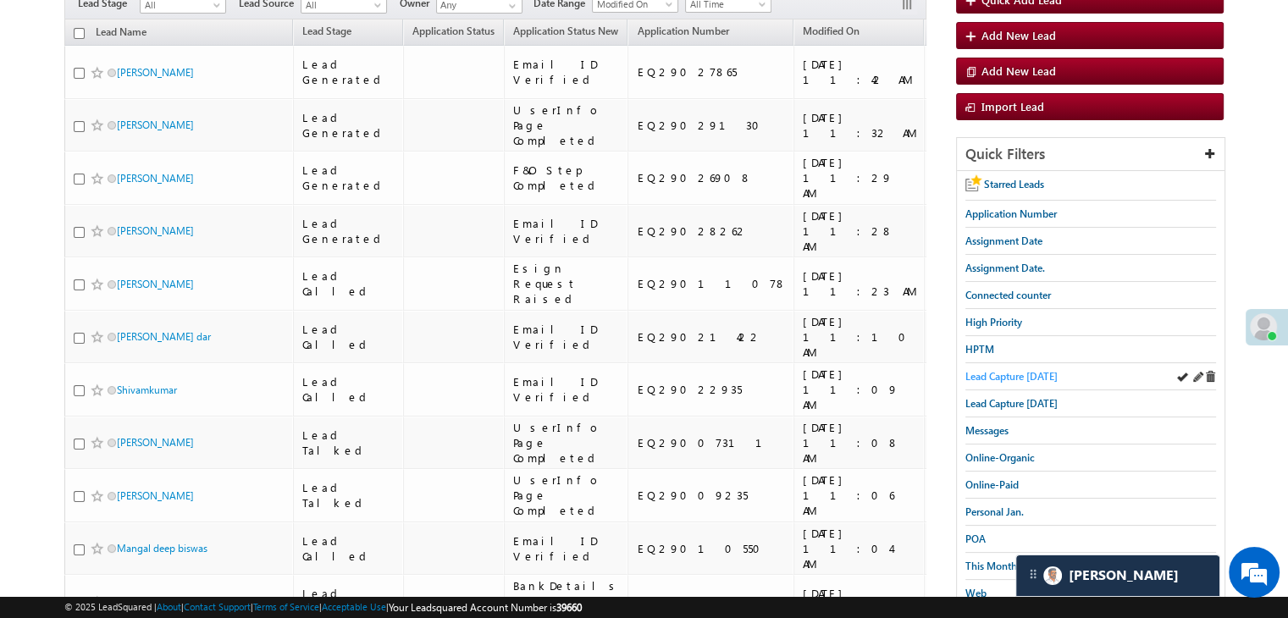
click at [999, 368] on link "Lead Capture today" at bounding box center [1011, 376] width 92 height 16
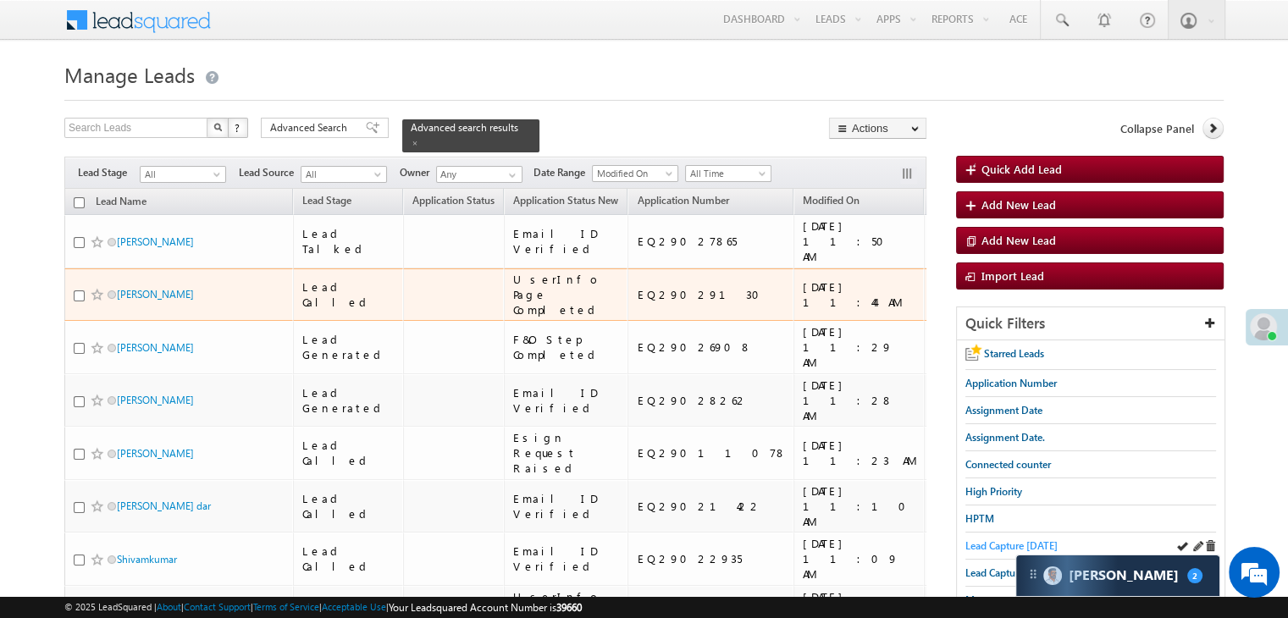
scroll to position [85, 0]
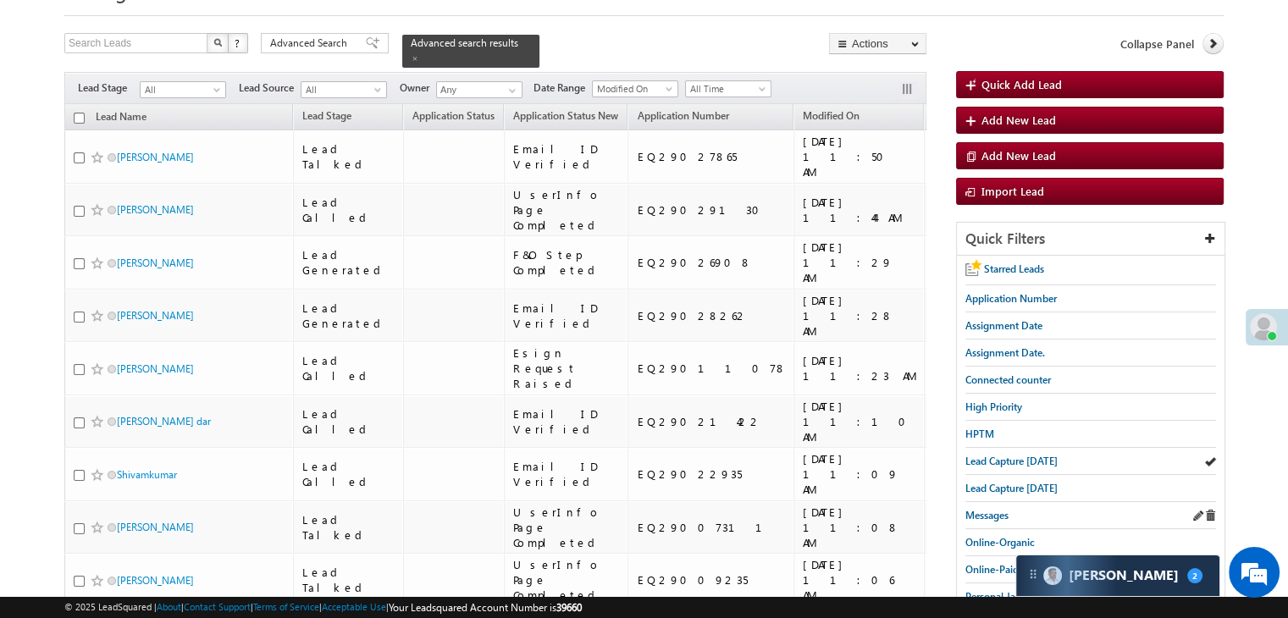
click at [999, 502] on div "Messages" at bounding box center [1090, 515] width 251 height 27
click at [1004, 456] on span "Lead Capture today" at bounding box center [1011, 461] width 92 height 13
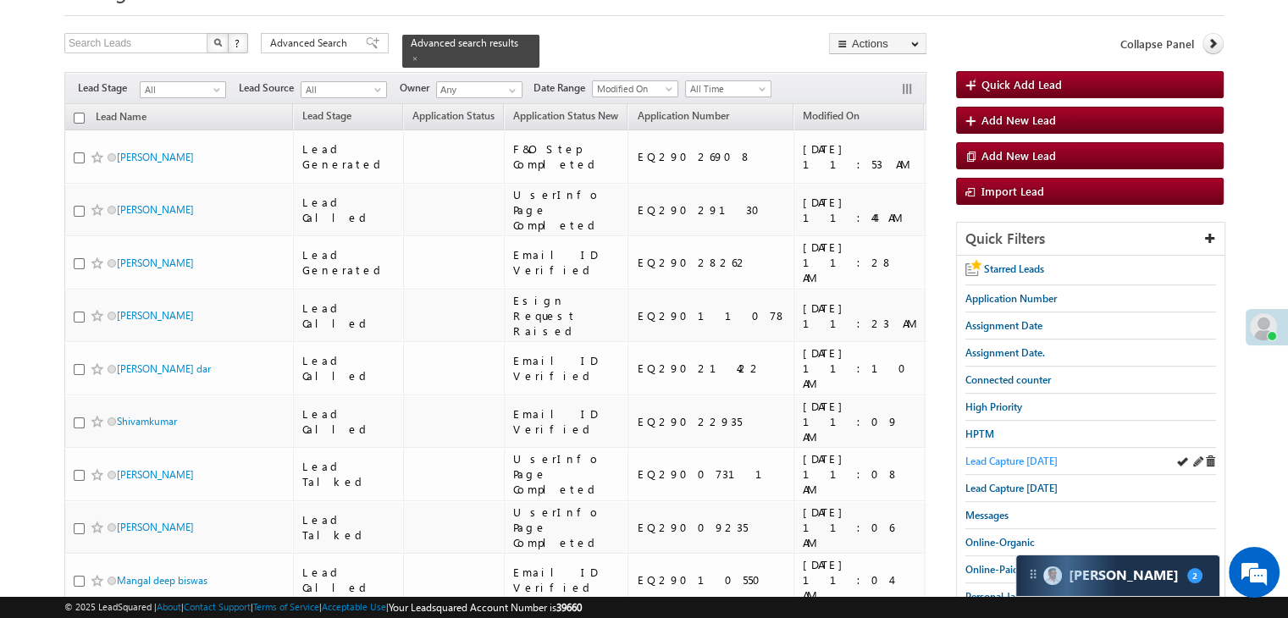
click at [1004, 461] on span "Lead Capture today" at bounding box center [1011, 461] width 92 height 13
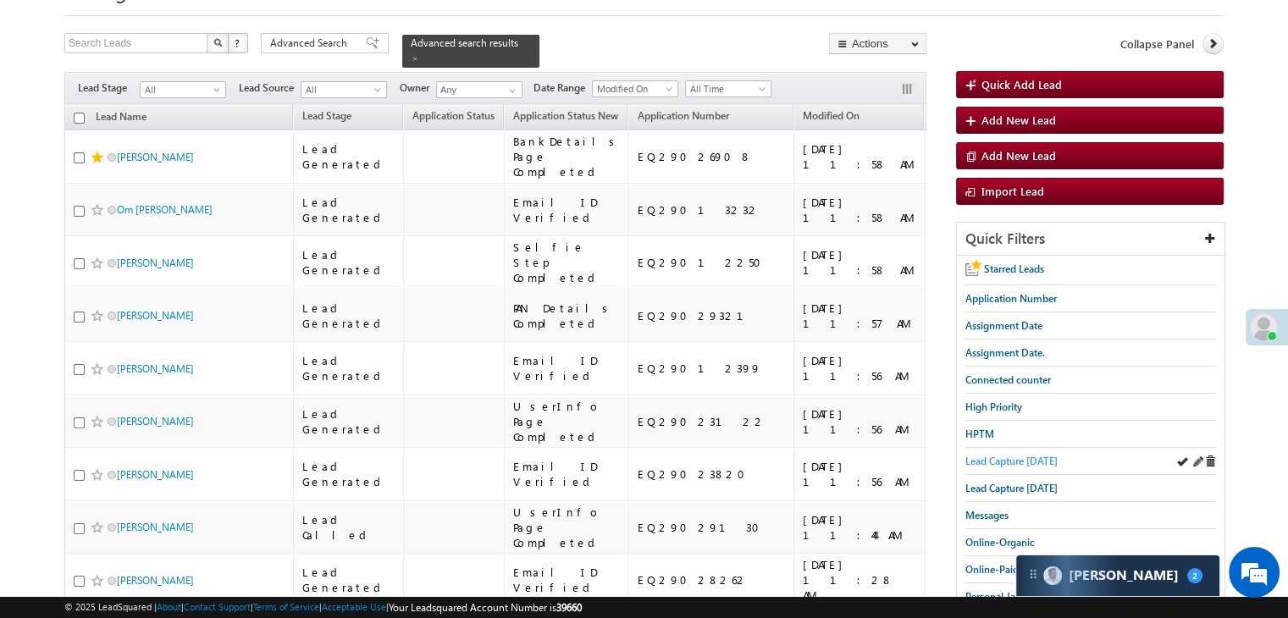
click at [998, 456] on span "Lead Capture today" at bounding box center [1011, 461] width 92 height 13
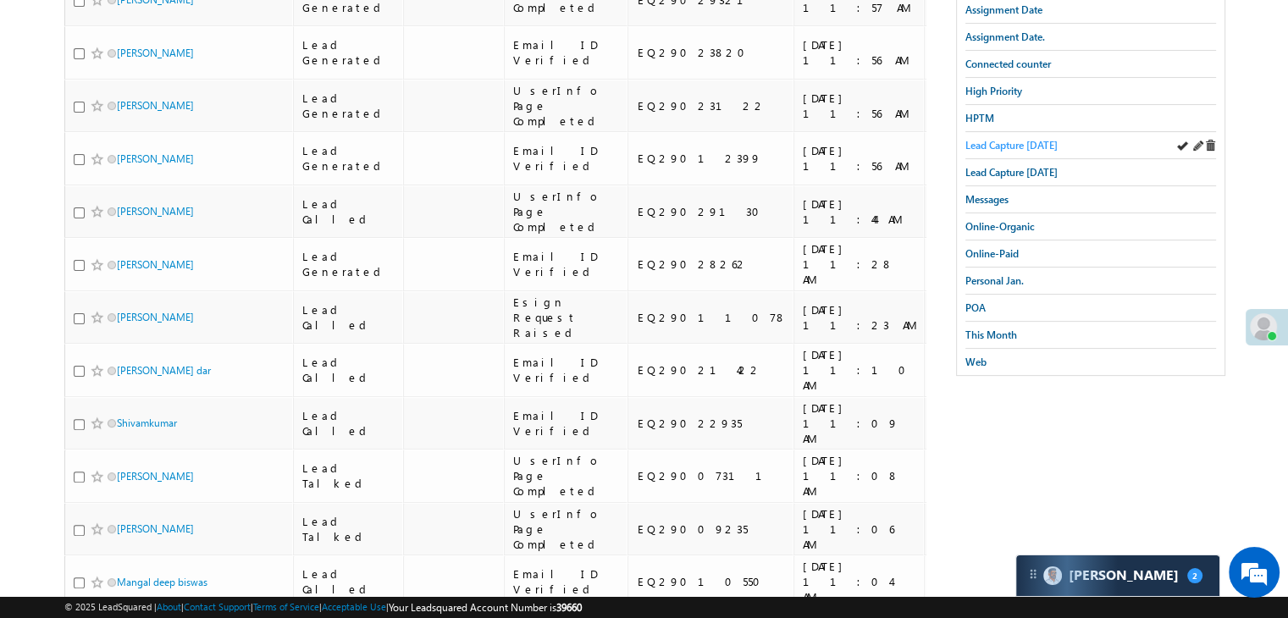
scroll to position [146, 0]
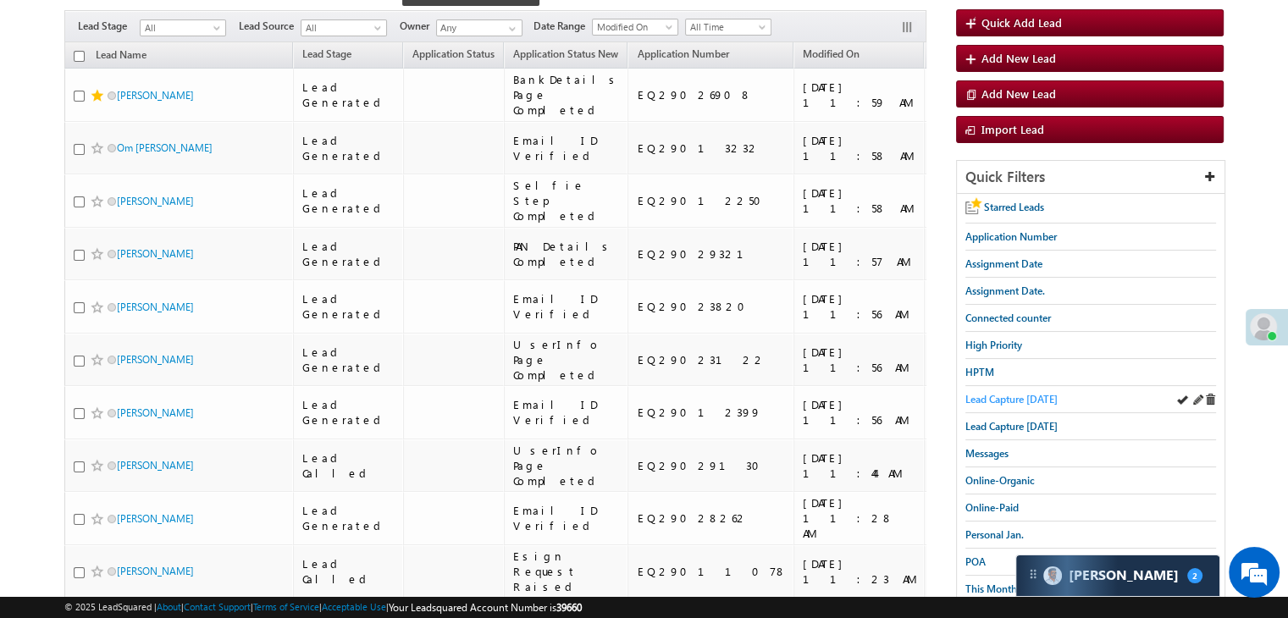
click at [999, 395] on span "Lead Capture today" at bounding box center [1011, 399] width 92 height 13
click at [1025, 393] on span "Lead Capture today" at bounding box center [1011, 399] width 92 height 13
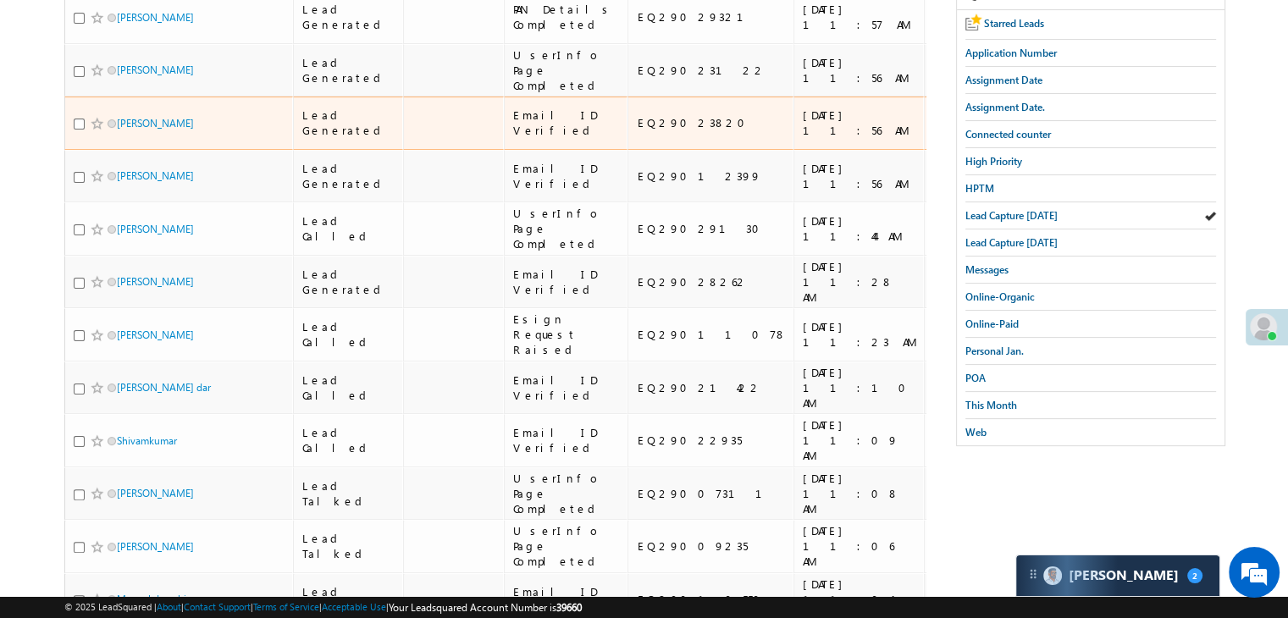
scroll to position [169, 0]
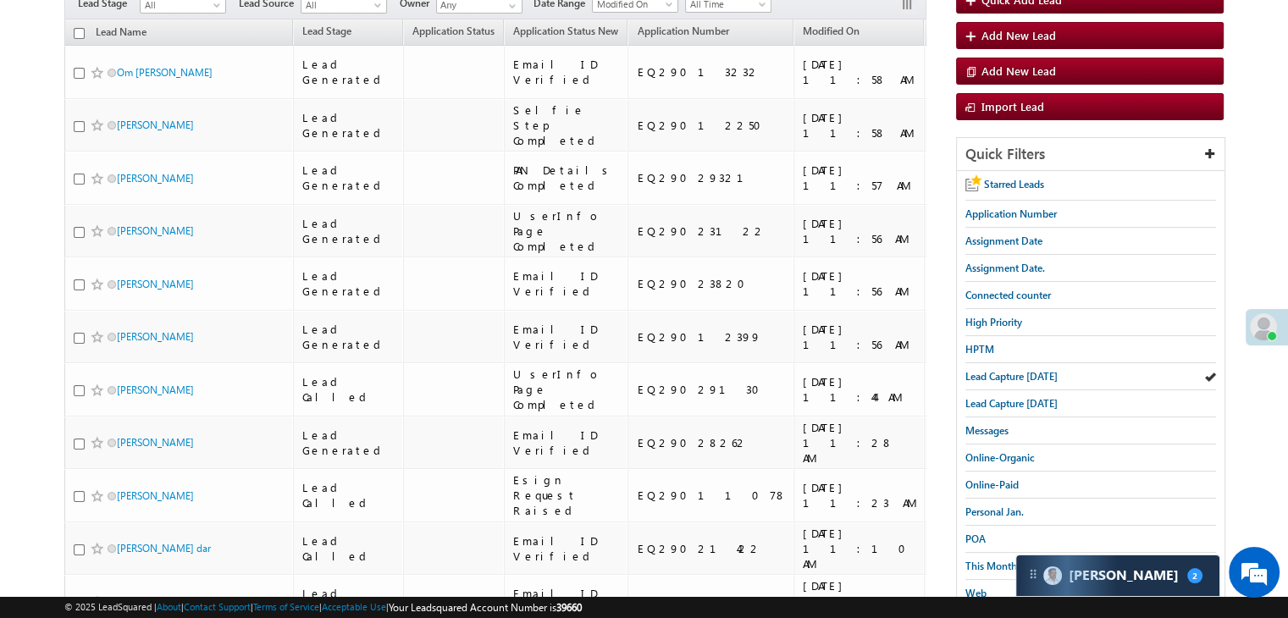
drag, startPoint x: 981, startPoint y: 372, endPoint x: 948, endPoint y: 370, distance: 33.1
click at [981, 372] on span "Lead Capture today" at bounding box center [1011, 376] width 92 height 13
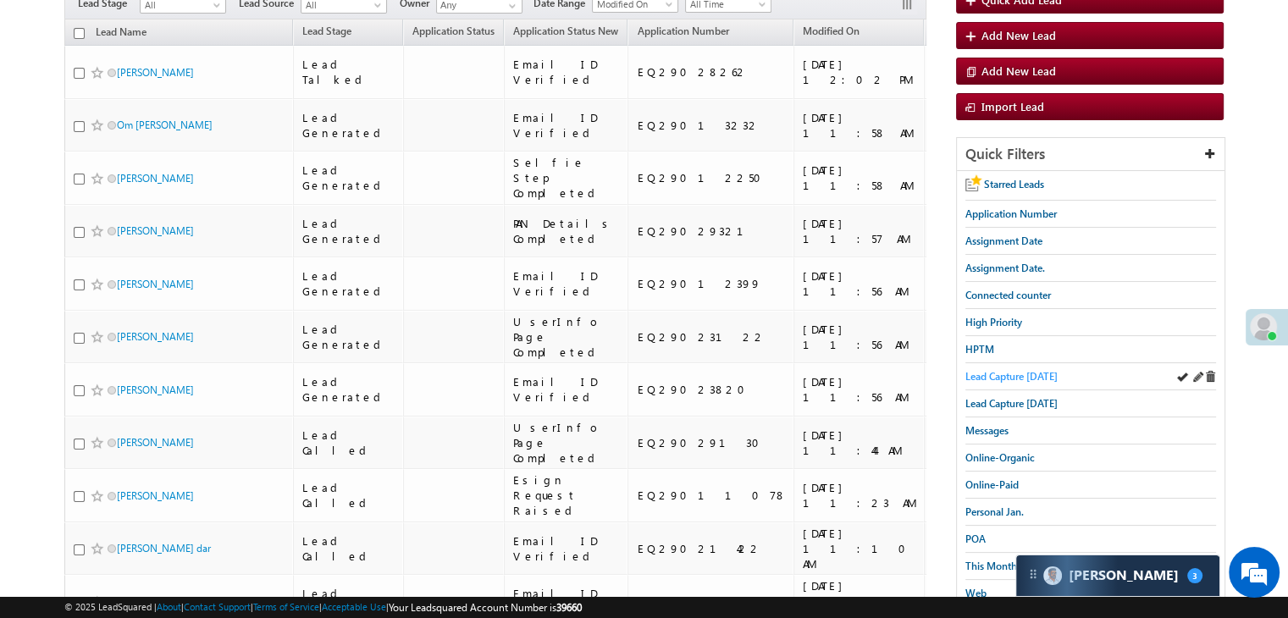
click at [982, 373] on span "Lead Capture today" at bounding box center [1011, 376] width 92 height 13
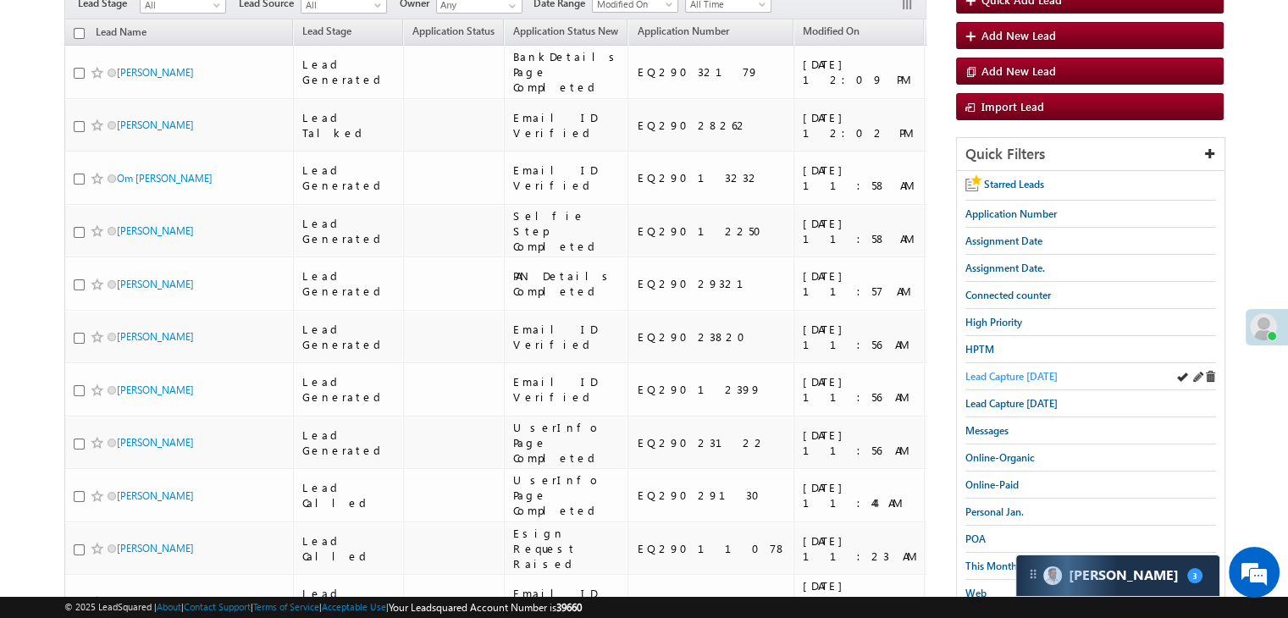
click at [999, 373] on span "Lead Capture today" at bounding box center [1011, 376] width 92 height 13
click at [1028, 374] on span "Lead Capture today" at bounding box center [1011, 376] width 92 height 13
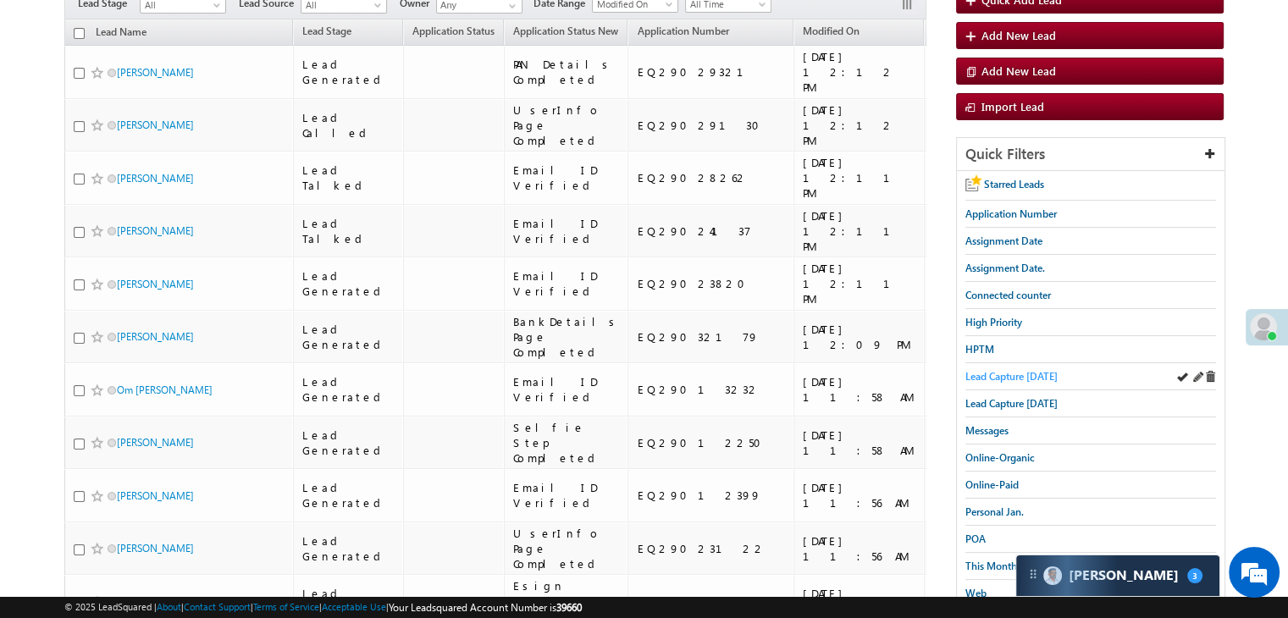
click at [1023, 373] on span "Lead Capture today" at bounding box center [1011, 376] width 92 height 13
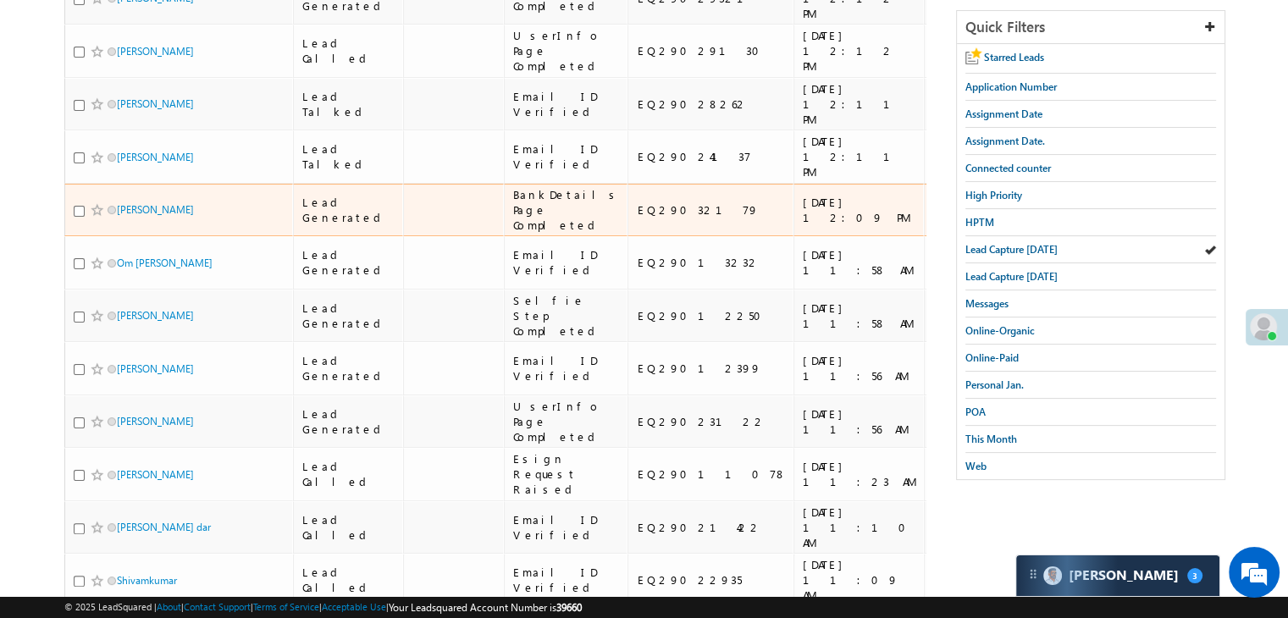
scroll to position [339, 0]
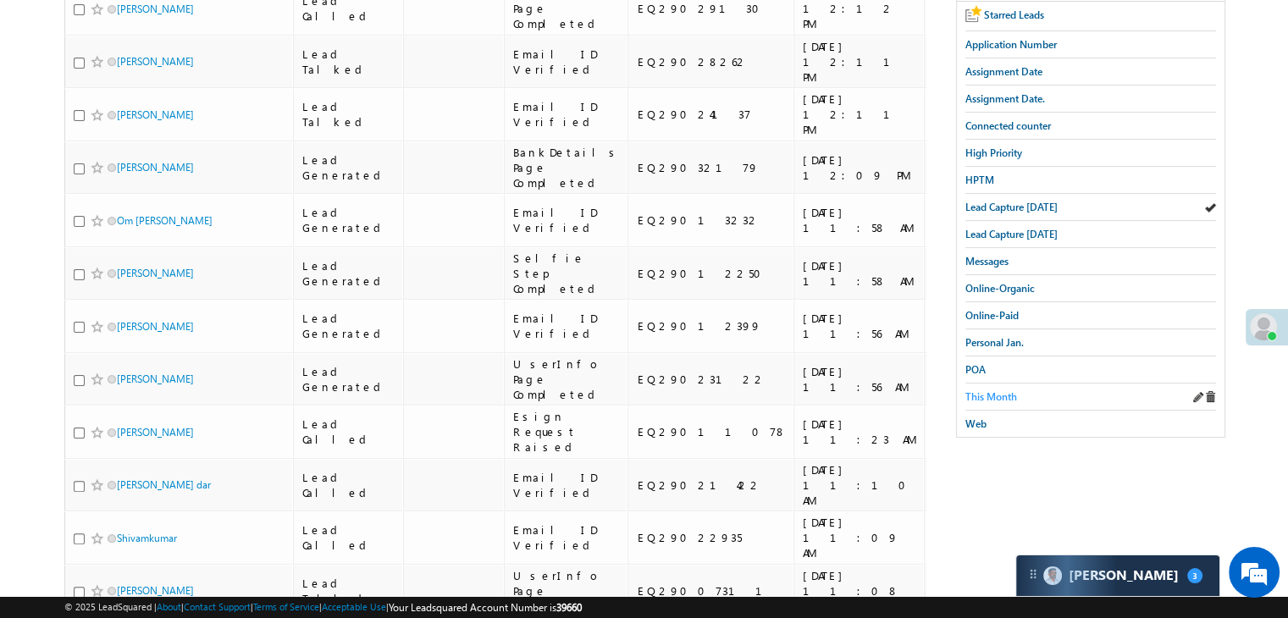
click at [1009, 391] on span "This Month" at bounding box center [991, 396] width 52 height 13
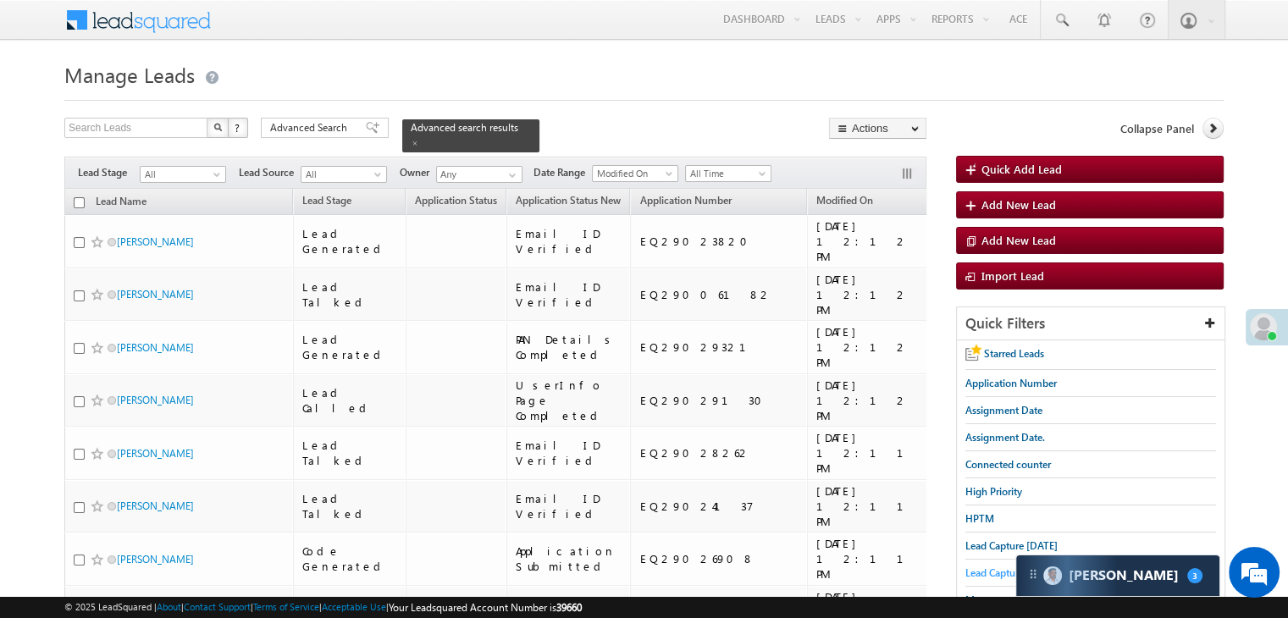
scroll to position [85, 0]
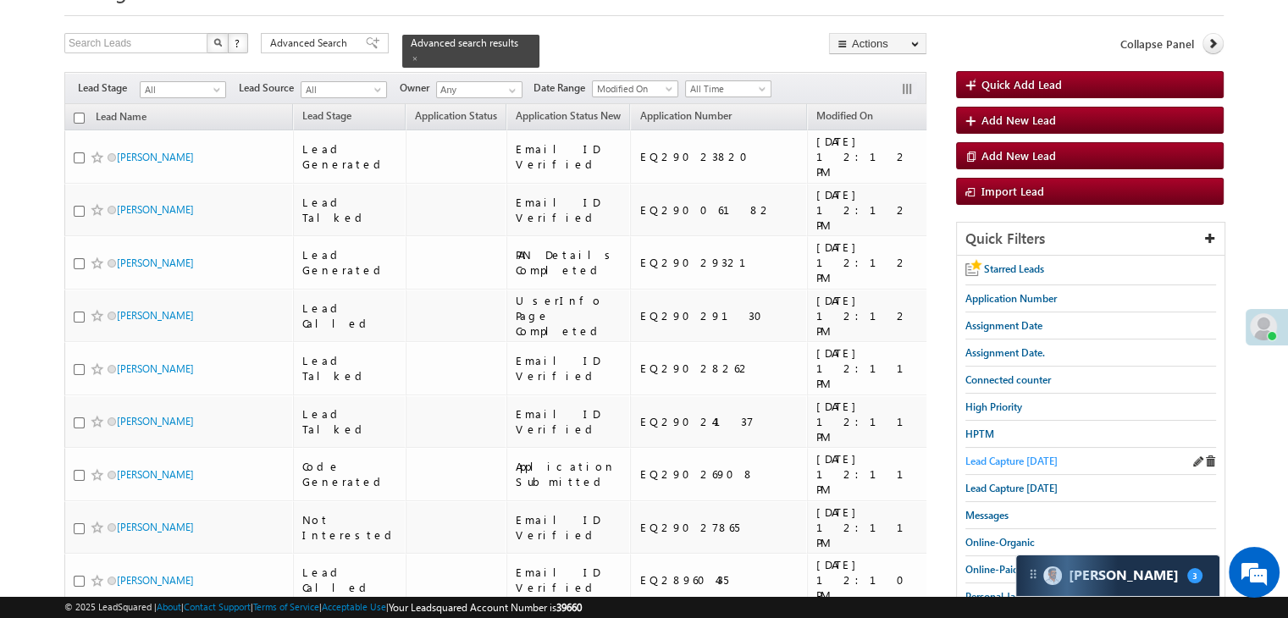
click at [1025, 455] on span "Lead Capture today" at bounding box center [1011, 461] width 92 height 13
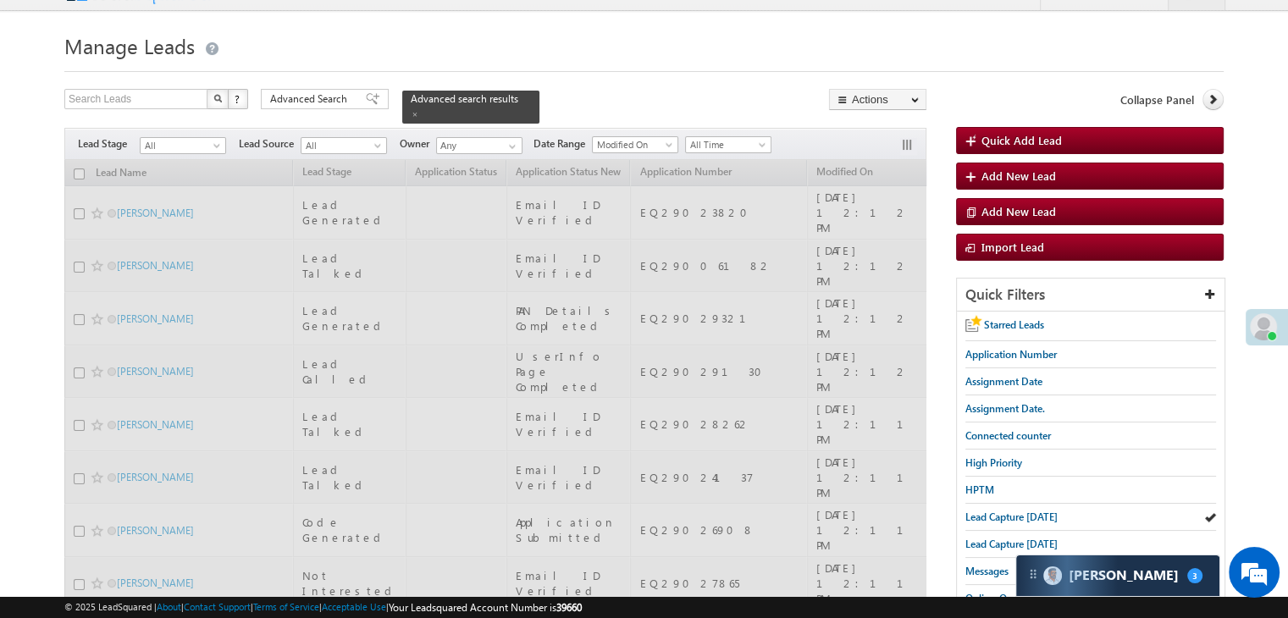
scroll to position [0, 0]
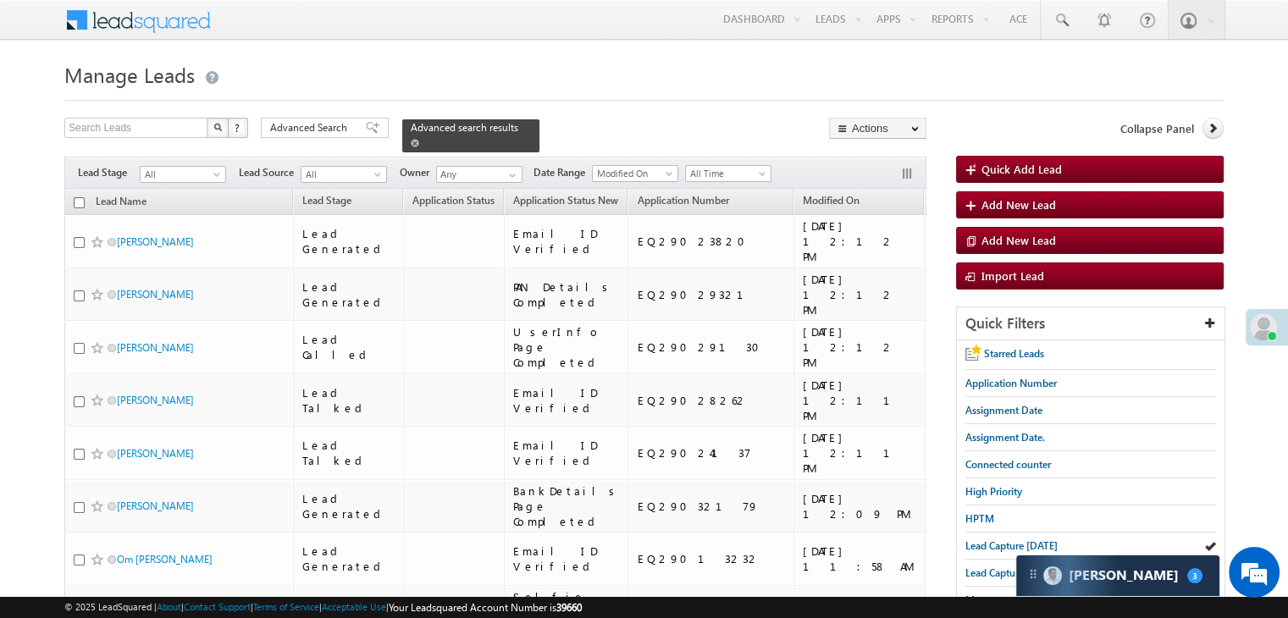
click at [419, 139] on span at bounding box center [415, 143] width 8 height 8
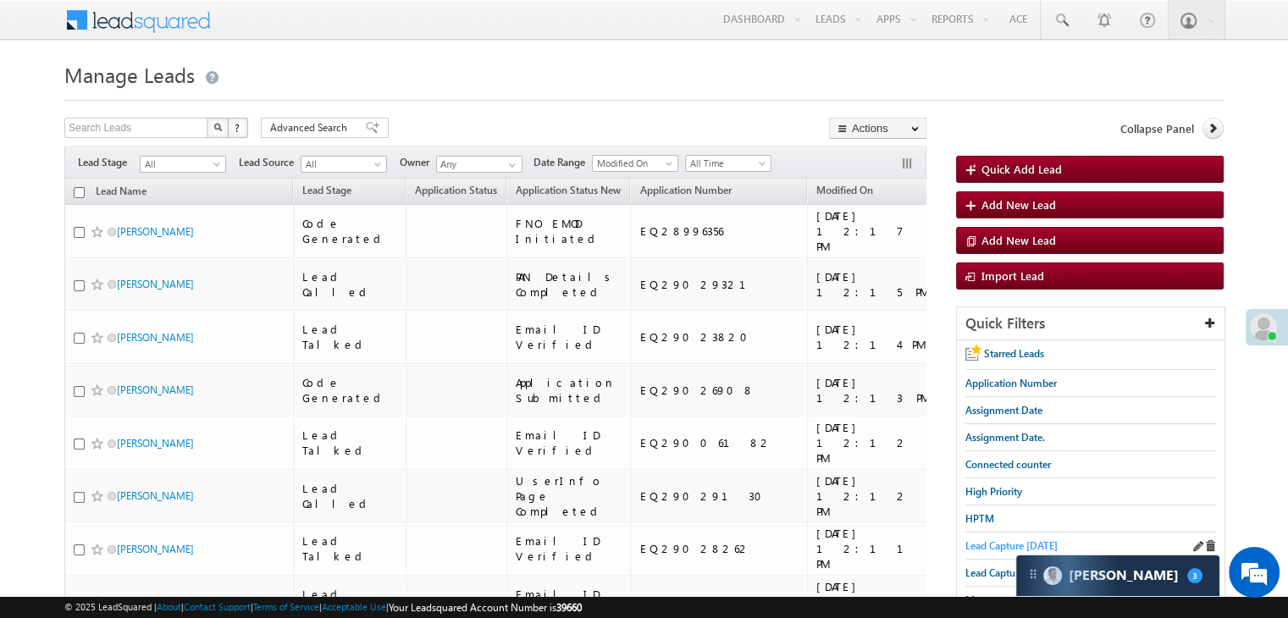
click at [985, 544] on span "Lead Capture today" at bounding box center [1011, 545] width 92 height 13
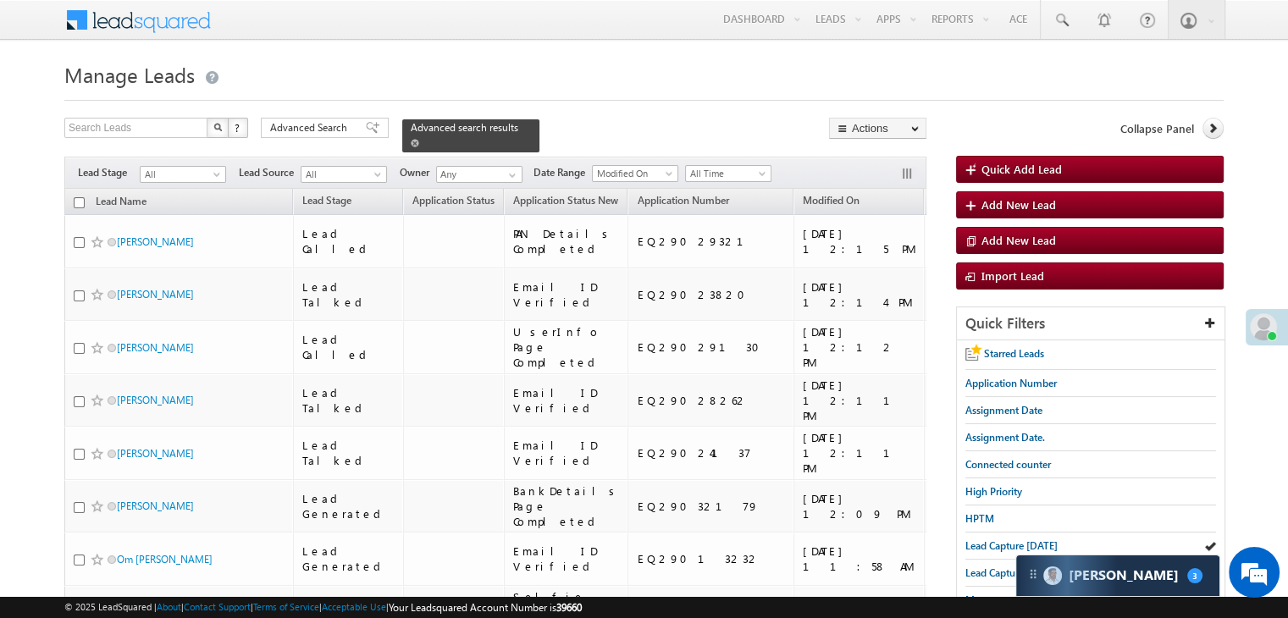
click at [419, 139] on span at bounding box center [415, 143] width 8 height 8
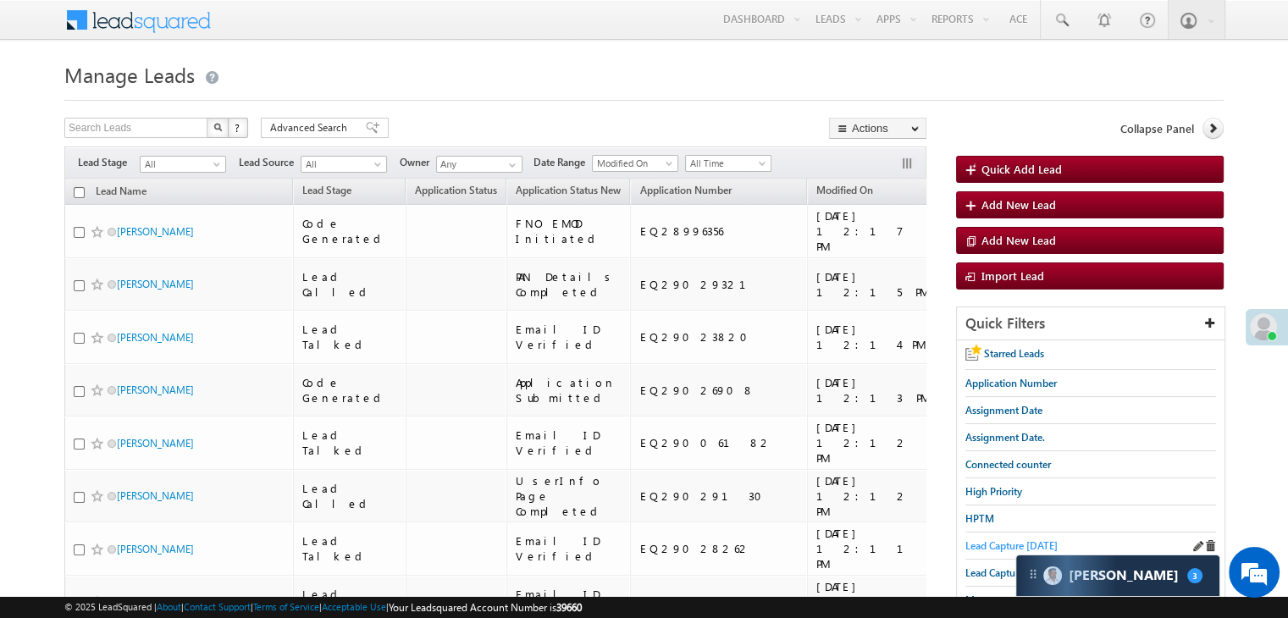
click at [982, 542] on span "Lead Capture today" at bounding box center [1011, 545] width 92 height 13
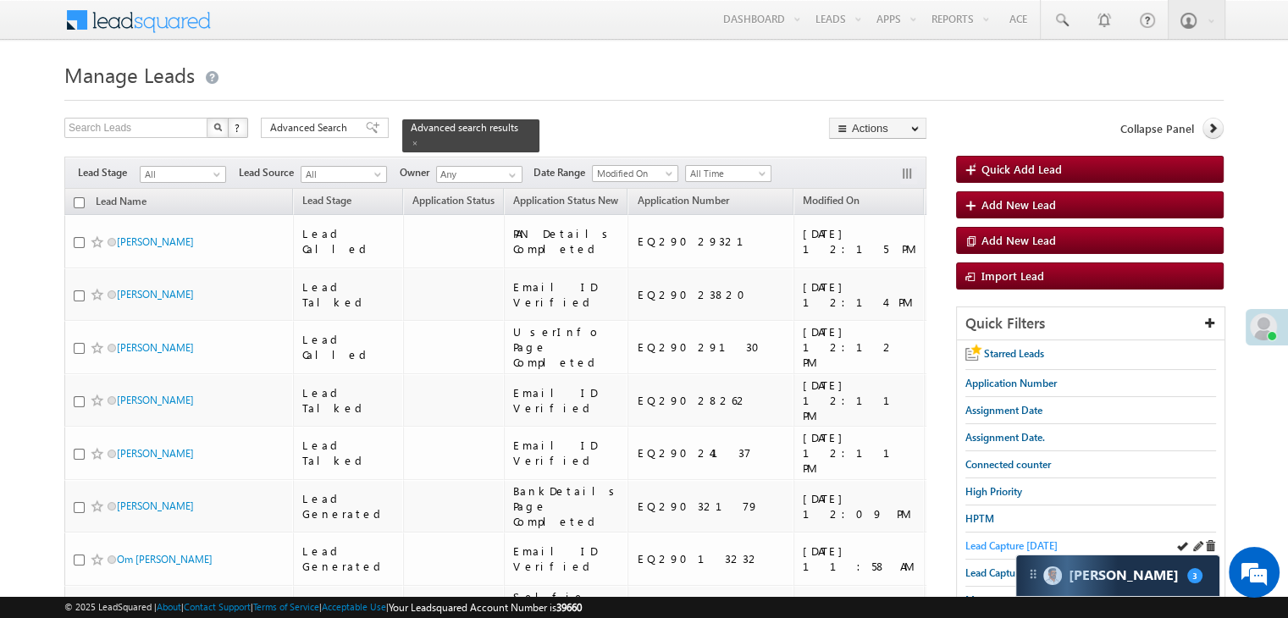
click at [989, 544] on span "Lead Capture today" at bounding box center [1011, 545] width 92 height 13
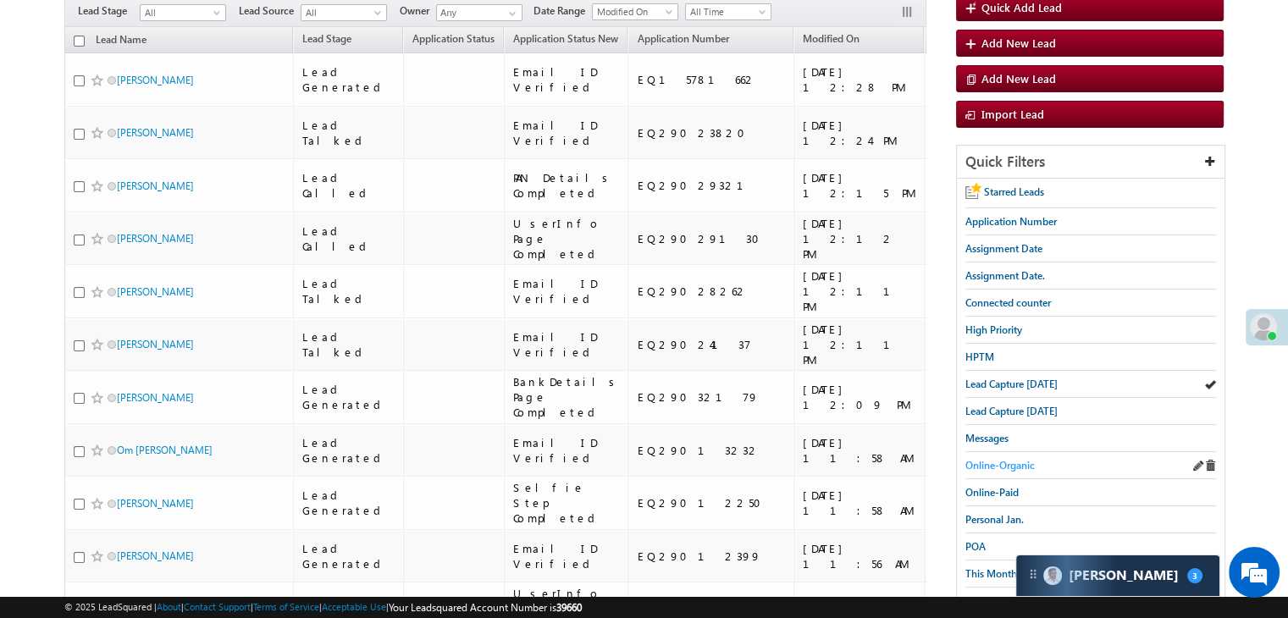
scroll to position [169, 0]
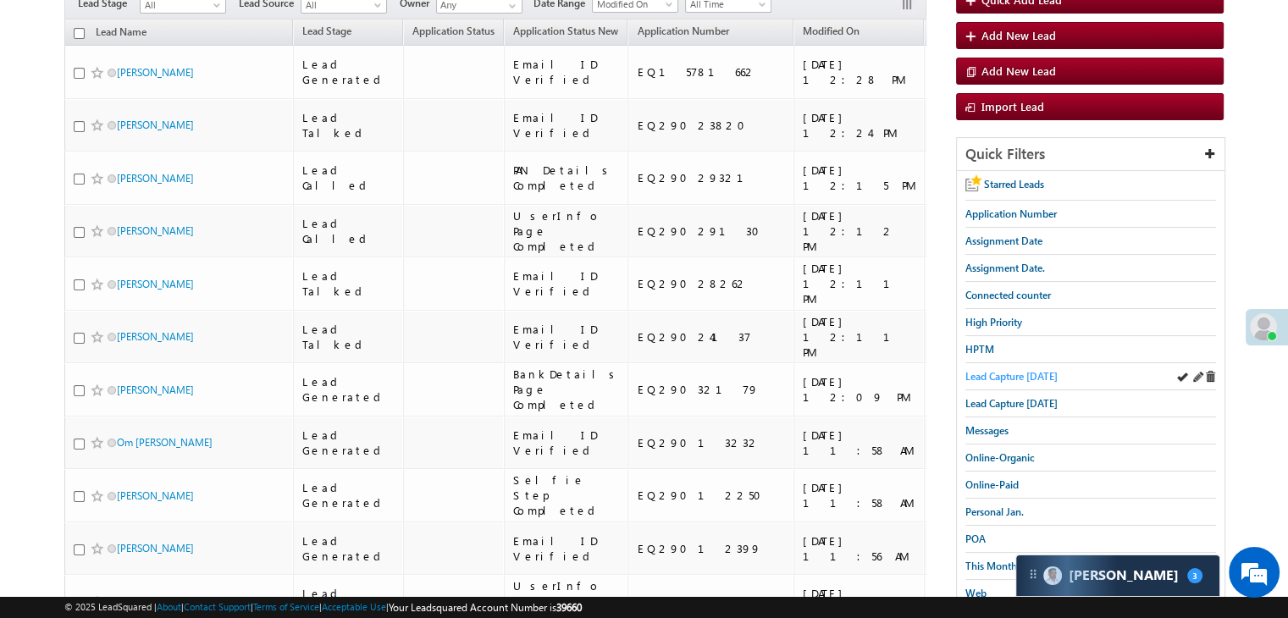
click at [1000, 370] on span "Lead Capture today" at bounding box center [1011, 376] width 92 height 13
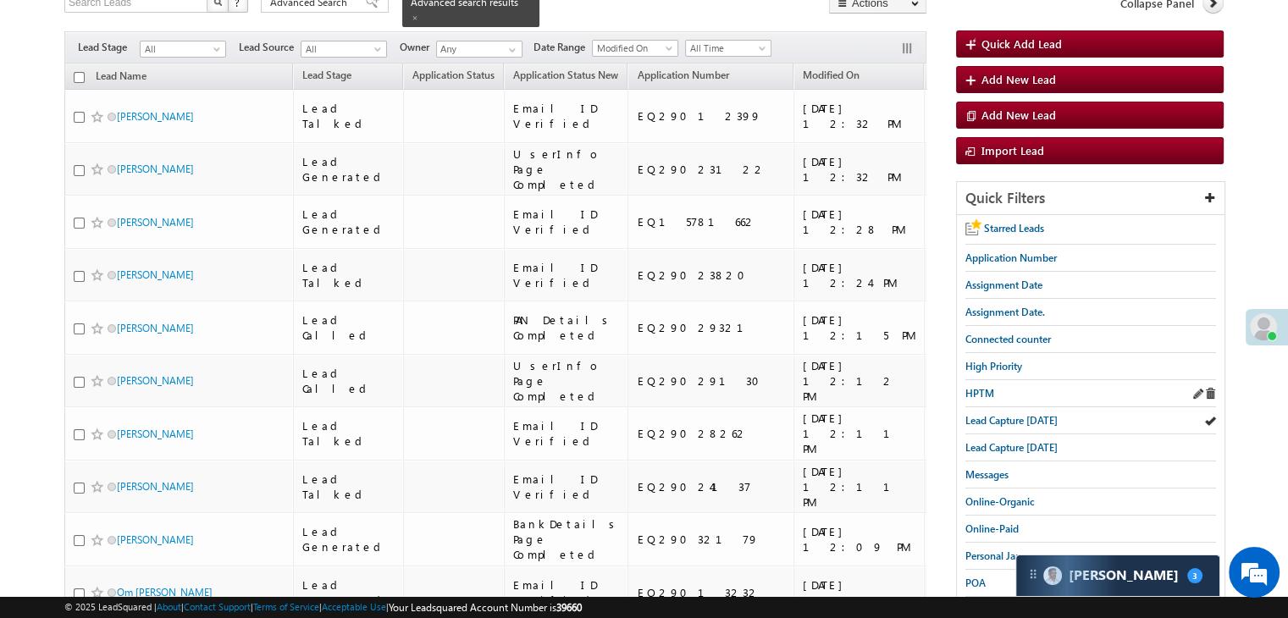
scroll to position [85, 0]
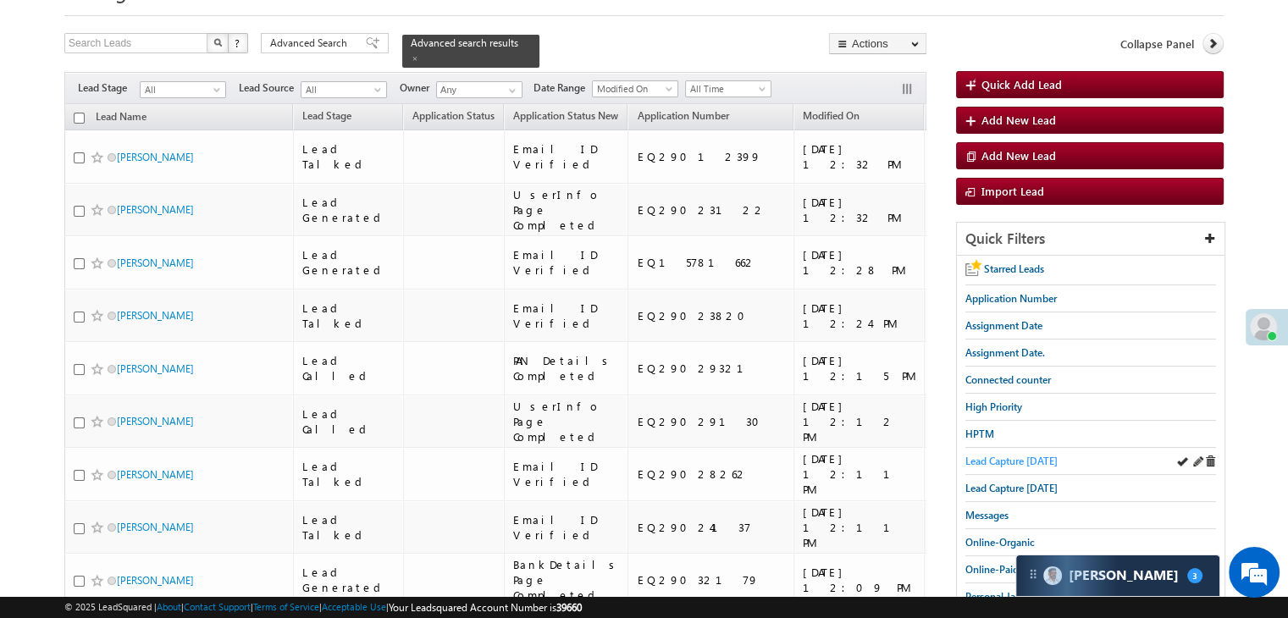
click at [995, 455] on span "Lead Capture today" at bounding box center [1011, 461] width 92 height 13
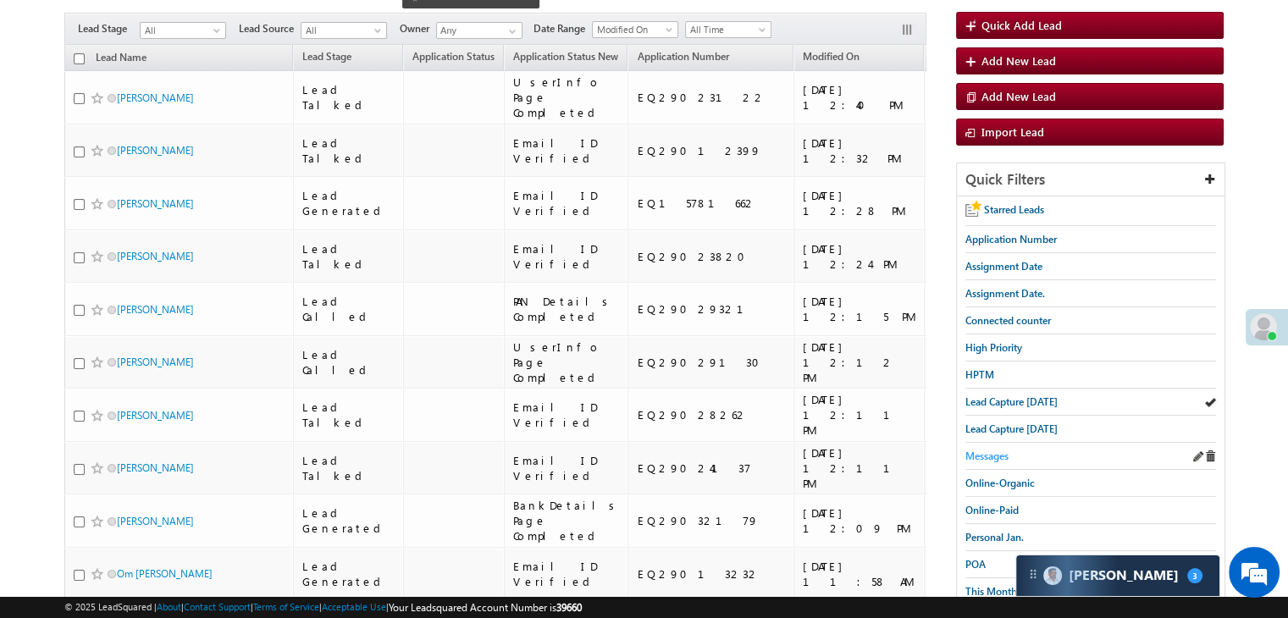
scroll to position [169, 0]
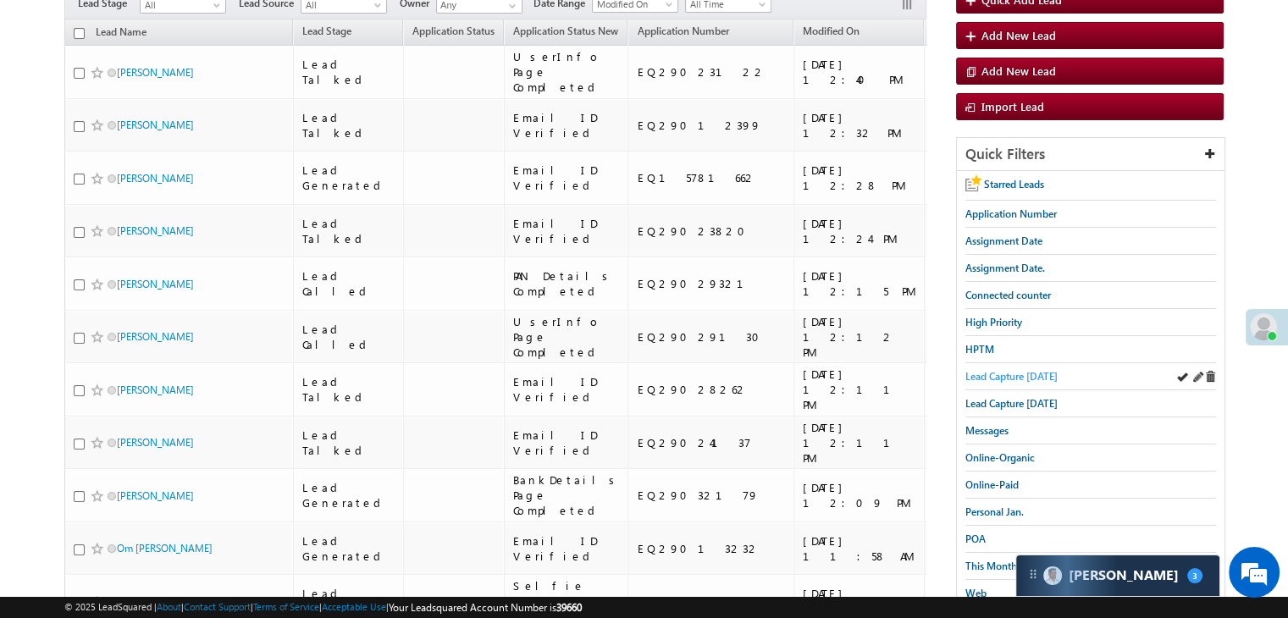
click at [1020, 373] on span "Lead Capture today" at bounding box center [1011, 376] width 92 height 13
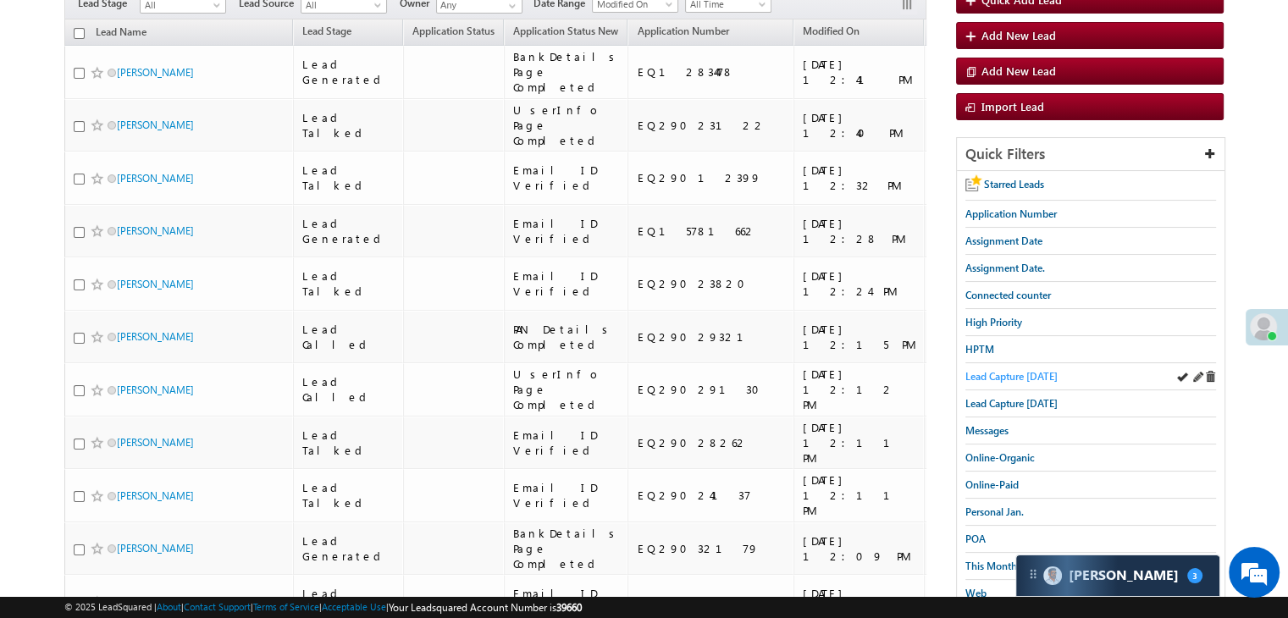
click at [1007, 379] on span "Lead Capture today" at bounding box center [1011, 376] width 92 height 13
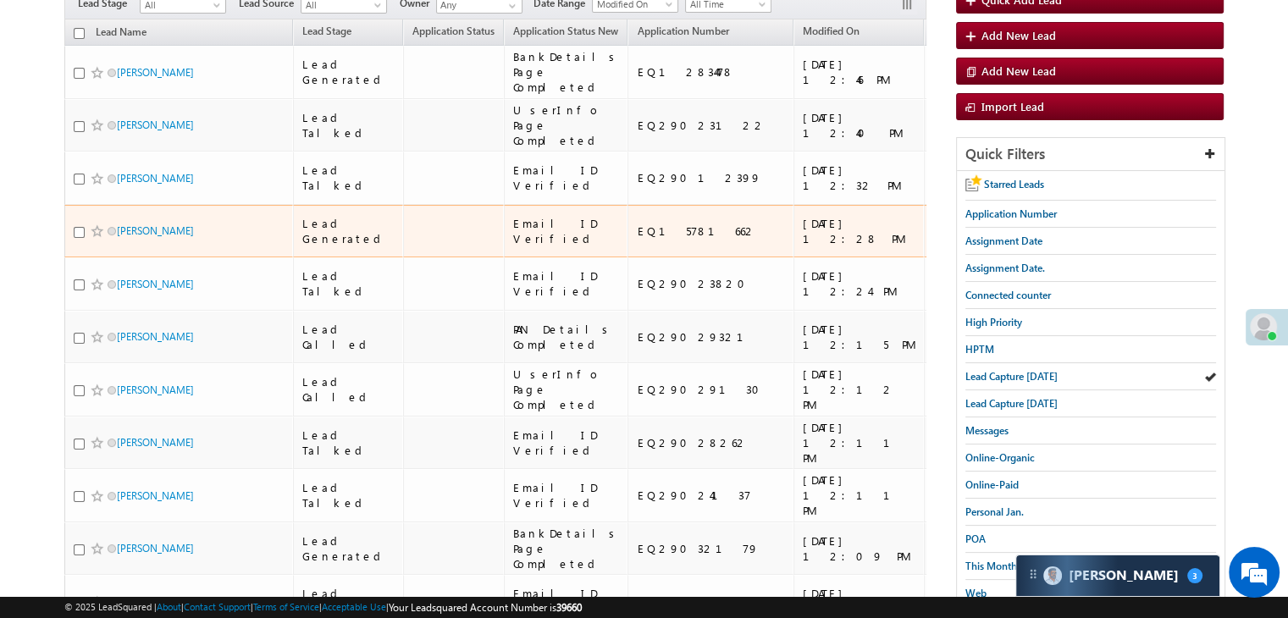
scroll to position [0, 0]
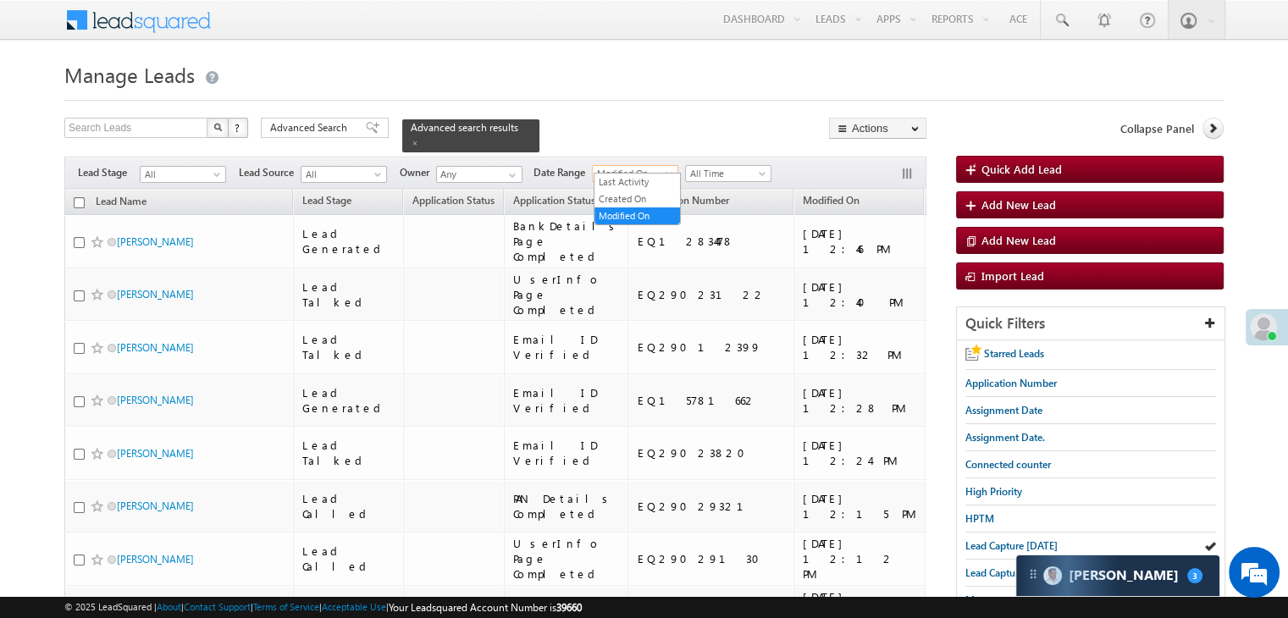
click at [623, 166] on span "Modified On" at bounding box center [633, 173] width 80 height 15
click at [731, 167] on span "All Time" at bounding box center [726, 173] width 80 height 15
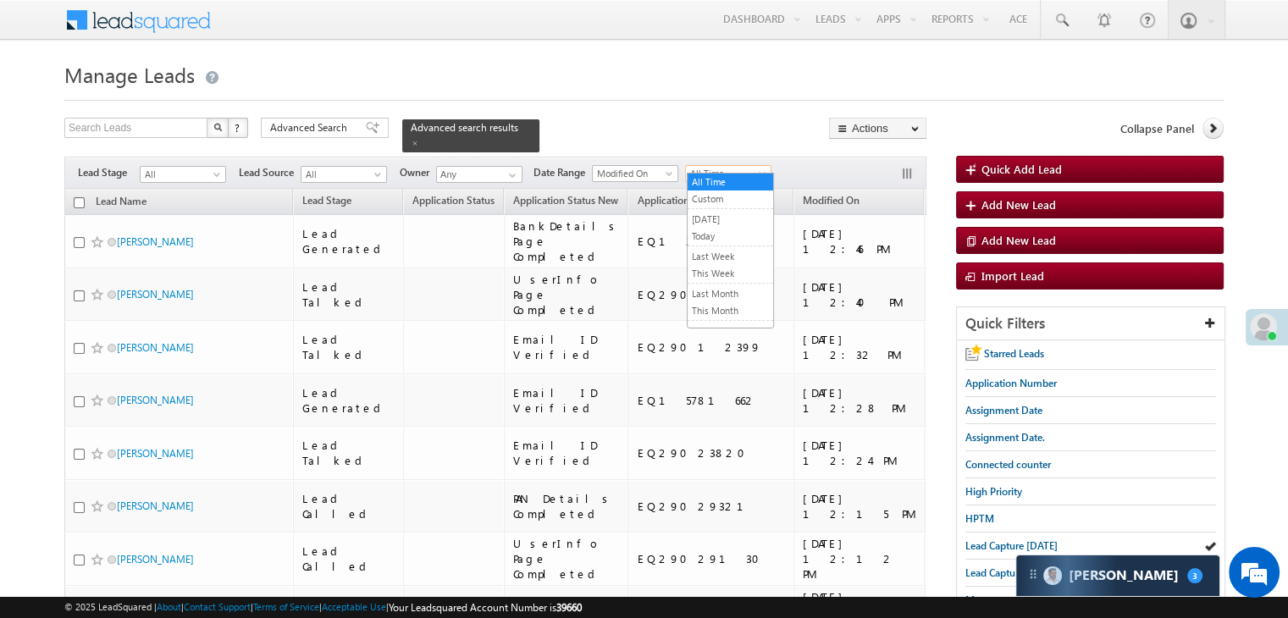
click at [725, 119] on div "Search Leads X ? 26 results found Advanced Search Advanced Search Advanced sear…" at bounding box center [495, 135] width 862 height 35
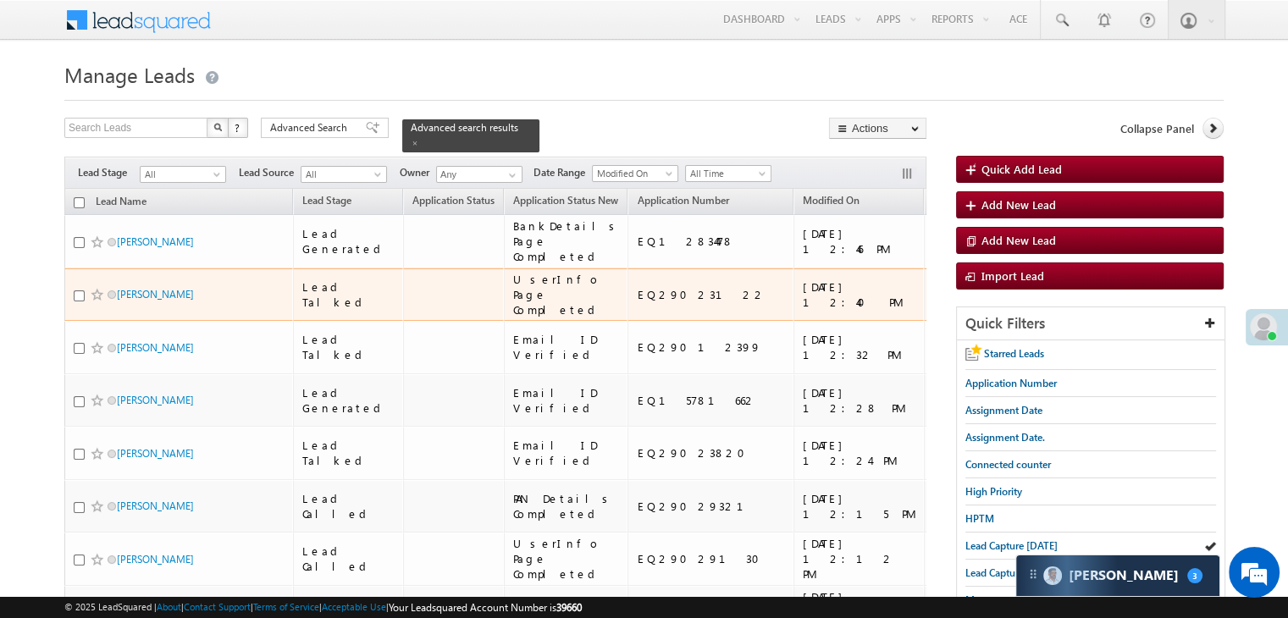
scroll to position [169, 0]
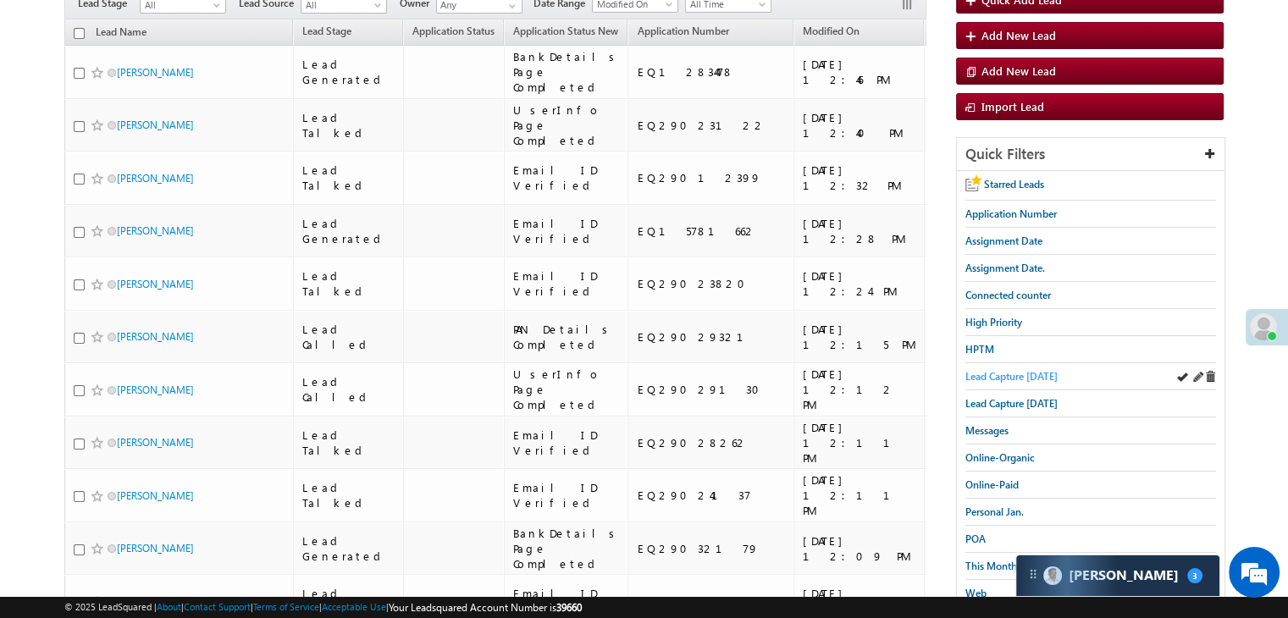
click at [1053, 376] on span "Lead Capture today" at bounding box center [1011, 376] width 92 height 13
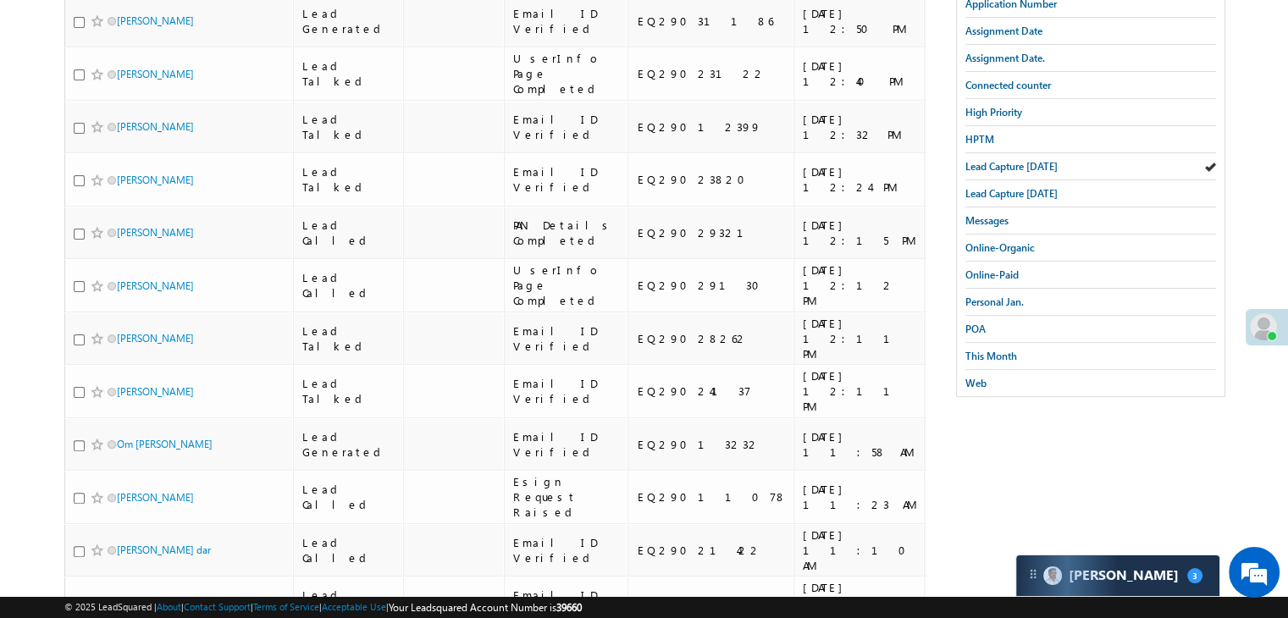
scroll to position [508, 0]
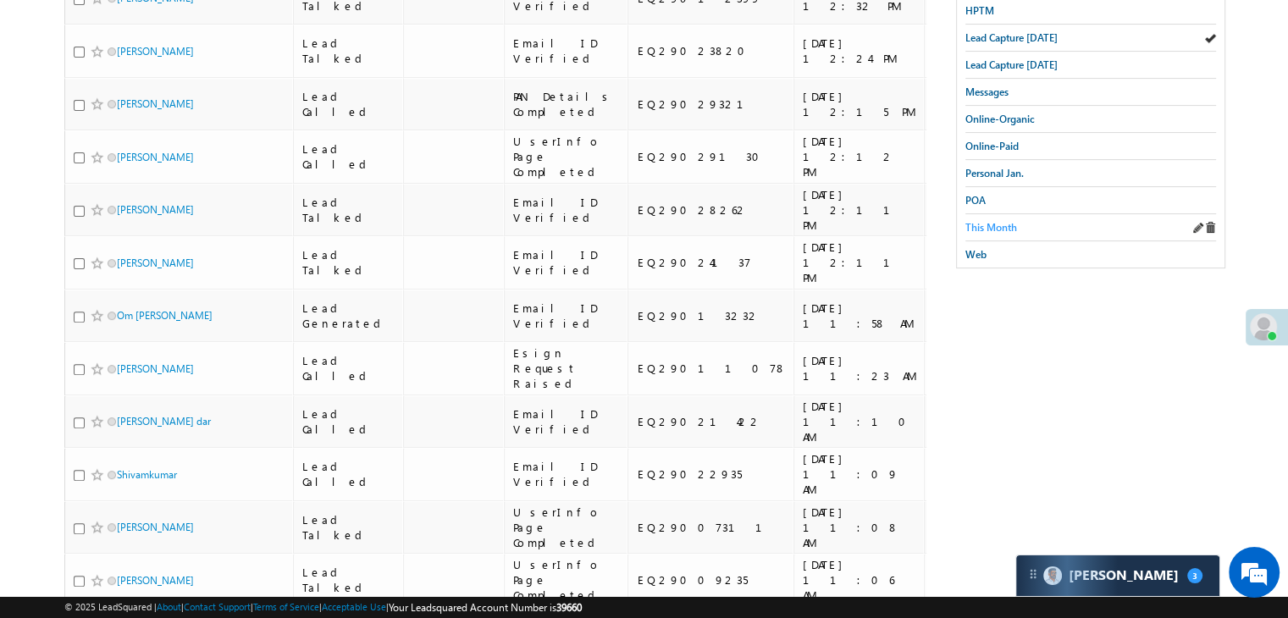
click at [998, 224] on span "This Month" at bounding box center [991, 227] width 52 height 13
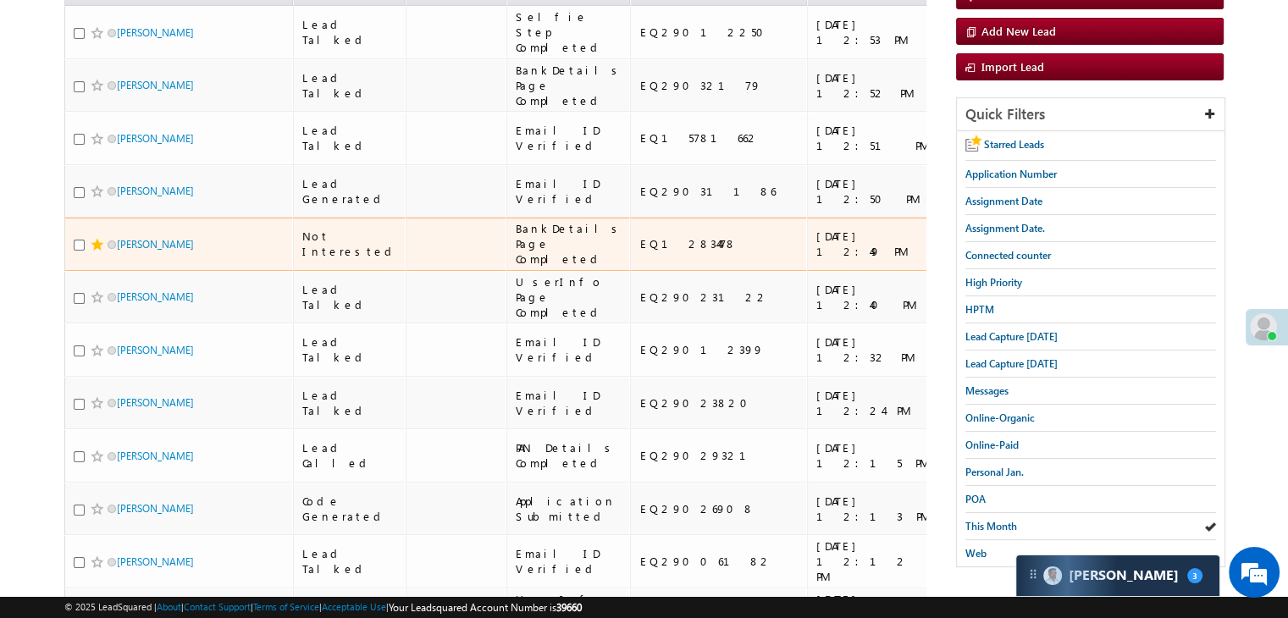
scroll to position [40, 0]
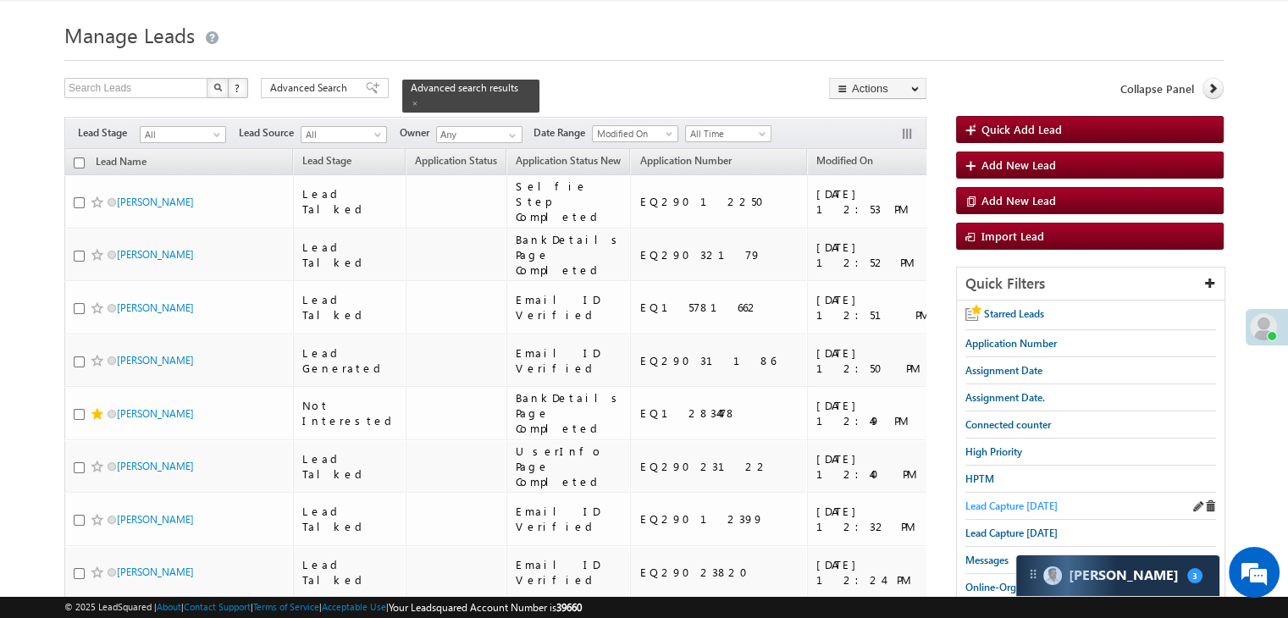
click at [972, 500] on span "Lead Capture today" at bounding box center [1011, 506] width 92 height 13
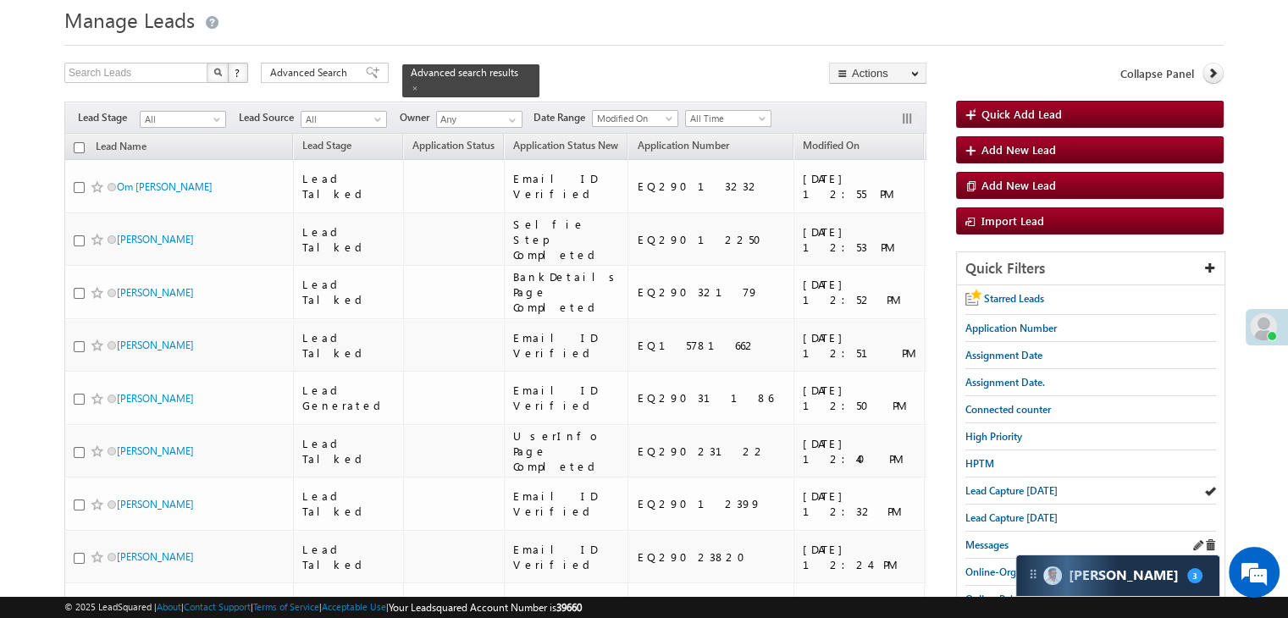
scroll to position [85, 0]
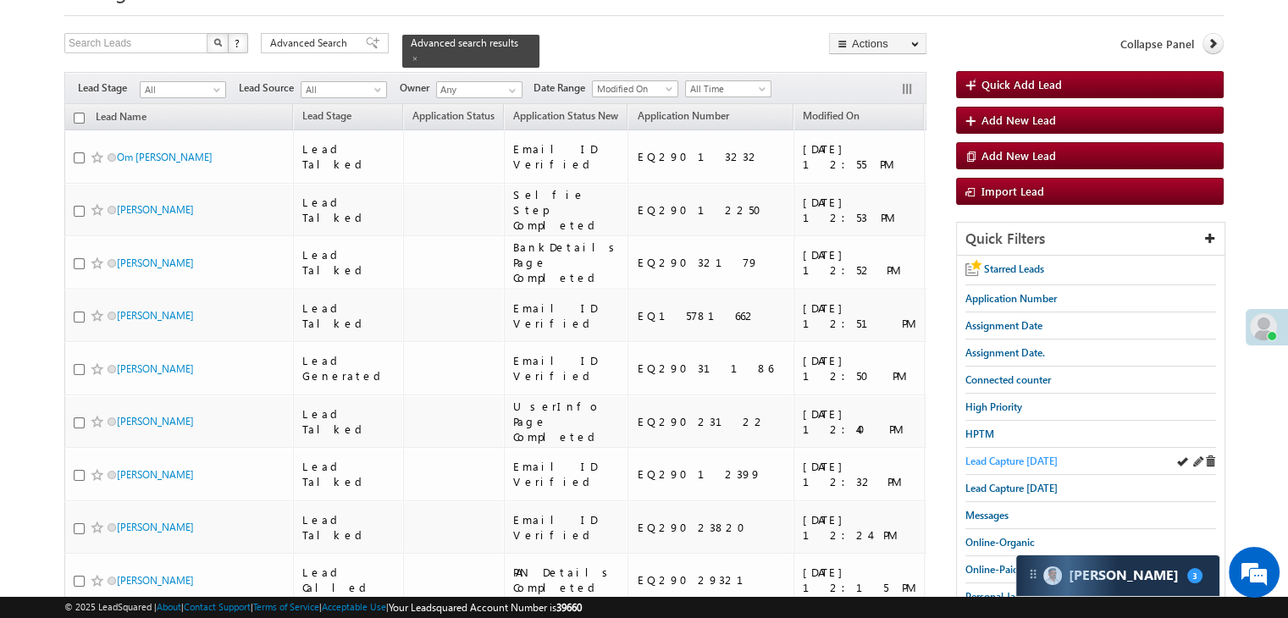
click at [999, 458] on span "Lead Capture today" at bounding box center [1011, 461] width 92 height 13
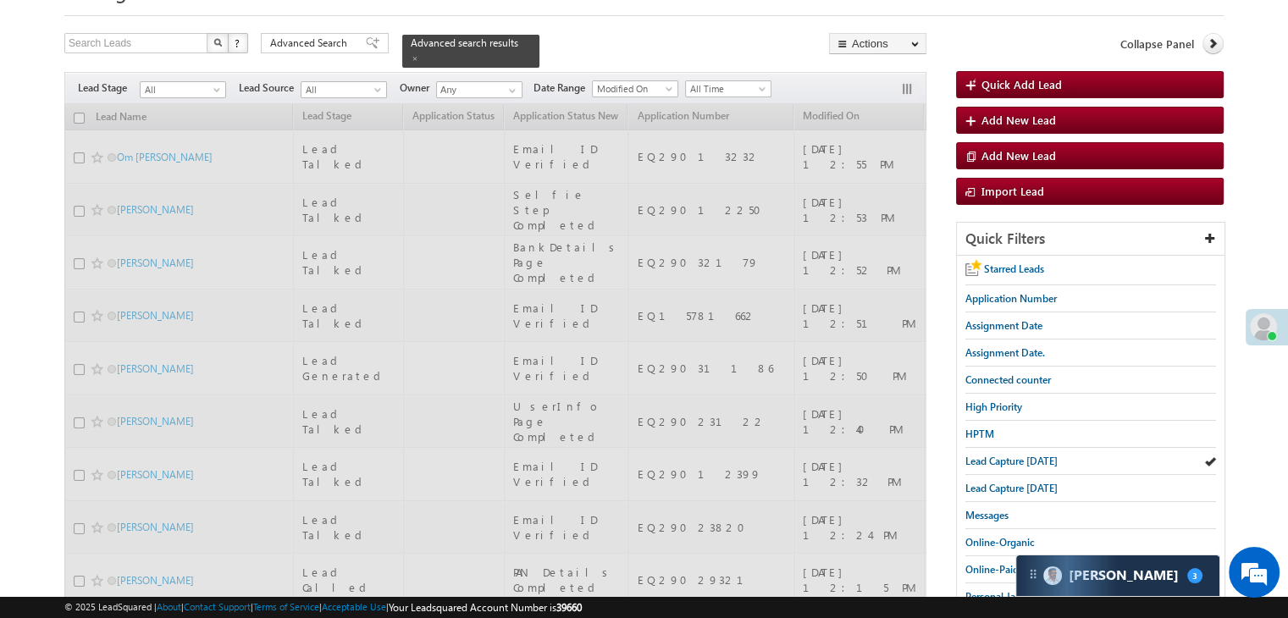
scroll to position [0, 0]
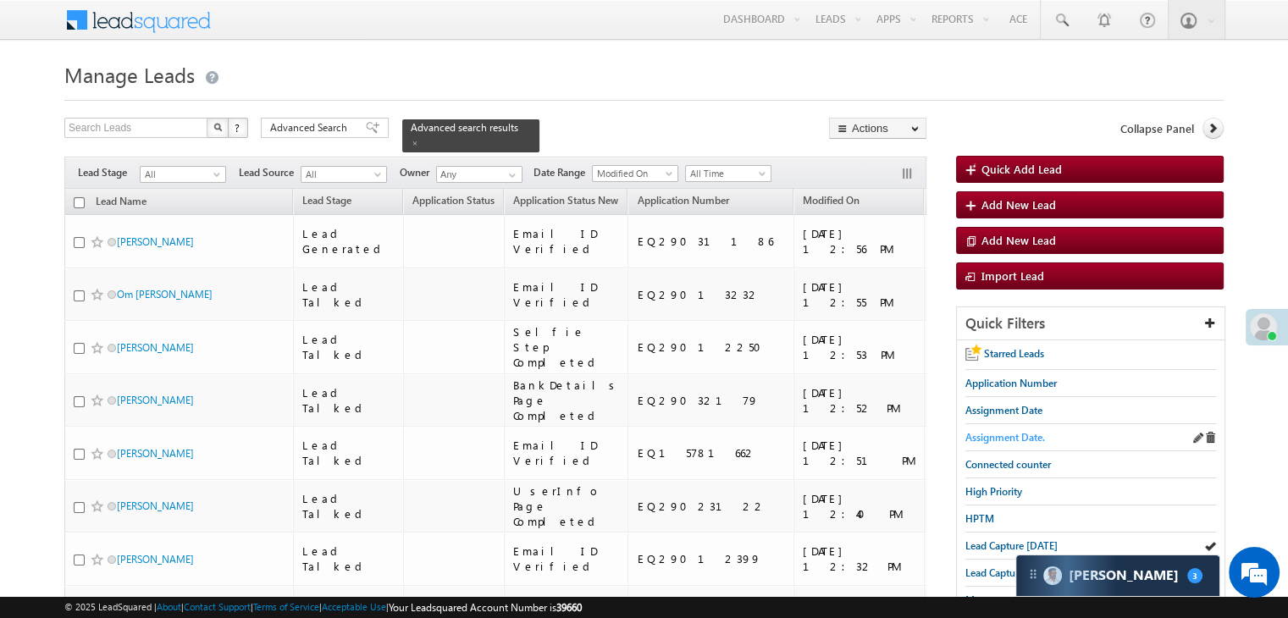
click at [1020, 436] on span "Assignment Date." at bounding box center [1005, 437] width 80 height 13
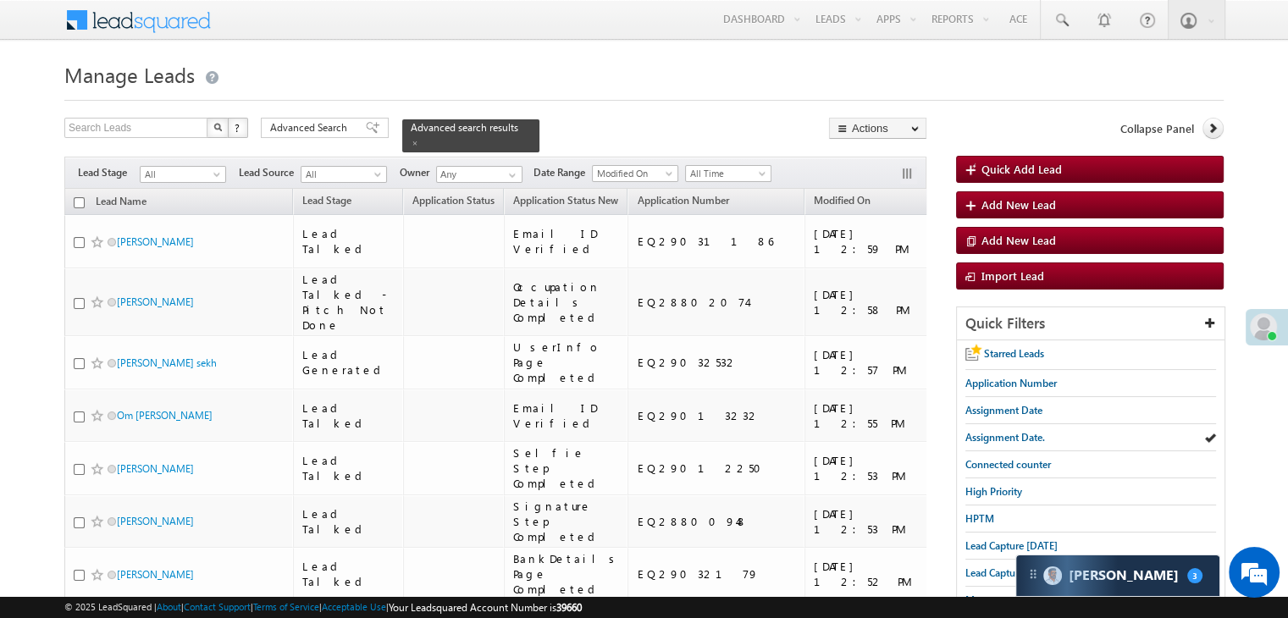
drag, startPoint x: 303, startPoint y: 126, endPoint x: 806, endPoint y: 500, distance: 626.5
click at [303, 126] on span "Advanced Search" at bounding box center [311, 127] width 82 height 15
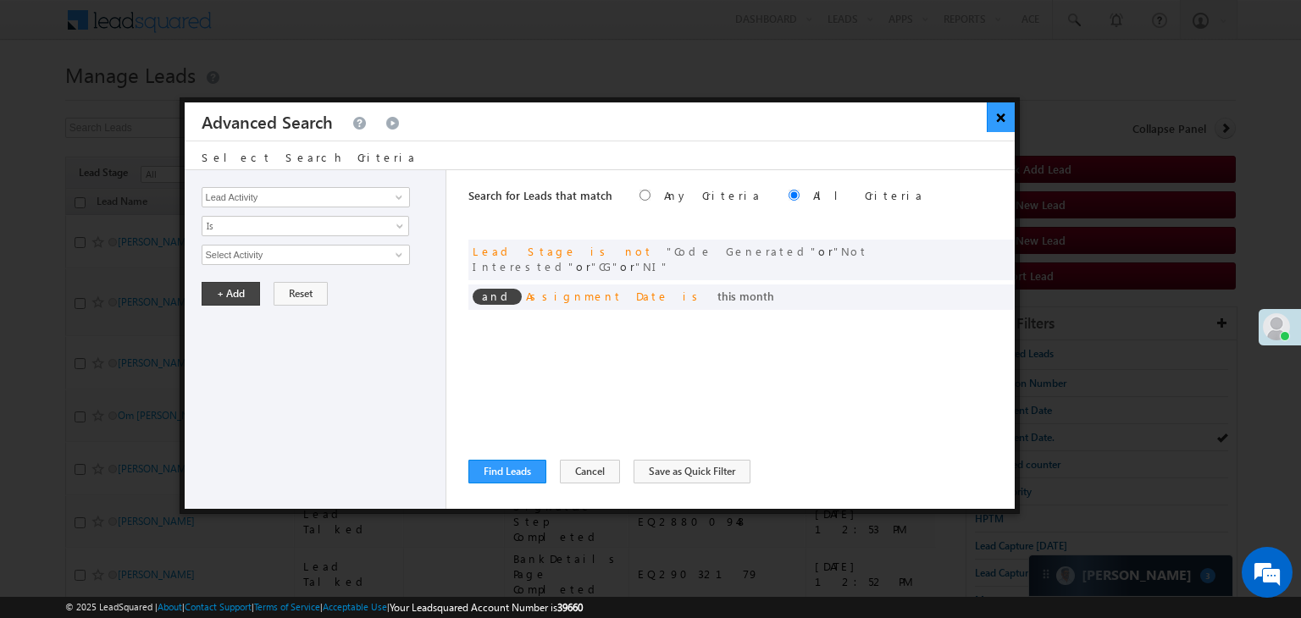
click at [996, 119] on button "×" at bounding box center [1001, 117] width 28 height 30
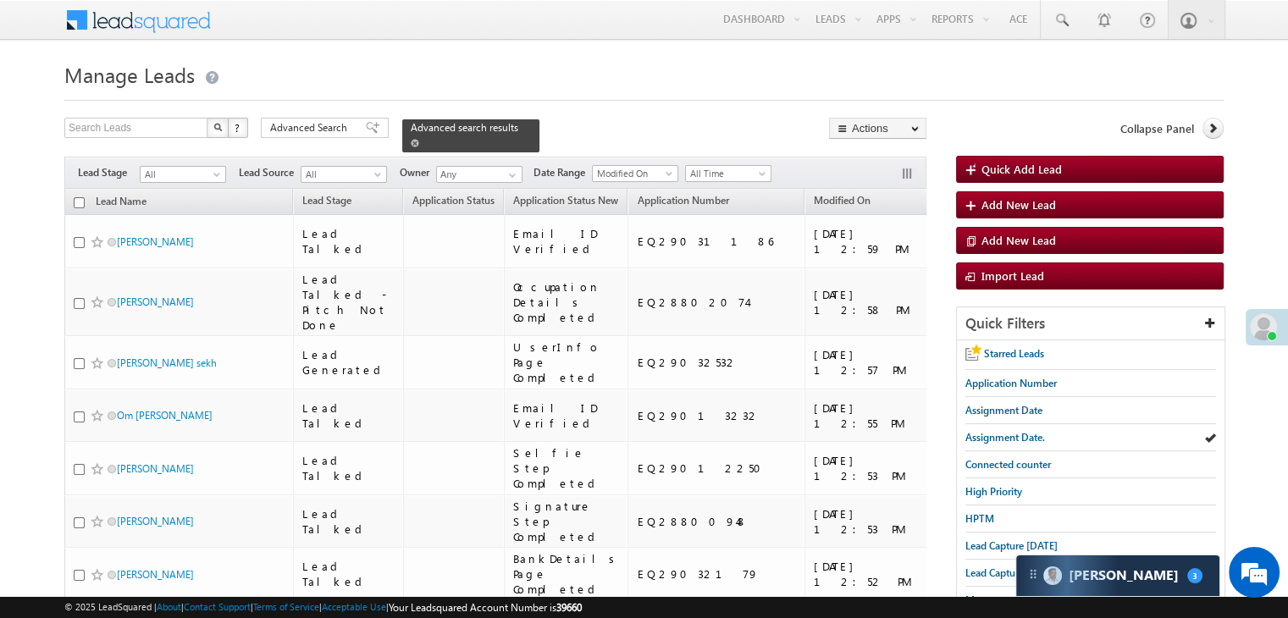
click at [419, 139] on span at bounding box center [415, 143] width 8 height 8
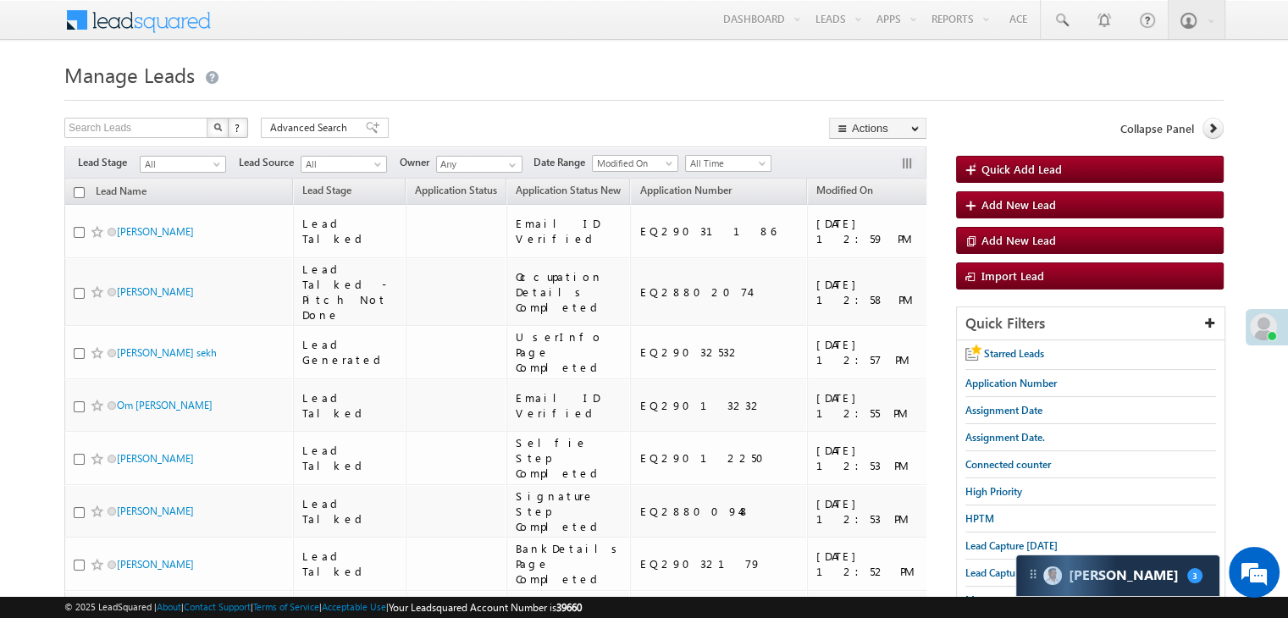
click at [1013, 433] on span "Assignment Date." at bounding box center [1005, 437] width 80 height 13
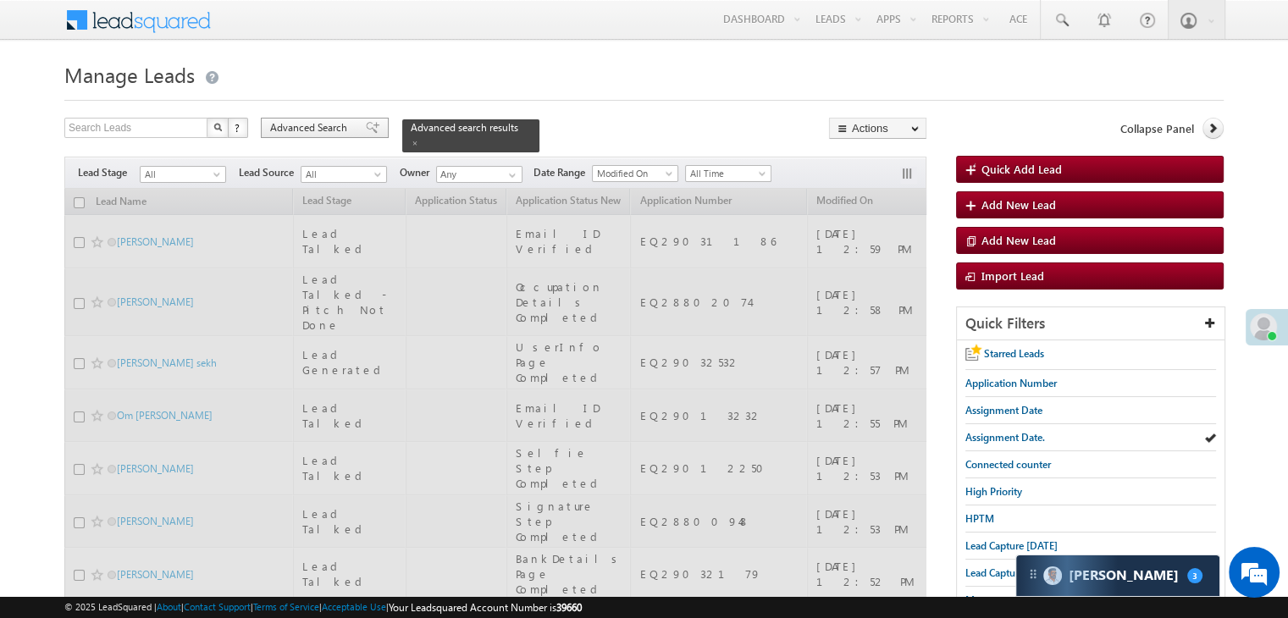
click at [346, 129] on span "Advanced Search" at bounding box center [311, 127] width 82 height 15
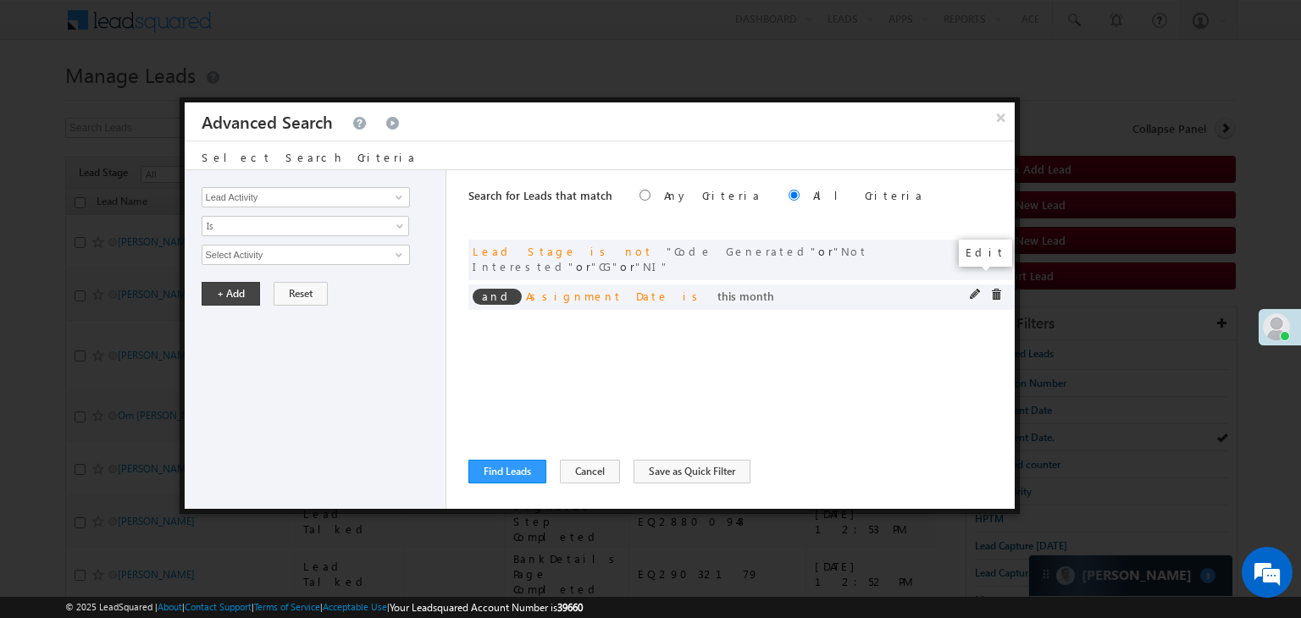
click at [973, 289] on span at bounding box center [976, 295] width 12 height 12
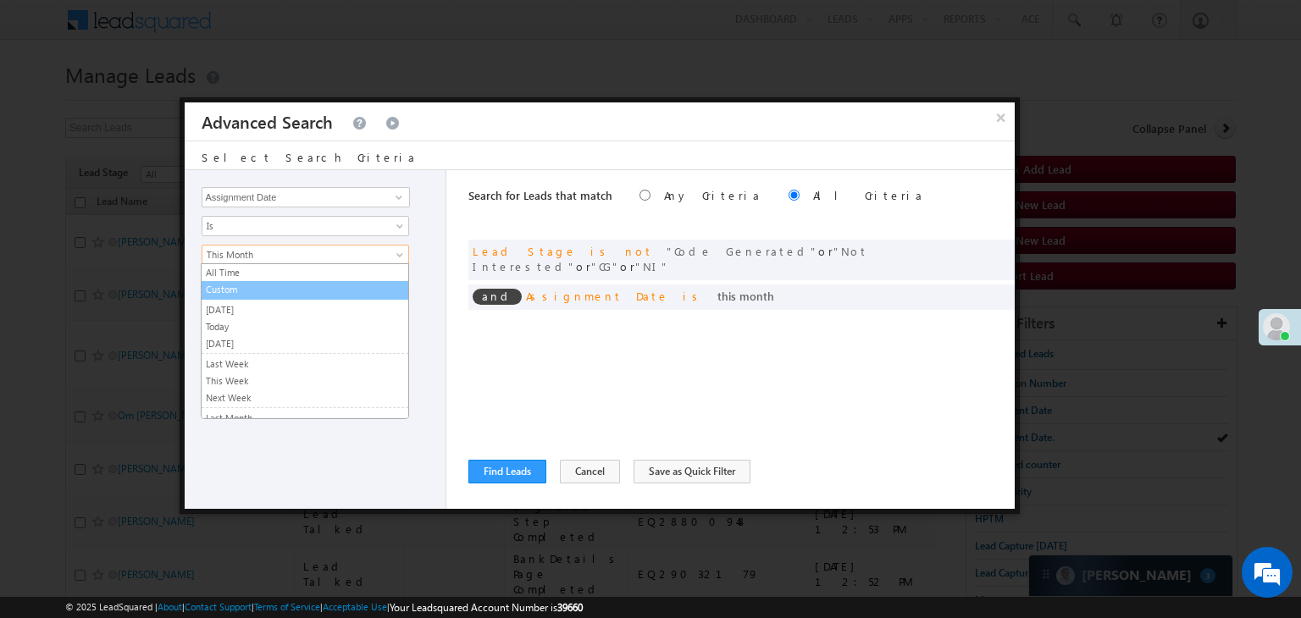
click at [272, 291] on link "Custom" at bounding box center [305, 289] width 207 height 15
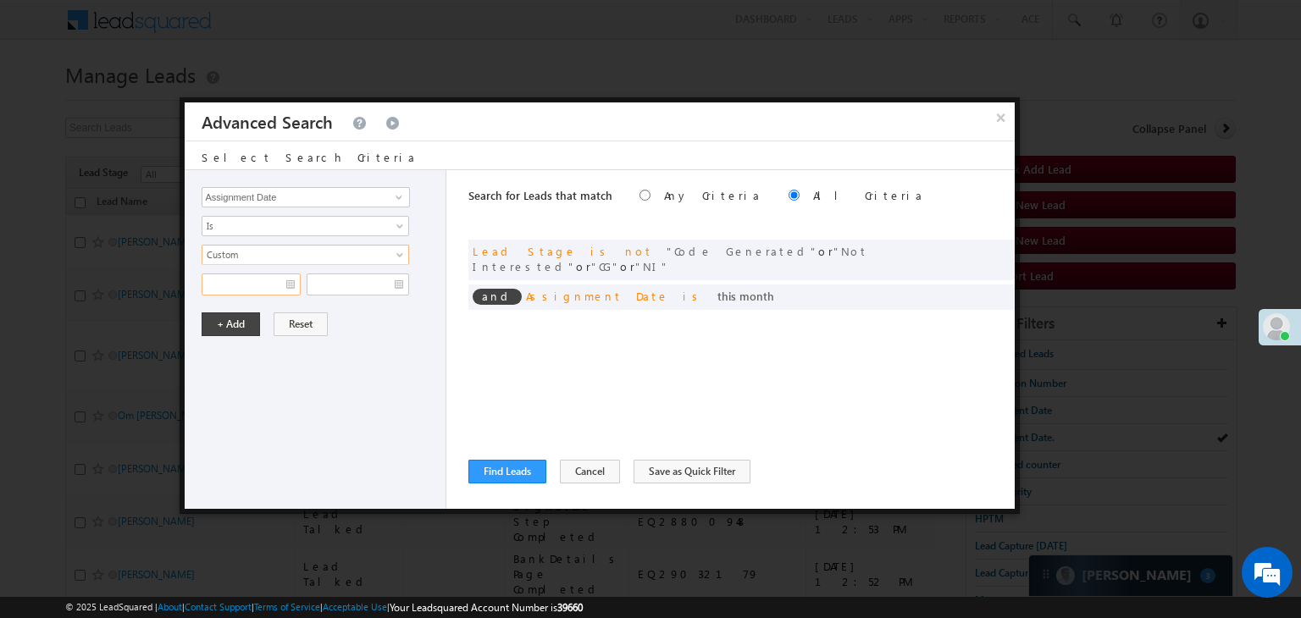
click at [272, 284] on input "text" at bounding box center [251, 285] width 99 height 22
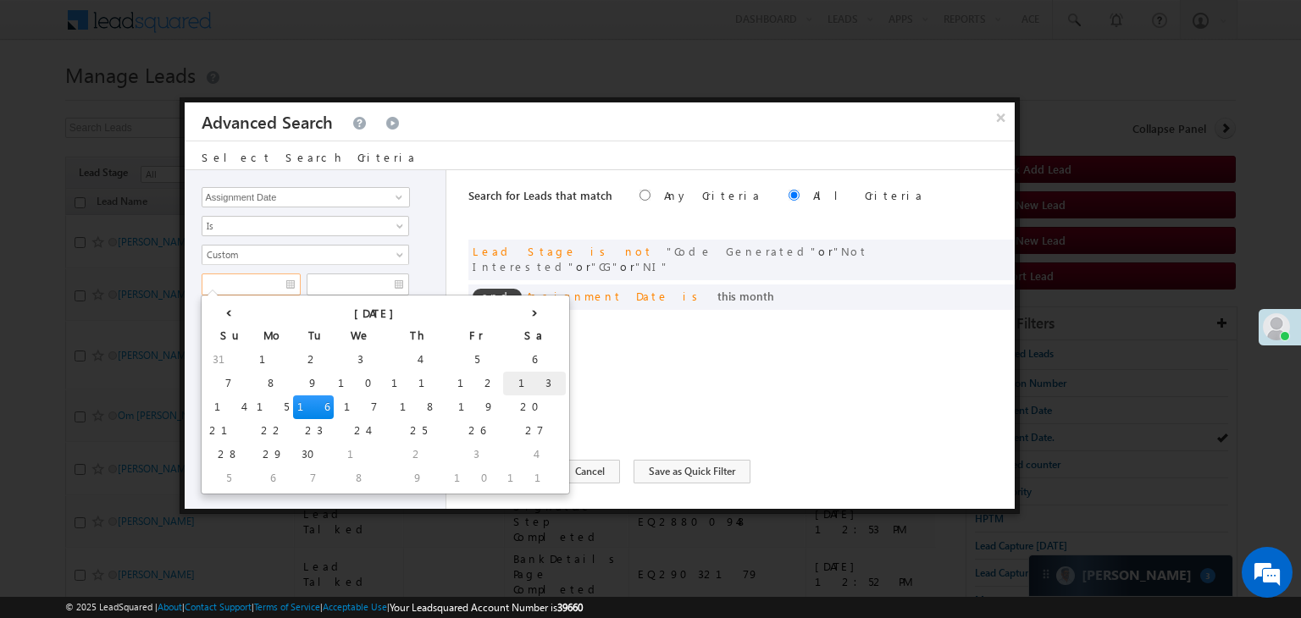
click at [503, 384] on td "13" at bounding box center [534, 384] width 63 height 24
type input "09/13/25"
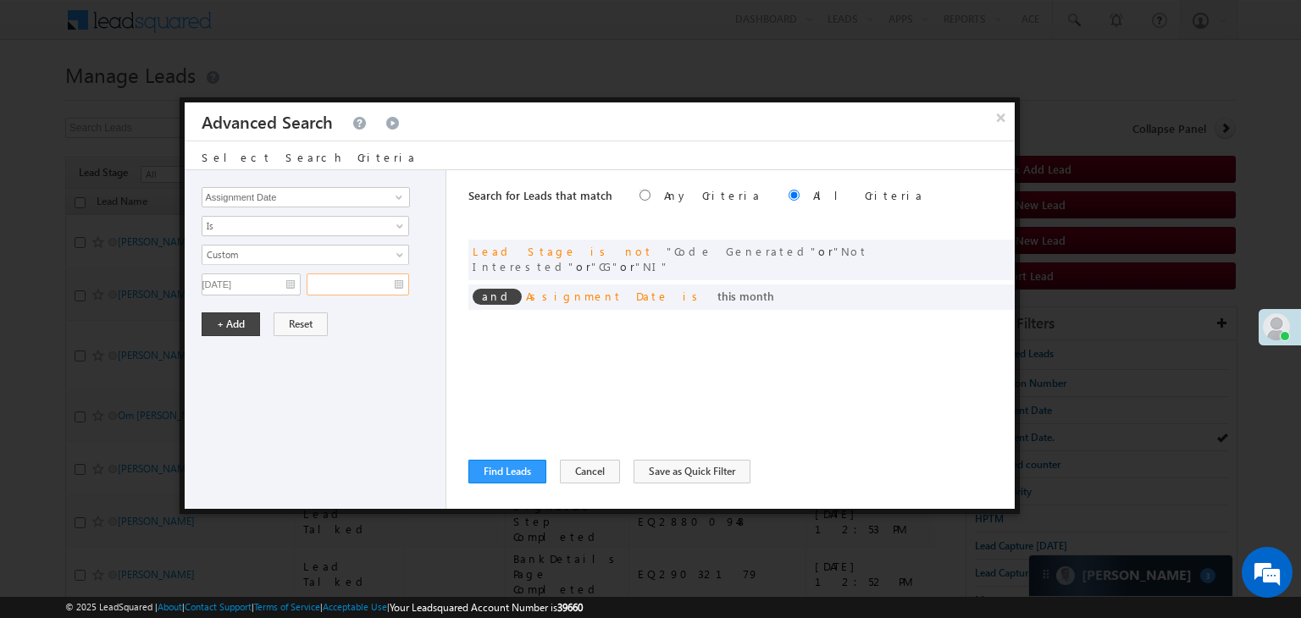
click at [393, 276] on input "text" at bounding box center [358, 285] width 102 height 22
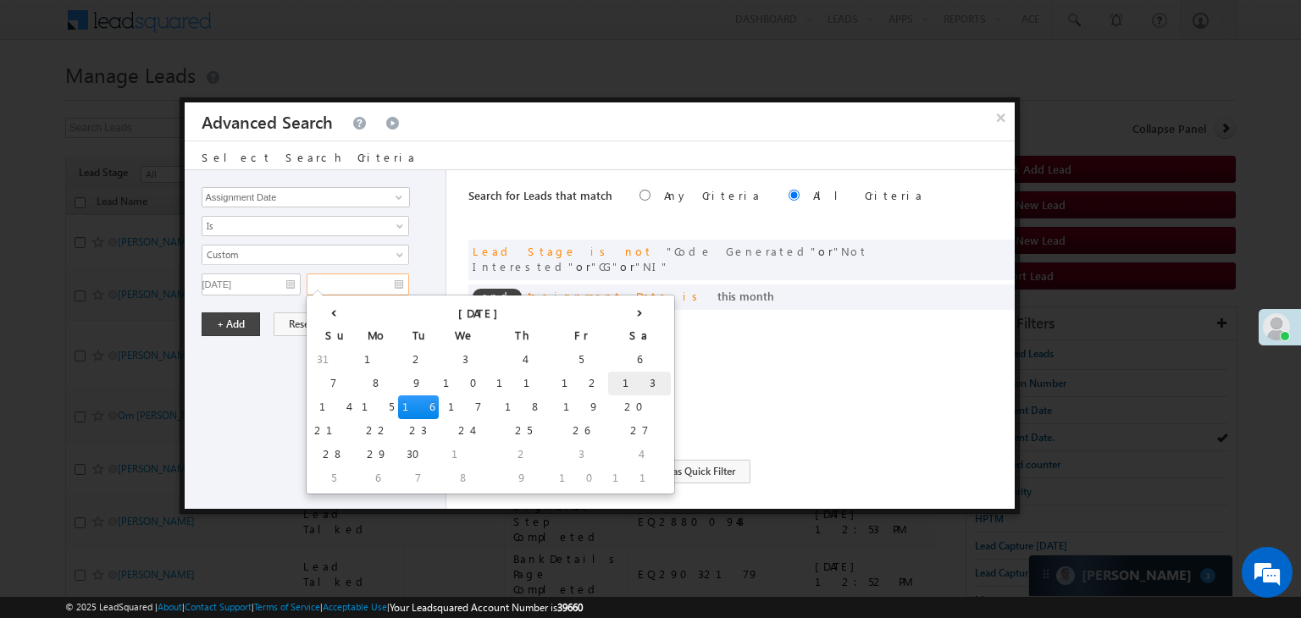
click at [608, 379] on td "13" at bounding box center [639, 384] width 63 height 24
type input "09/13/25"
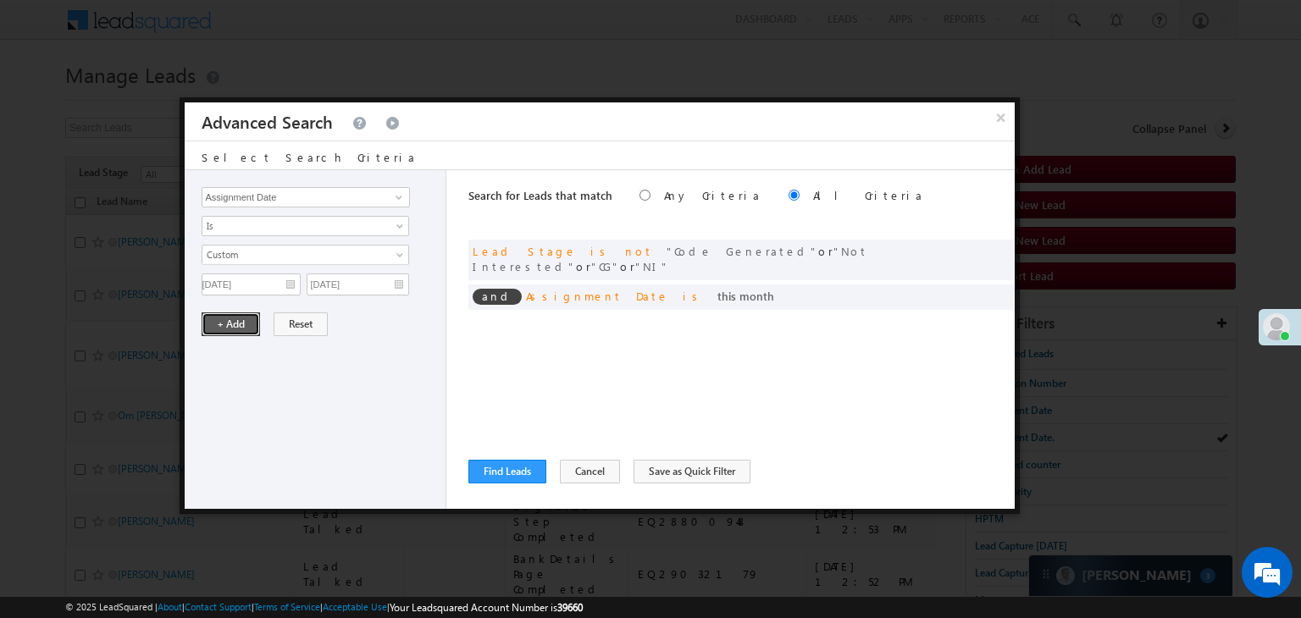
click at [233, 320] on button "+ Add" at bounding box center [231, 324] width 58 height 24
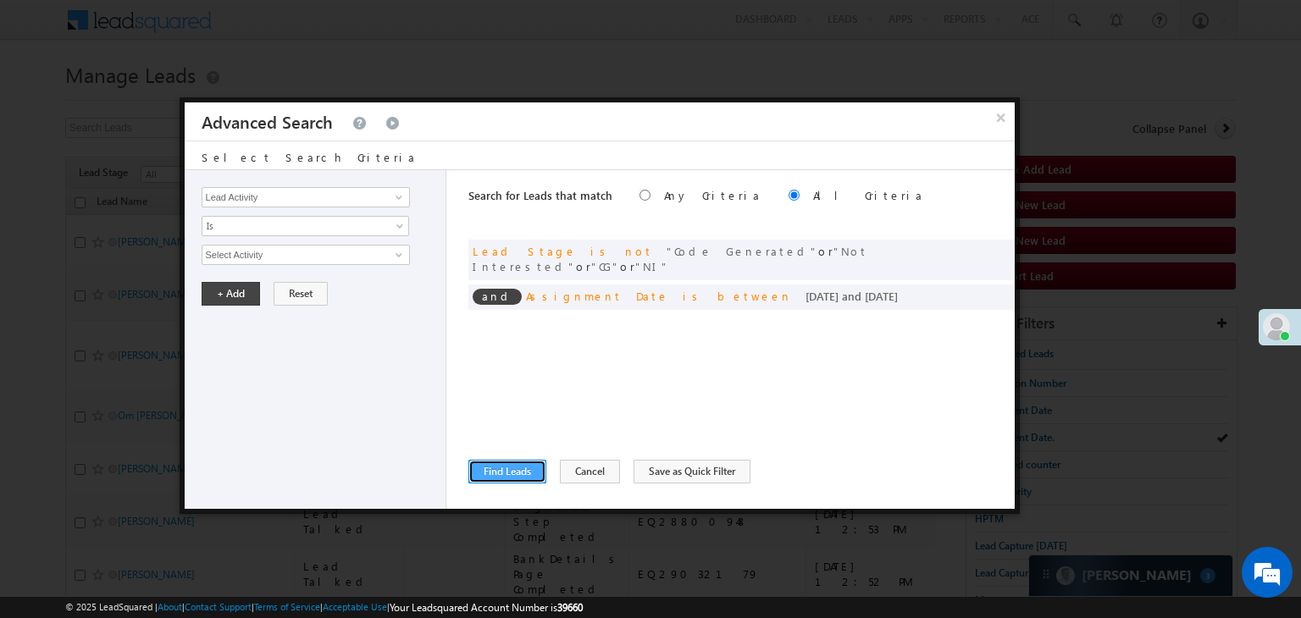
click at [517, 472] on button "Find Leads" at bounding box center [507, 472] width 78 height 24
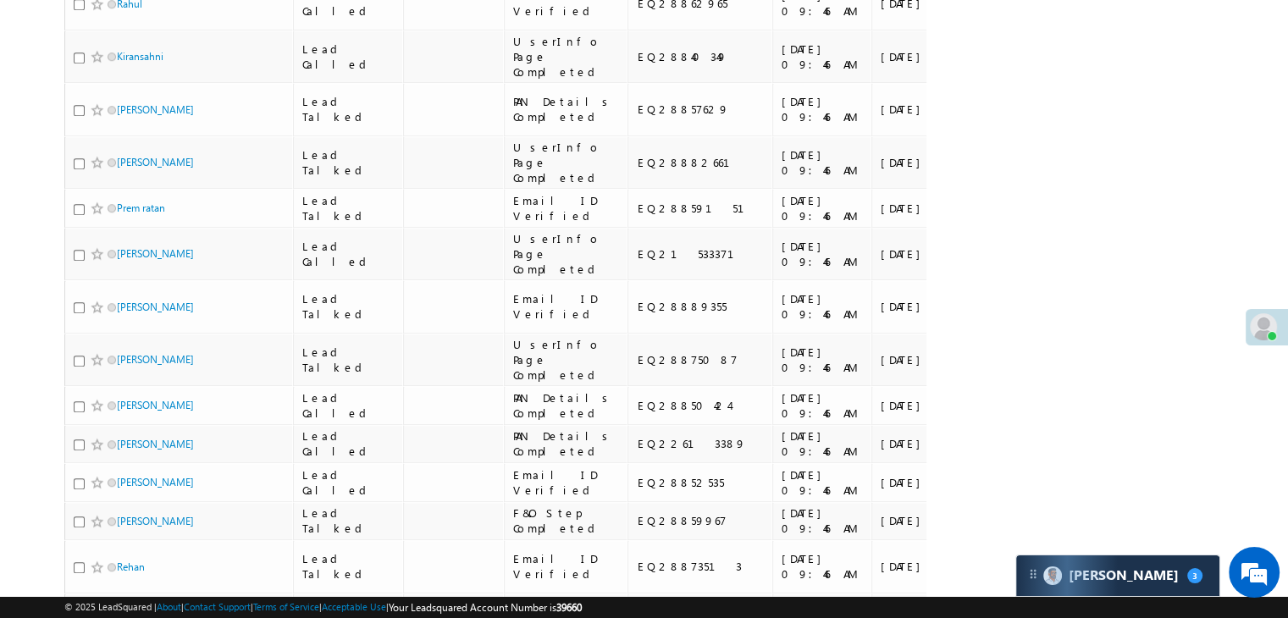
scroll to position [1355, 0]
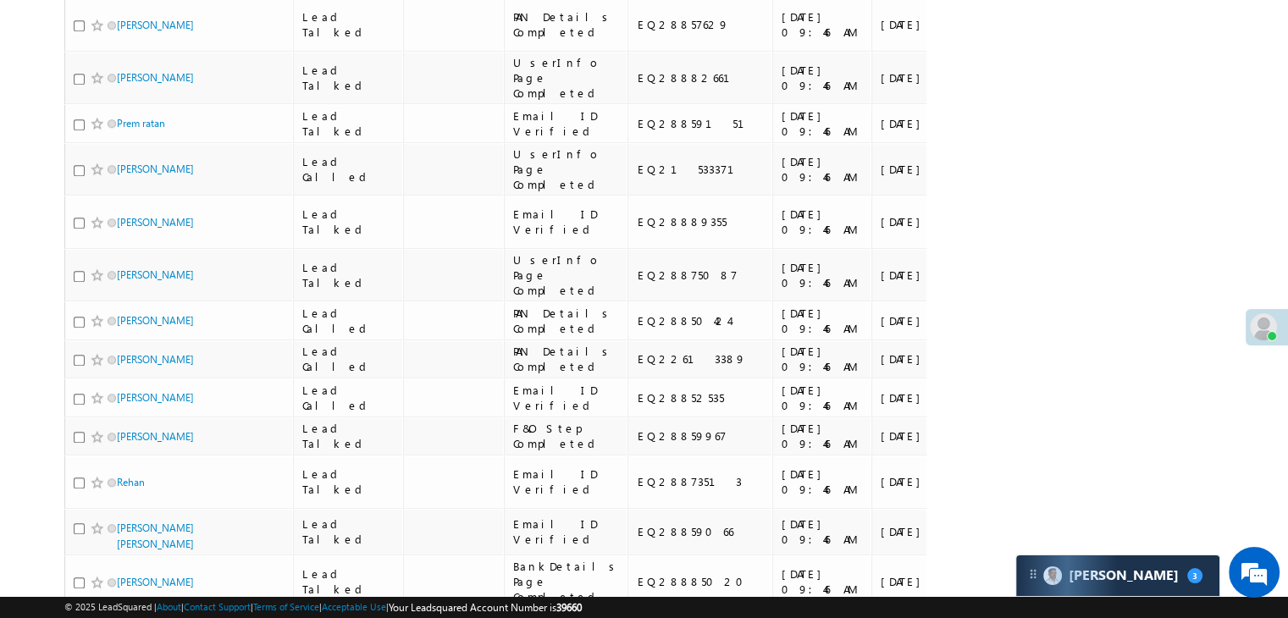
drag, startPoint x: 169, startPoint y: 174, endPoint x: 161, endPoint y: 216, distance: 43.2
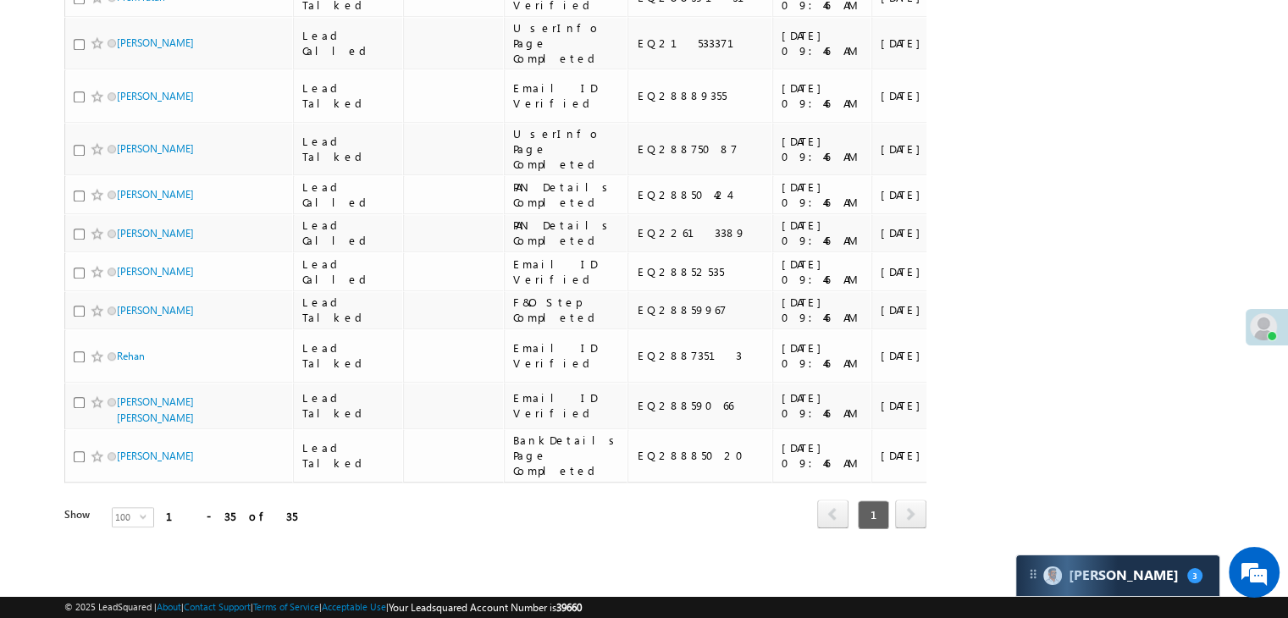
scroll to position [1778, 0]
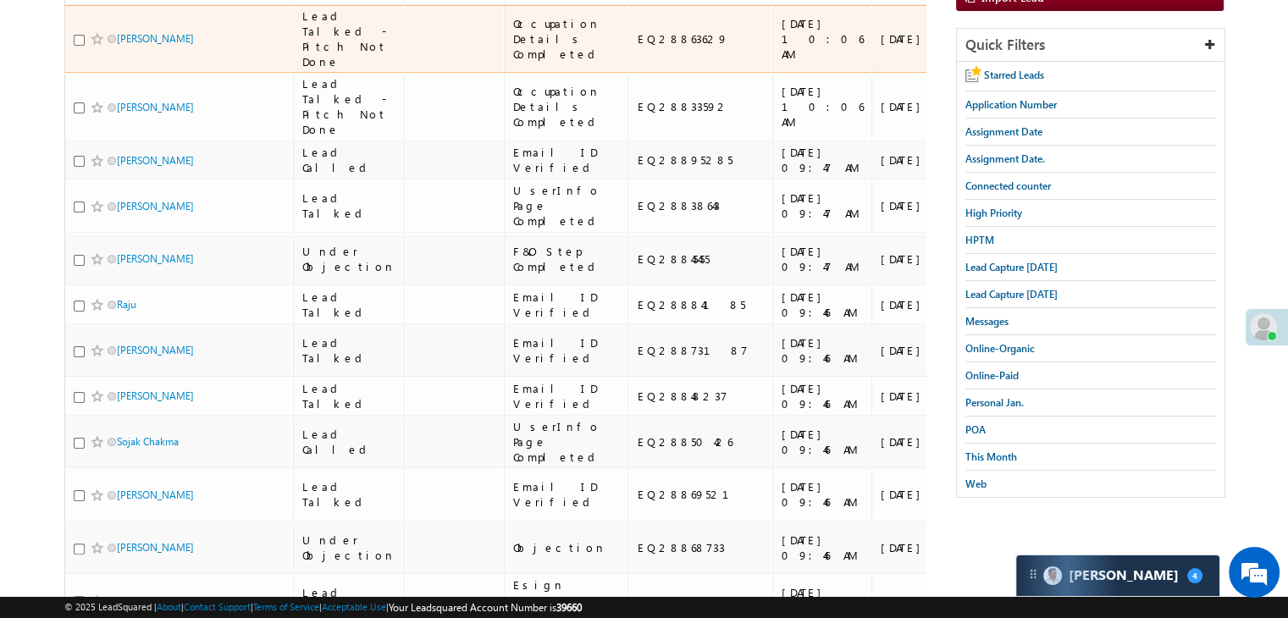
scroll to position [0, 0]
